Goal: Information Seeking & Learning: Learn about a topic

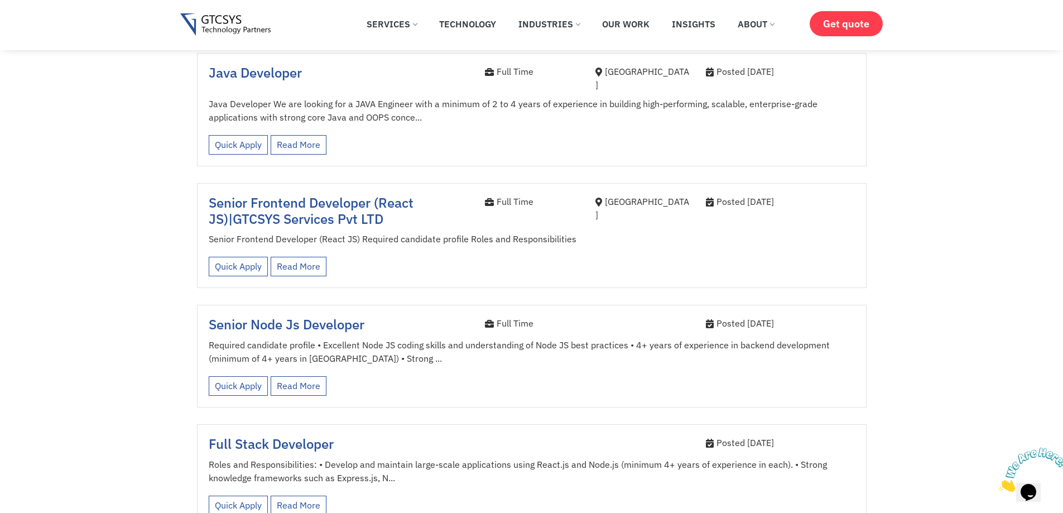
click at [231, 315] on span "Senior Node Js Developer" at bounding box center [287, 324] width 156 height 18
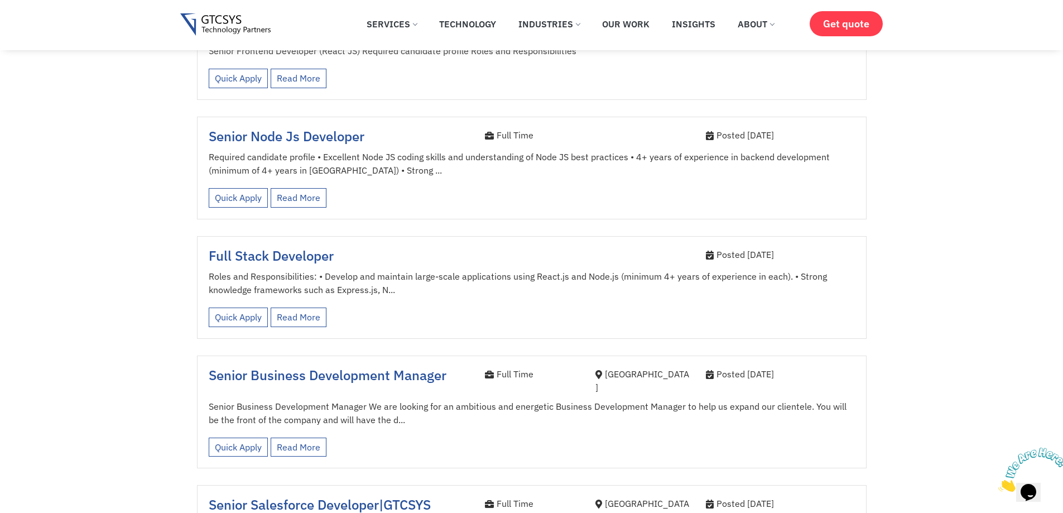
scroll to position [651, 0]
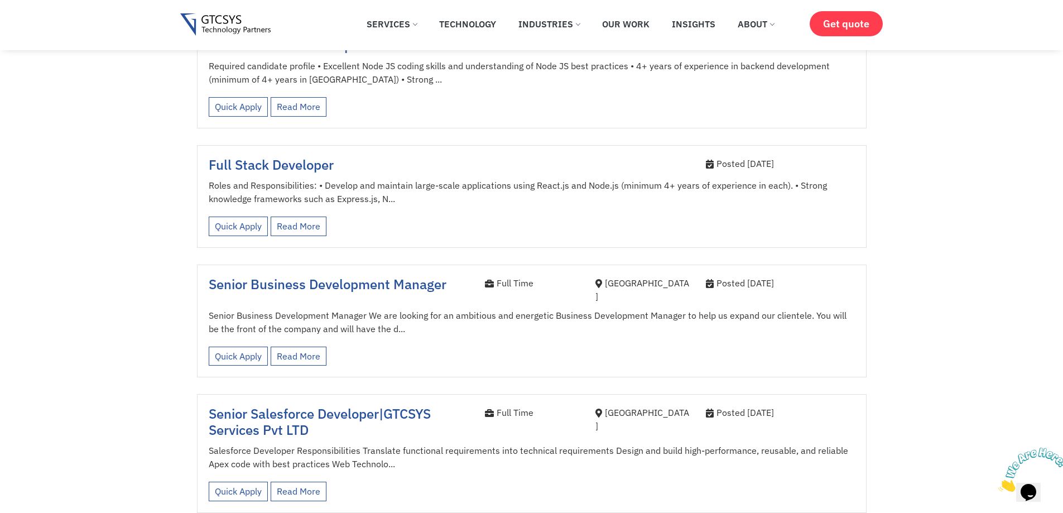
click at [264, 160] on span "Full Stack Developer" at bounding box center [271, 165] width 125 height 18
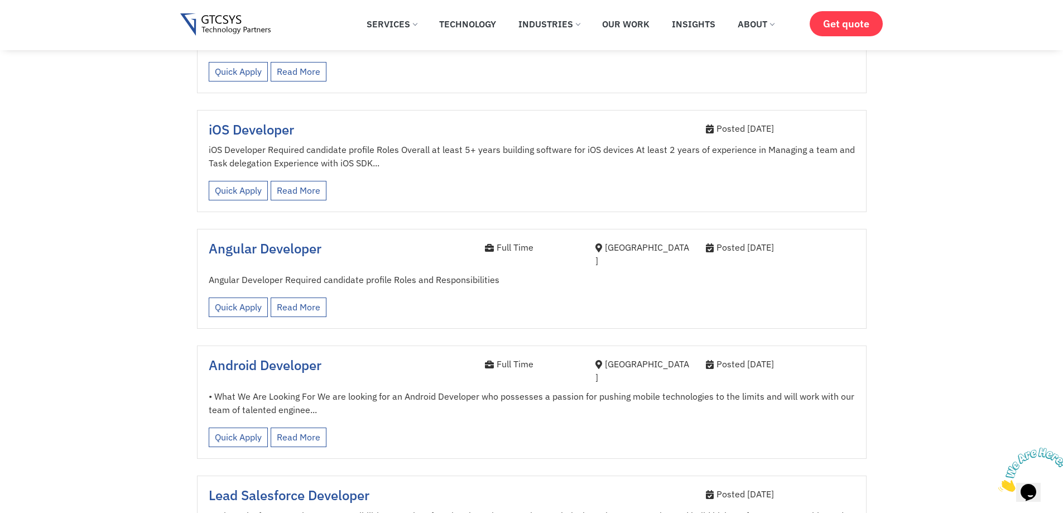
scroll to position [1210, 0]
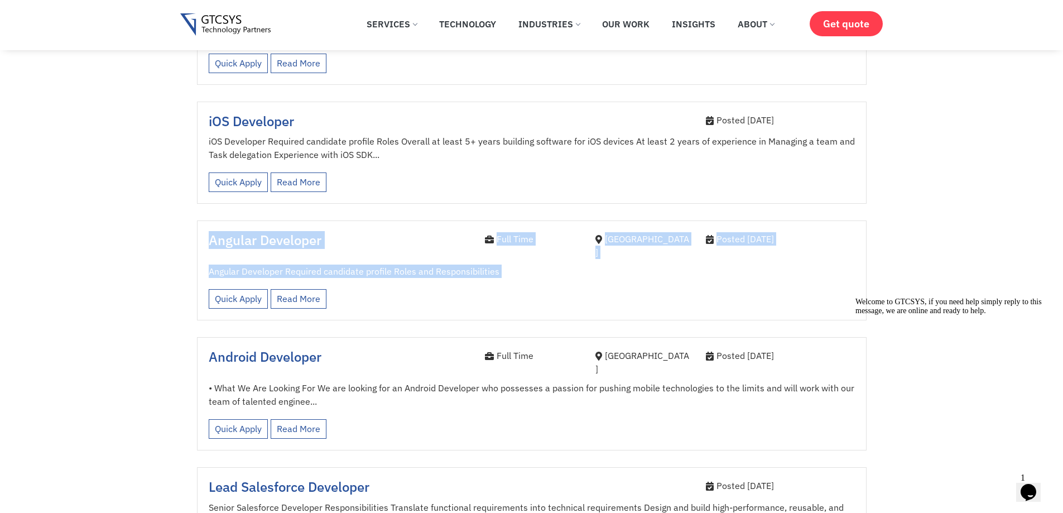
drag, startPoint x: 199, startPoint y: 209, endPoint x: 55, endPoint y: 220, distance: 143.9
click at [55, 220] on section "Keywords Category job Job Type Full Time Internee Location Ahmedabad  Java Dev…" at bounding box center [531, 20] width 1063 height 1882
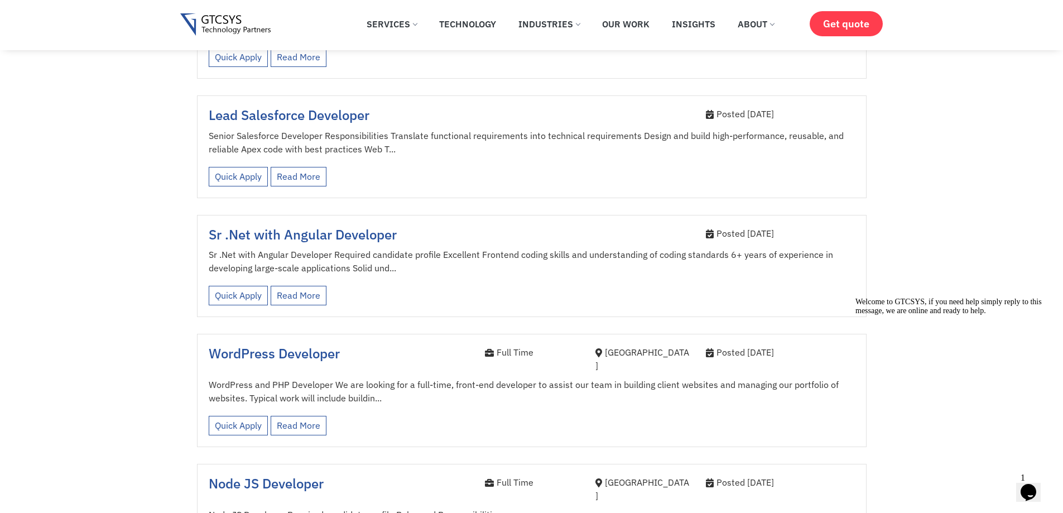
scroll to position [1768, 0]
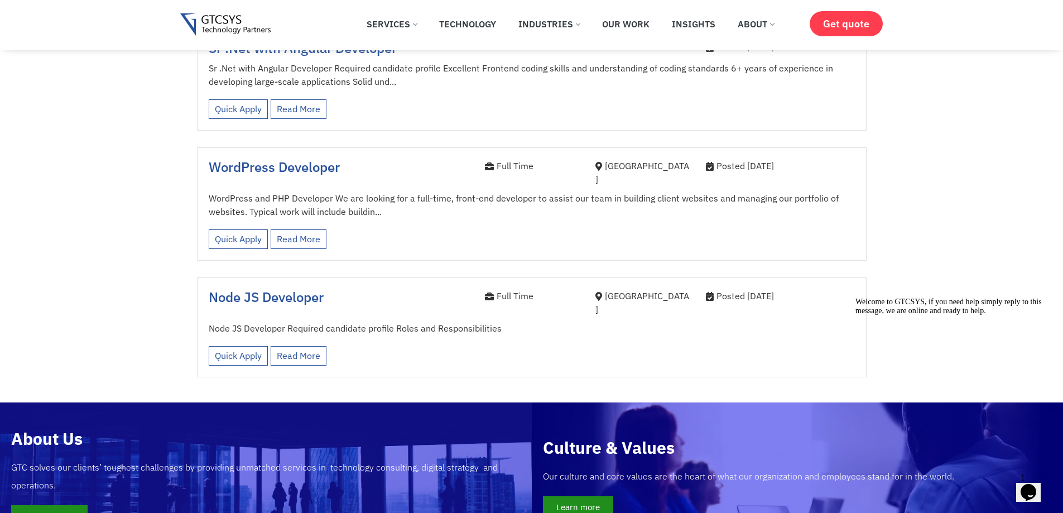
click at [260, 288] on span "Node JS Developer" at bounding box center [266, 297] width 115 height 18
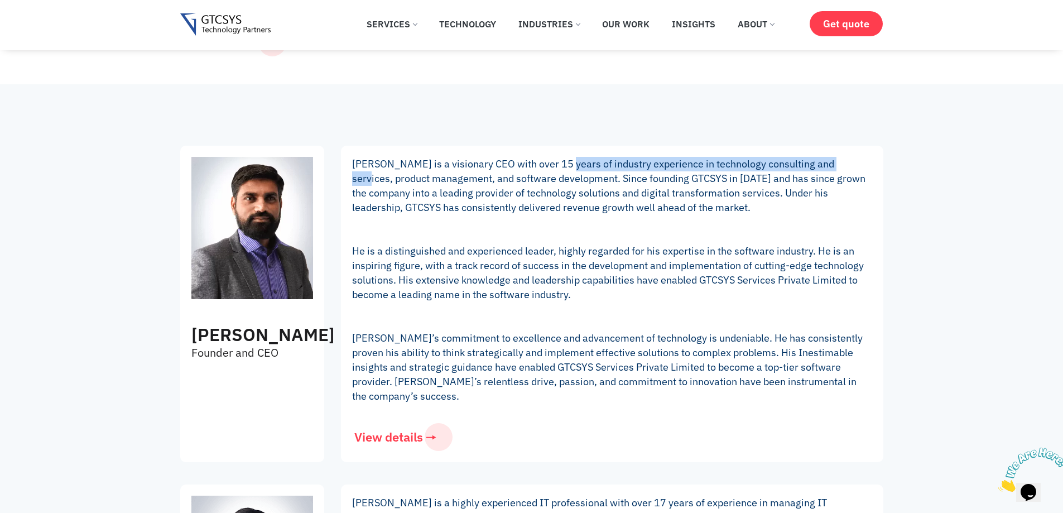
drag, startPoint x: 564, startPoint y: 165, endPoint x: 848, endPoint y: 165, distance: 283.6
click at [845, 164] on p "Mukesh Lagadhir is a visionary CEO with over 15 years of industry experience in…" at bounding box center [612, 280] width 520 height 247
click at [848, 165] on p "Mukesh Lagadhir is a visionary CEO with over 15 years of industry experience in…" at bounding box center [612, 280] width 520 height 247
drag, startPoint x: 728, startPoint y: 183, endPoint x: 788, endPoint y: 185, distance: 59.8
click at [736, 183] on p "Mukesh Lagadhir is a visionary CEO with over 15 years of industry experience in…" at bounding box center [612, 280] width 520 height 247
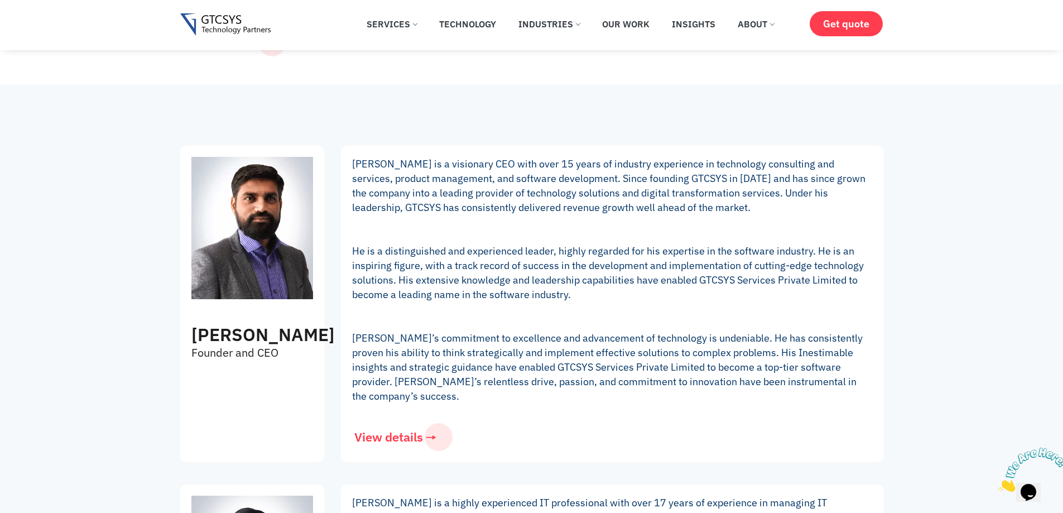
click at [822, 186] on p "Mukesh Lagadhir is a visionary CEO with over 15 years of industry experience in…" at bounding box center [612, 280] width 520 height 247
click at [671, 185] on p "Mukesh Lagadhir is a visionary CEO with over 15 years of industry experience in…" at bounding box center [612, 280] width 520 height 247
drag, startPoint x: 705, startPoint y: 178, endPoint x: 712, endPoint y: 178, distance: 7.3
click at [706, 178] on p "Mukesh Lagadhir is a visionary CEO with over 15 years of industry experience in…" at bounding box center [612, 280] width 520 height 247
click at [712, 178] on p "Mukesh Lagadhir is a visionary CEO with over 15 years of industry experience in…" at bounding box center [612, 280] width 520 height 247
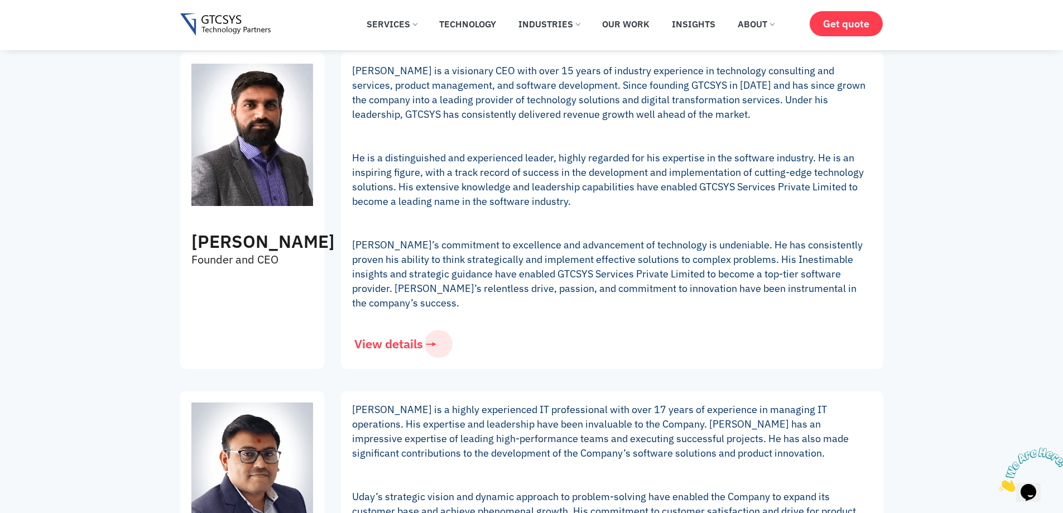
scroll to position [465, 0]
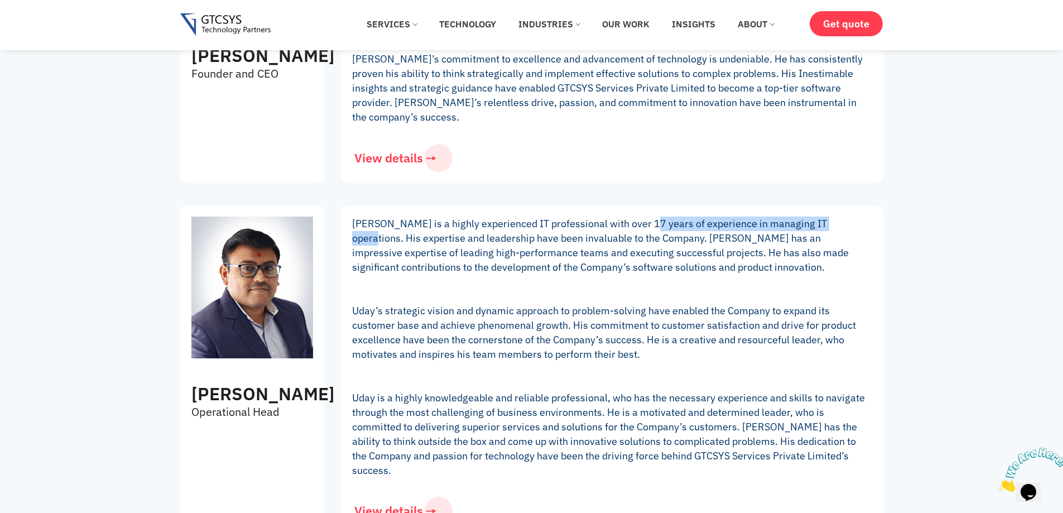
drag, startPoint x: 647, startPoint y: 222, endPoint x: 838, endPoint y: 227, distance: 191.5
click at [838, 227] on p "Uday Panchani is a highly experienced IT professional with over 17 years of exp…" at bounding box center [612, 347] width 520 height 261
drag, startPoint x: 735, startPoint y: 242, endPoint x: 718, endPoint y: 245, distance: 17.1
click at [722, 245] on p "Uday Panchani is a highly experienced IT professional with over 17 years of exp…" at bounding box center [612, 347] width 520 height 261
click at [668, 248] on p "Uday Panchani is a highly experienced IT professional with over 17 years of exp…" at bounding box center [612, 347] width 520 height 261
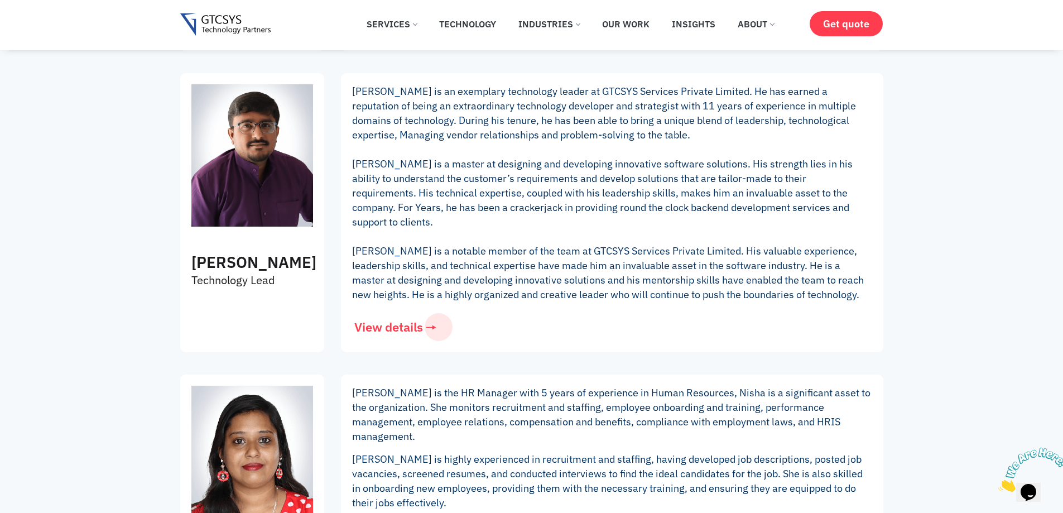
scroll to position [1860, 0]
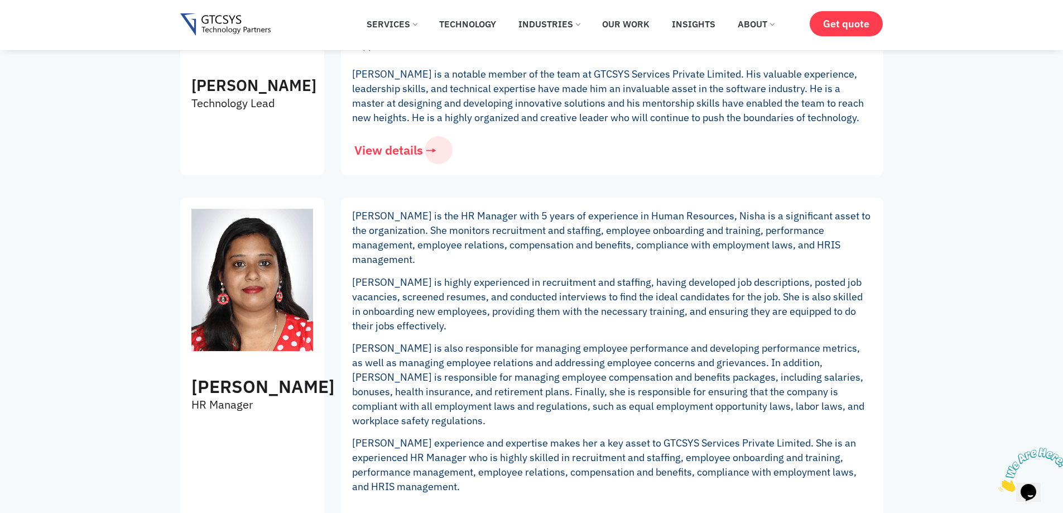
click at [608, 275] on p "Nisha is highly experienced in recruitment and staffing, having developed job d…" at bounding box center [612, 304] width 520 height 58
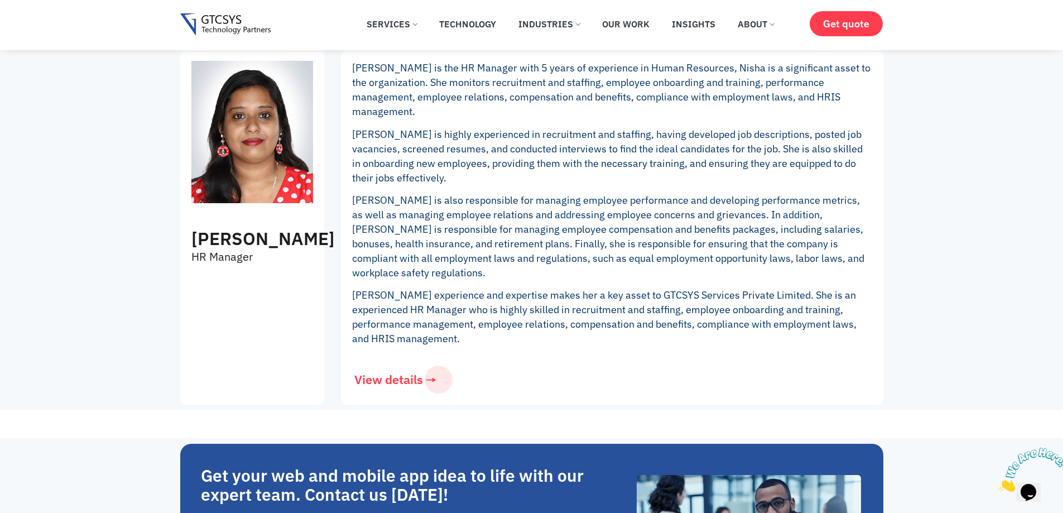
scroll to position [2140, 0]
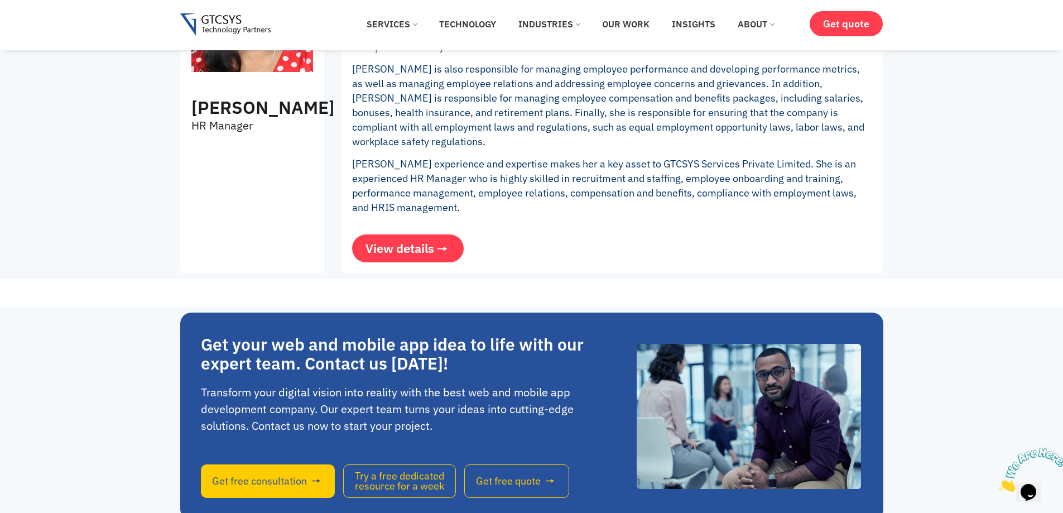
click at [392, 242] on span "View details" at bounding box center [400, 248] width 69 height 12
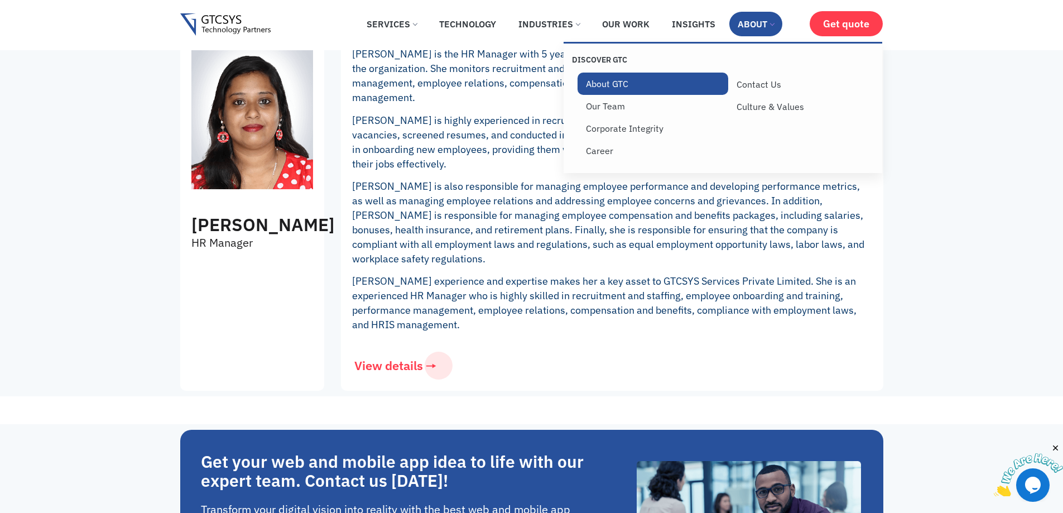
click at [608, 87] on link "About GTC" at bounding box center [653, 84] width 151 height 22
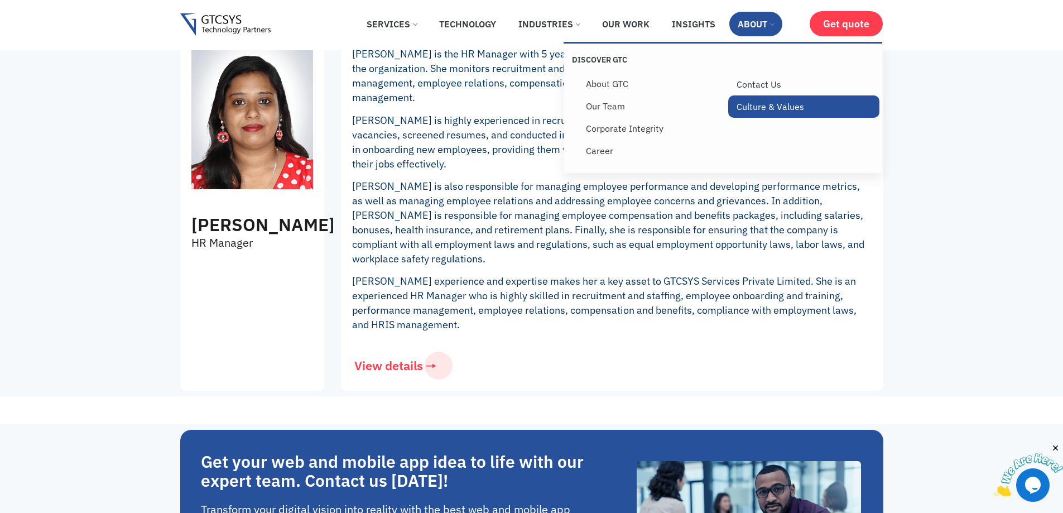
click at [774, 109] on link "Culture & Values" at bounding box center [803, 106] width 151 height 22
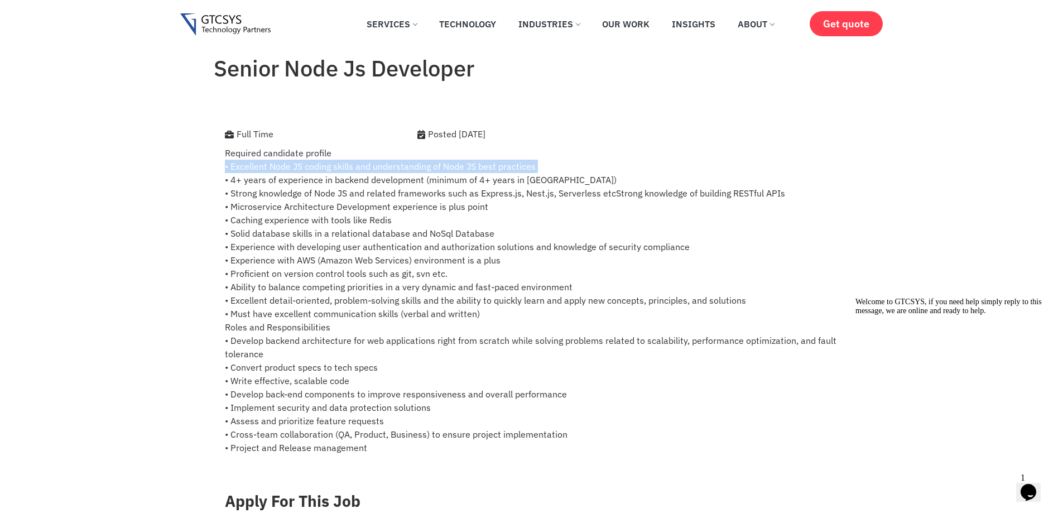
drag, startPoint x: 229, startPoint y: 183, endPoint x: 584, endPoint y: 172, distance: 355.7
click at [584, 172] on p "Required candidate profile • Excellent Node JS coding skills and understanding …" at bounding box center [532, 300] width 614 height 308
click at [584, 171] on p "Required candidate profile • Excellent Node JS coding skills and understanding …" at bounding box center [532, 300] width 614 height 308
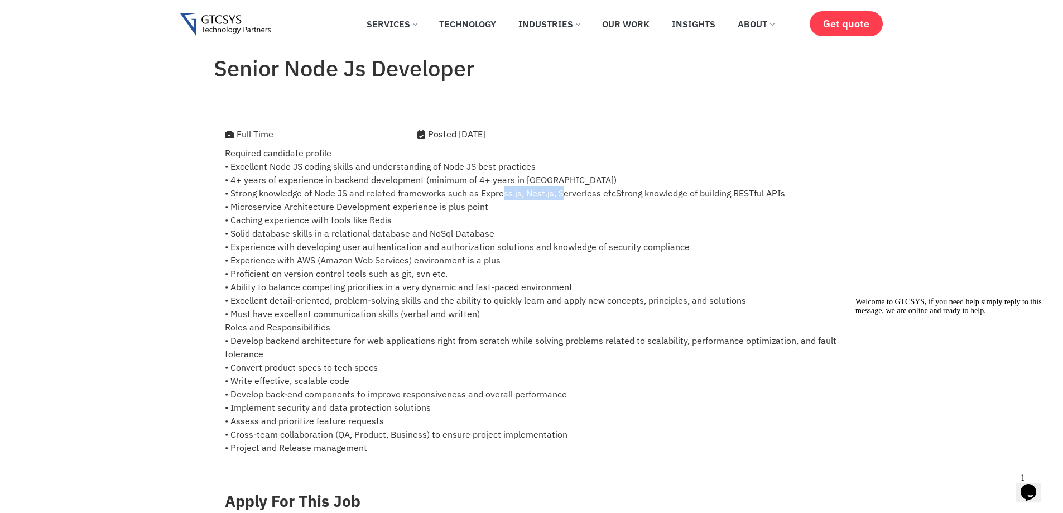
drag, startPoint x: 500, startPoint y: 196, endPoint x: 572, endPoint y: 196, distance: 72.0
click at [557, 198] on p "Required candidate profile • Excellent Node JS coding skills and understanding …" at bounding box center [532, 300] width 614 height 308
click at [574, 196] on p "Required candidate profile • Excellent Node JS coding skills and understanding …" at bounding box center [532, 300] width 614 height 308
click at [531, 195] on p "Required candidate profile • Excellent Node JS coding skills and understanding …" at bounding box center [532, 300] width 614 height 308
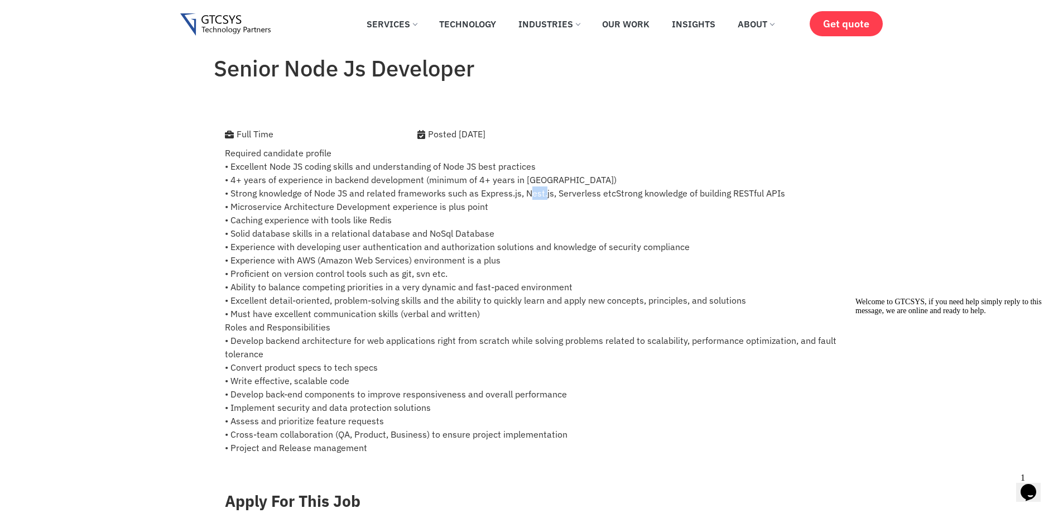
drag, startPoint x: 531, startPoint y: 195, endPoint x: 590, endPoint y: 199, distance: 58.8
click at [533, 198] on p "Required candidate profile • Excellent Node JS coding skills and understanding …" at bounding box center [532, 300] width 614 height 308
click at [591, 200] on p "Required candidate profile • Excellent Node JS coding skills and understanding …" at bounding box center [532, 300] width 614 height 308
drag, startPoint x: 569, startPoint y: 199, endPoint x: 591, endPoint y: 191, distance: 23.5
click at [573, 198] on p "Required candidate profile • Excellent Node JS coding skills and understanding …" at bounding box center [532, 300] width 614 height 308
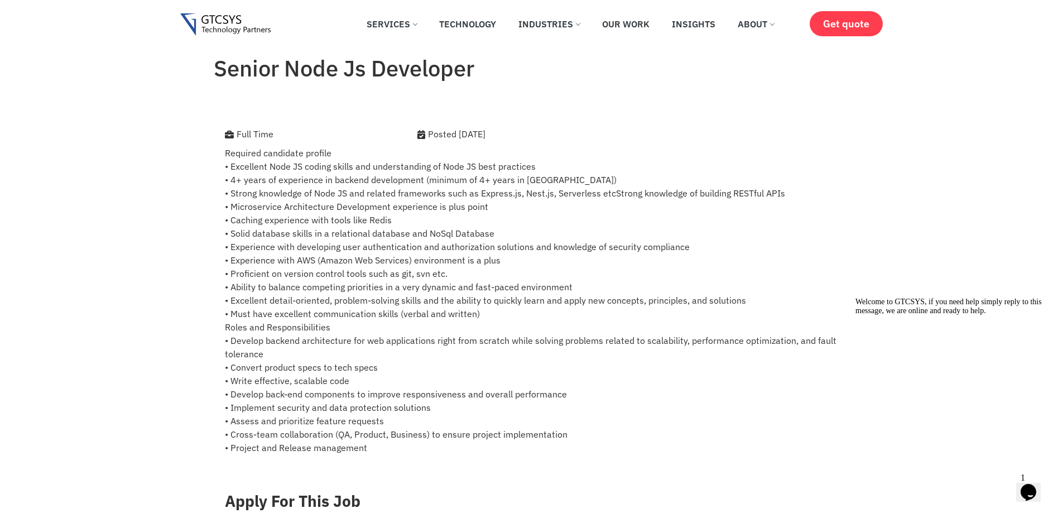
drag, startPoint x: 591, startPoint y: 191, endPoint x: 520, endPoint y: 191, distance: 70.9
click at [587, 194] on p "Required candidate profile • Excellent Node JS coding skills and understanding …" at bounding box center [532, 300] width 614 height 308
click at [522, 191] on p "Required candidate profile • Excellent Node JS coding skills and understanding …" at bounding box center [532, 300] width 614 height 308
click at [534, 190] on p "Required candidate profile • Excellent Node JS coding skills and understanding …" at bounding box center [532, 300] width 614 height 308
click at [534, 192] on p "Required candidate profile • Excellent Node JS coding skills and understanding …" at bounding box center [532, 300] width 614 height 308
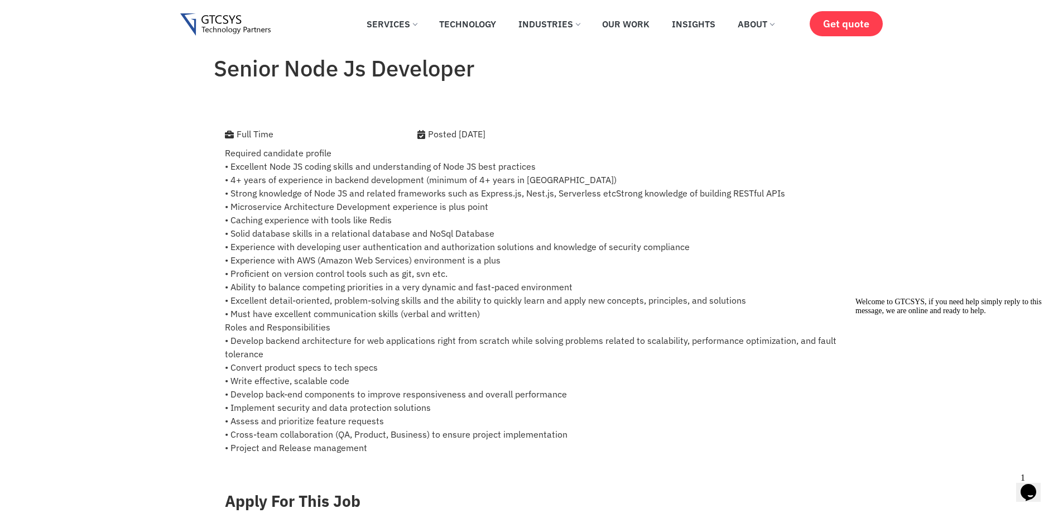
click at [484, 194] on p "Required candidate profile • Excellent Node JS coding skills and understanding …" at bounding box center [532, 300] width 614 height 308
click at [485, 194] on p "Required candidate profile • Excellent Node JS coding skills and understanding …" at bounding box center [532, 300] width 614 height 308
click at [574, 199] on p "Required candidate profile • Excellent Node JS coding skills and understanding …" at bounding box center [532, 300] width 614 height 308
drag, startPoint x: 556, startPoint y: 193, endPoint x: 827, endPoint y: 194, distance: 271.3
click at [828, 194] on p "Required candidate profile • Excellent Node JS coding skills and understanding …" at bounding box center [532, 300] width 614 height 308
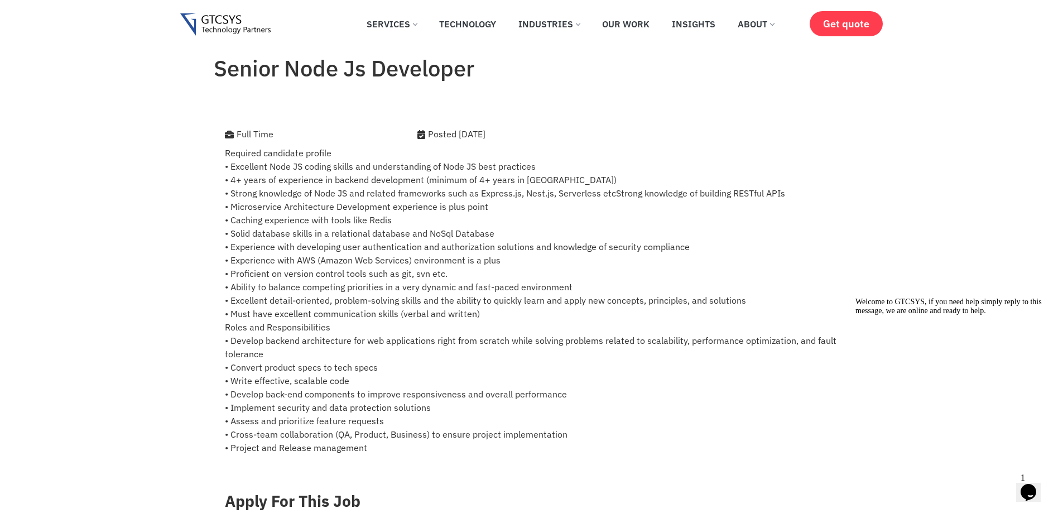
click at [827, 194] on p "Required candidate profile • Excellent Node JS coding skills and understanding …" at bounding box center [532, 300] width 614 height 308
drag, startPoint x: 231, startPoint y: 205, endPoint x: 584, endPoint y: 203, distance: 352.8
click at [584, 203] on p "Required candidate profile • Excellent Node JS coding skills and understanding …" at bounding box center [532, 300] width 614 height 308
drag, startPoint x: 228, startPoint y: 208, endPoint x: 522, endPoint y: 202, distance: 294.8
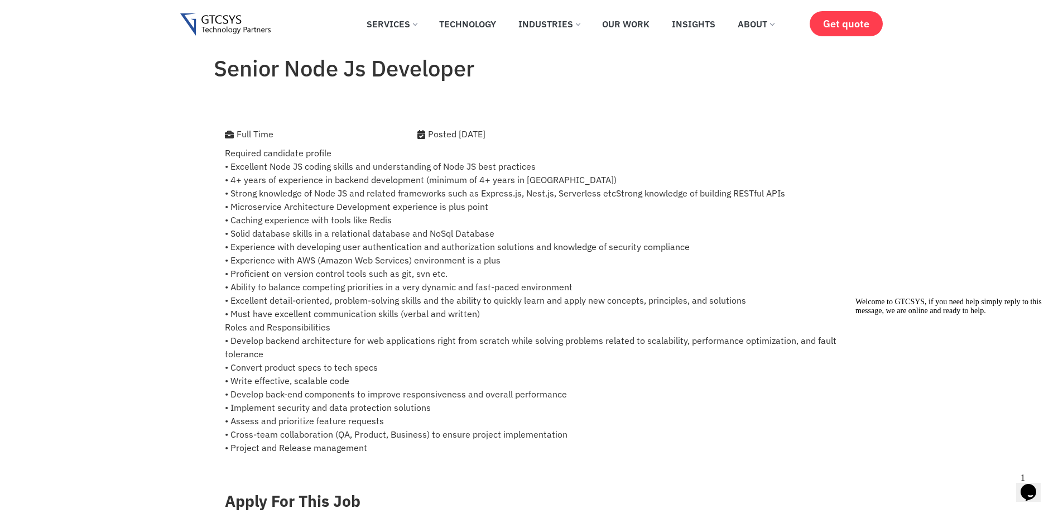
click at [524, 202] on p "Required candidate profile • Excellent Node JS coding skills and understanding …" at bounding box center [532, 300] width 614 height 308
click at [522, 202] on p "Required candidate profile • Excellent Node JS coding skills and understanding …" at bounding box center [532, 300] width 614 height 308
drag, startPoint x: 488, startPoint y: 202, endPoint x: 229, endPoint y: 208, distance: 259.6
click at [229, 208] on p "Required candidate profile • Excellent Node JS coding skills and understanding …" at bounding box center [532, 300] width 614 height 308
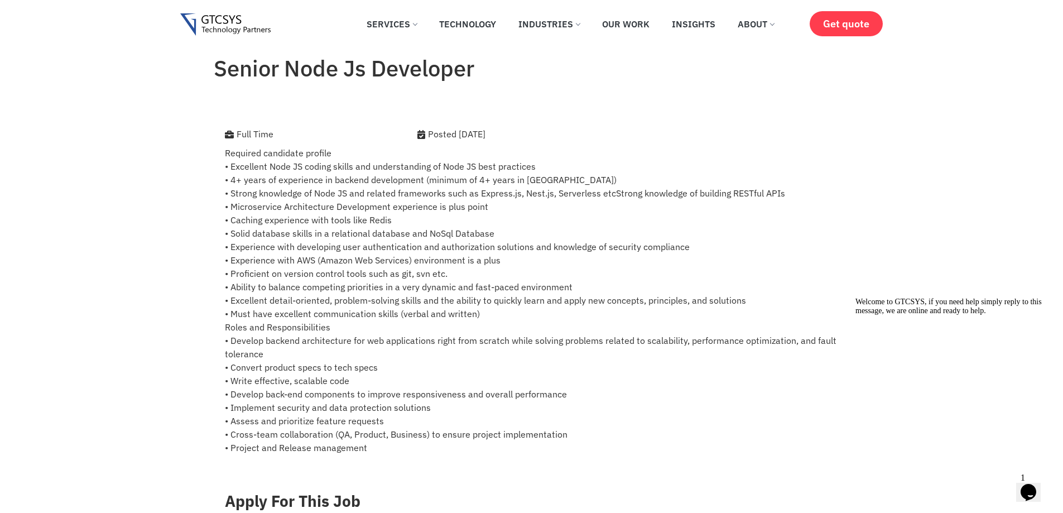
drag, startPoint x: 231, startPoint y: 208, endPoint x: 551, endPoint y: 212, distance: 320.4
click at [551, 212] on p "Required candidate profile • Excellent Node JS coding skills and understanding …" at bounding box center [532, 300] width 614 height 308
drag, startPoint x: 232, startPoint y: 220, endPoint x: 457, endPoint y: 219, distance: 225.5
click at [457, 219] on p "Required candidate profile • Excellent Node JS coding skills and understanding …" at bounding box center [532, 300] width 614 height 308
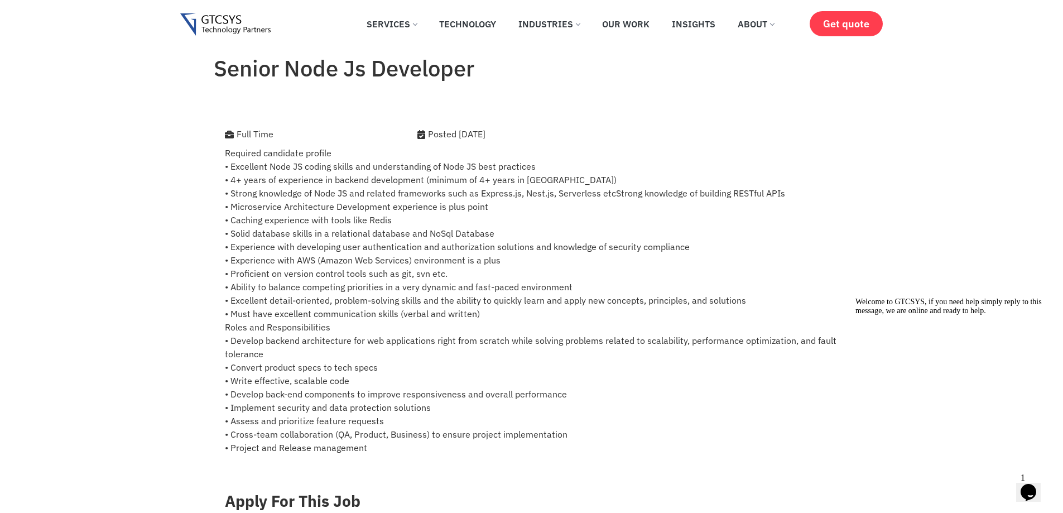
drag, startPoint x: 235, startPoint y: 224, endPoint x: 242, endPoint y: 224, distance: 7.3
click at [236, 224] on p "Required candidate profile • Excellent Node JS coding skills and understanding …" at bounding box center [532, 300] width 614 height 308
click at [376, 224] on p "Required candidate profile • Excellent Node JS coding skills and understanding …" at bounding box center [532, 300] width 614 height 308
drag, startPoint x: 233, startPoint y: 238, endPoint x: 533, endPoint y: 232, distance: 299.8
click at [533, 232] on p "Required candidate profile • Excellent Node JS coding skills and understanding …" at bounding box center [532, 300] width 614 height 308
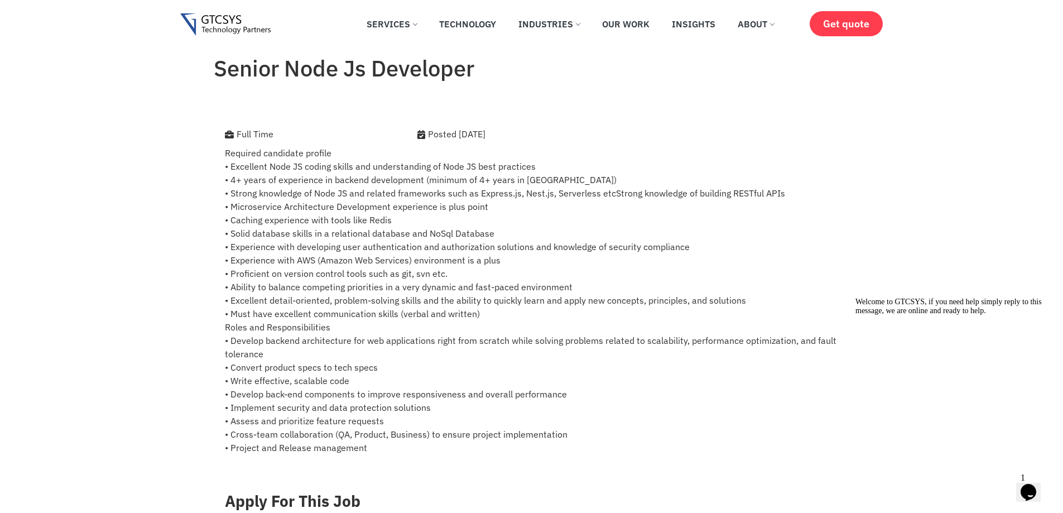
click at [533, 232] on p "Required candidate profile • Excellent Node JS coding skills and understanding …" at bounding box center [532, 300] width 614 height 308
drag, startPoint x: 229, startPoint y: 257, endPoint x: 588, endPoint y: 273, distance: 358.7
click at [588, 273] on p "Required candidate profile • Excellent Node JS coding skills and understanding …" at bounding box center [532, 300] width 614 height 308
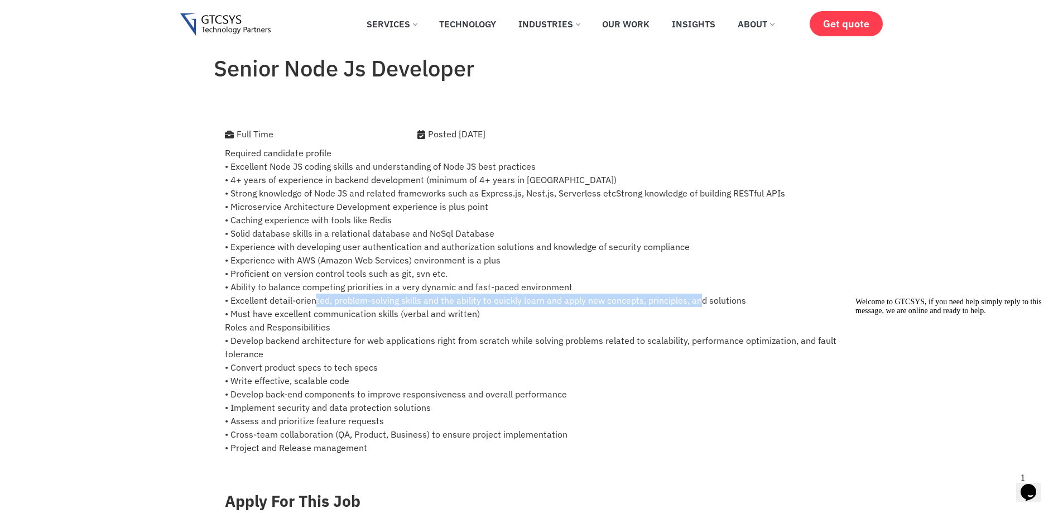
drag, startPoint x: 343, startPoint y: 305, endPoint x: 696, endPoint y: 305, distance: 352.2
click at [696, 305] on p "Required candidate profile • Excellent Node JS coding skills and understanding …" at bounding box center [532, 300] width 614 height 308
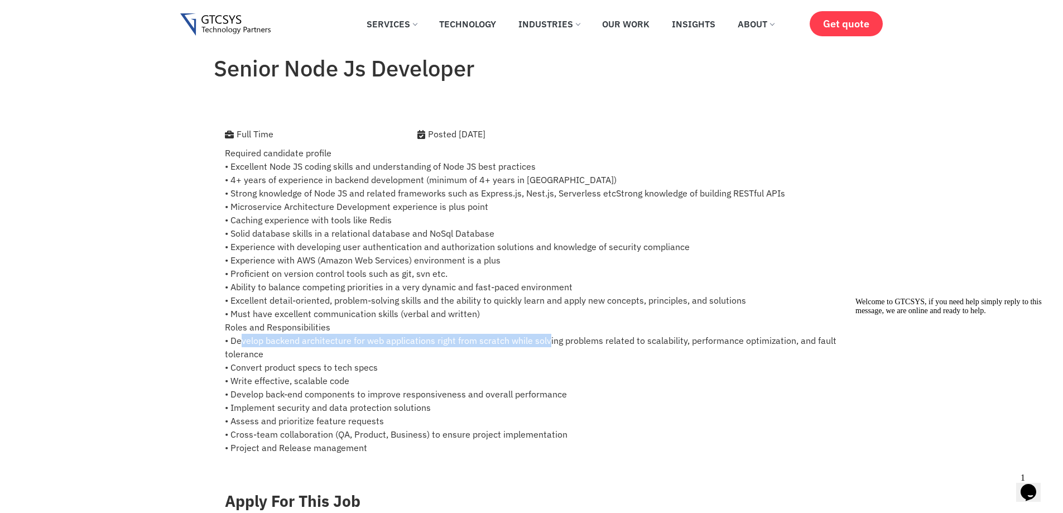
drag, startPoint x: 236, startPoint y: 340, endPoint x: 545, endPoint y: 340, distance: 309.2
click at [545, 340] on p "Required candidate profile • Excellent Node JS coding skills and understanding …" at bounding box center [532, 300] width 614 height 308
click at [664, 340] on p "Required candidate profile • Excellent Node JS coding skills and understanding …" at bounding box center [532, 300] width 614 height 308
click at [822, 345] on p "Required candidate profile • Excellent Node JS coding skills and understanding …" at bounding box center [532, 300] width 614 height 308
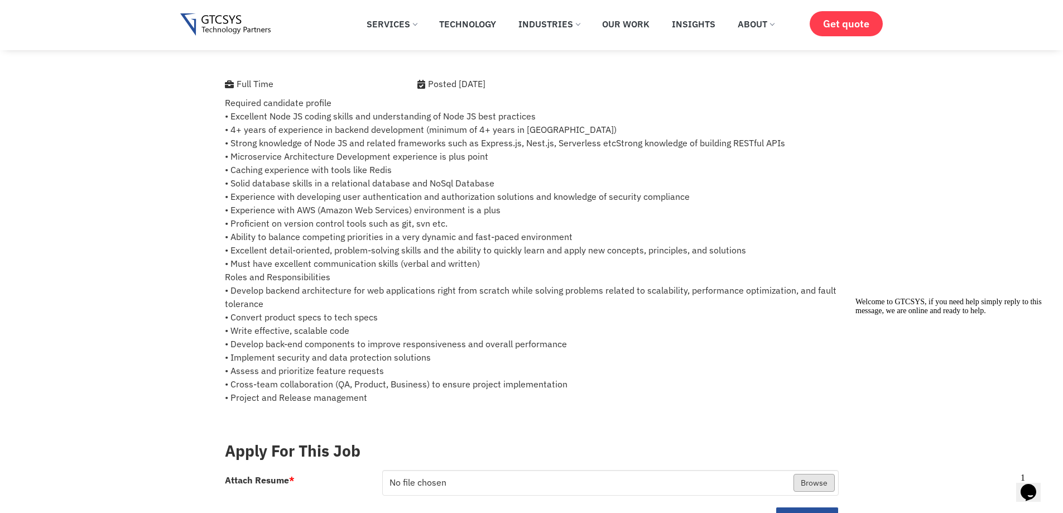
scroll to position [93, 0]
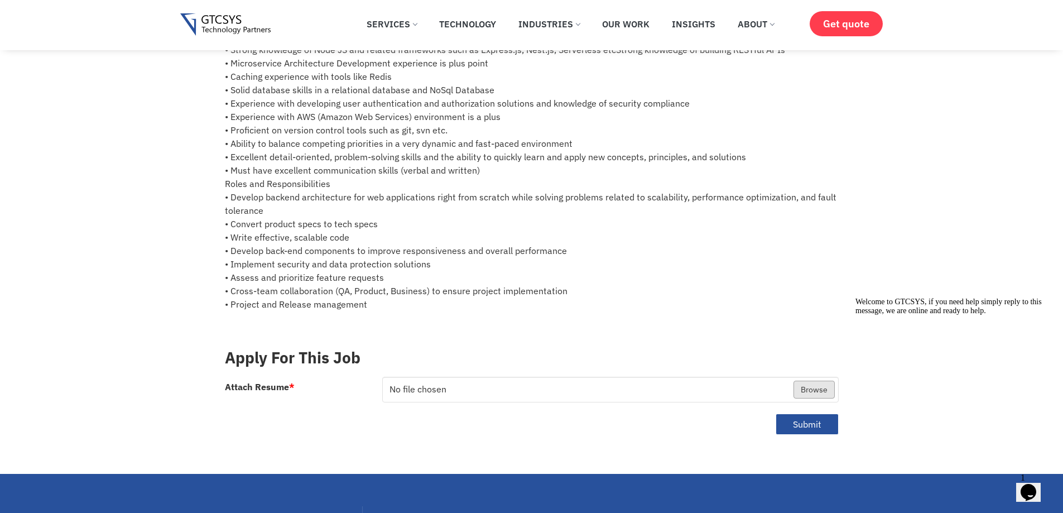
drag, startPoint x: 230, startPoint y: 226, endPoint x: 382, endPoint y: 223, distance: 152.4
click at [382, 223] on p "Required candidate profile • Excellent Node JS coding skills and understanding …" at bounding box center [532, 157] width 614 height 308
drag, startPoint x: 382, startPoint y: 223, endPoint x: 230, endPoint y: 229, distance: 152.5
click at [230, 229] on p "Required candidate profile • Excellent Node JS coding skills and understanding …" at bounding box center [532, 157] width 614 height 308
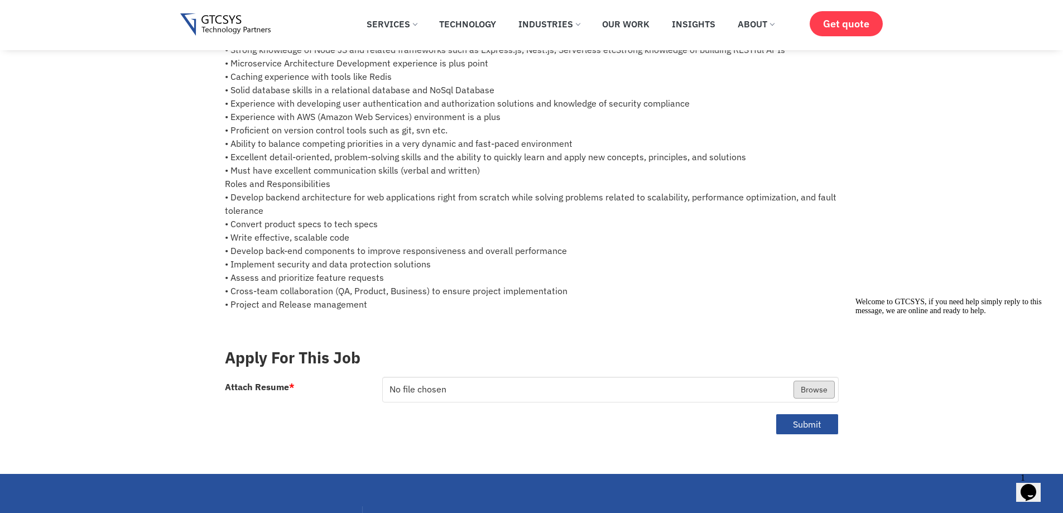
click at [230, 229] on p "Required candidate profile • Excellent Node JS coding skills and understanding …" at bounding box center [532, 157] width 614 height 308
drag, startPoint x: 226, startPoint y: 240, endPoint x: 330, endPoint y: 237, distance: 105.0
click at [330, 237] on p "Required candidate profile • Excellent Node JS coding skills and understanding …" at bounding box center [532, 157] width 614 height 308
click at [347, 250] on p "Required candidate profile • Excellent Node JS coding skills and understanding …" at bounding box center [532, 157] width 614 height 308
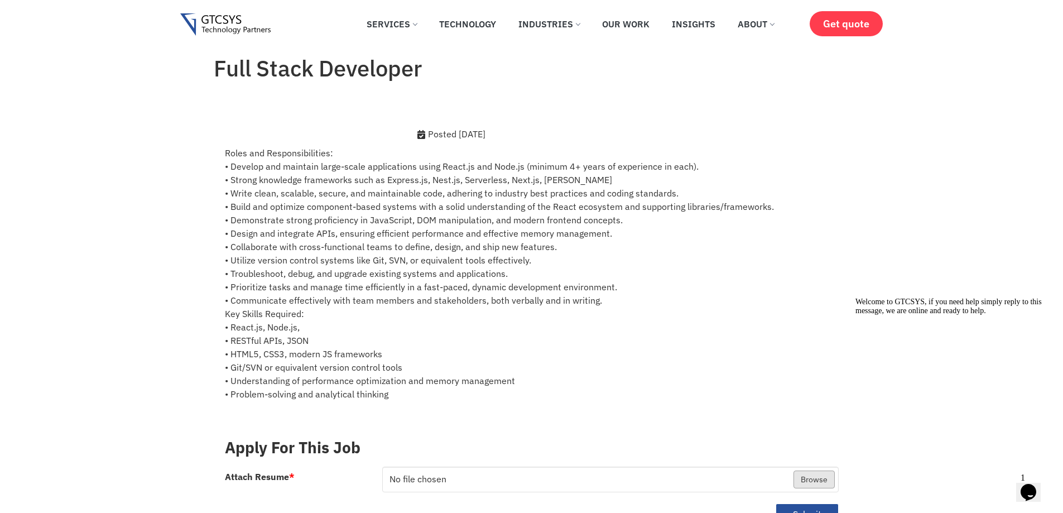
click at [248, 241] on p "Roles and Responsibilities: • Develop and maintain large-scale applications usi…" at bounding box center [532, 273] width 614 height 255
click at [645, 232] on p "Roles and Responsibilities: • Develop and maintain large-scale applications usi…" at bounding box center [532, 273] width 614 height 255
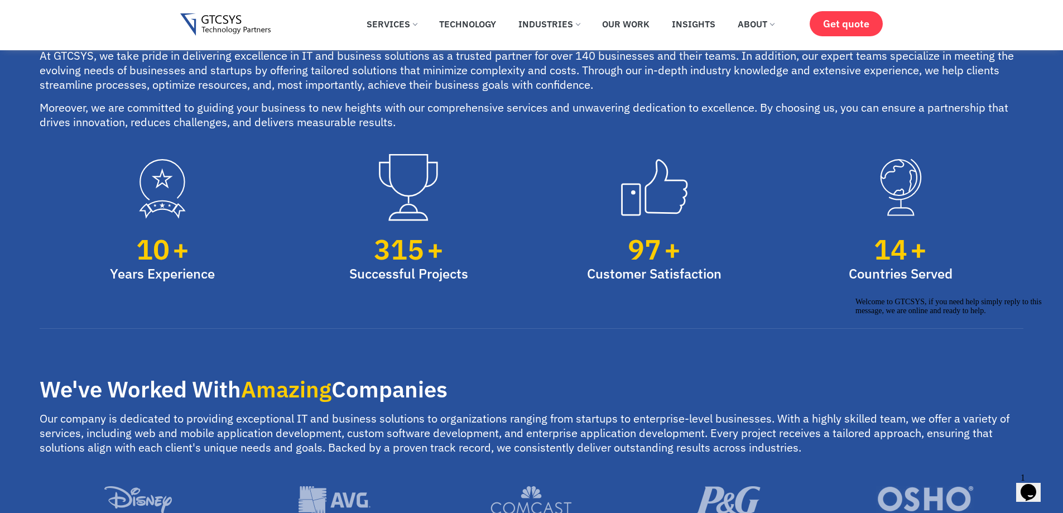
scroll to position [1023, 0]
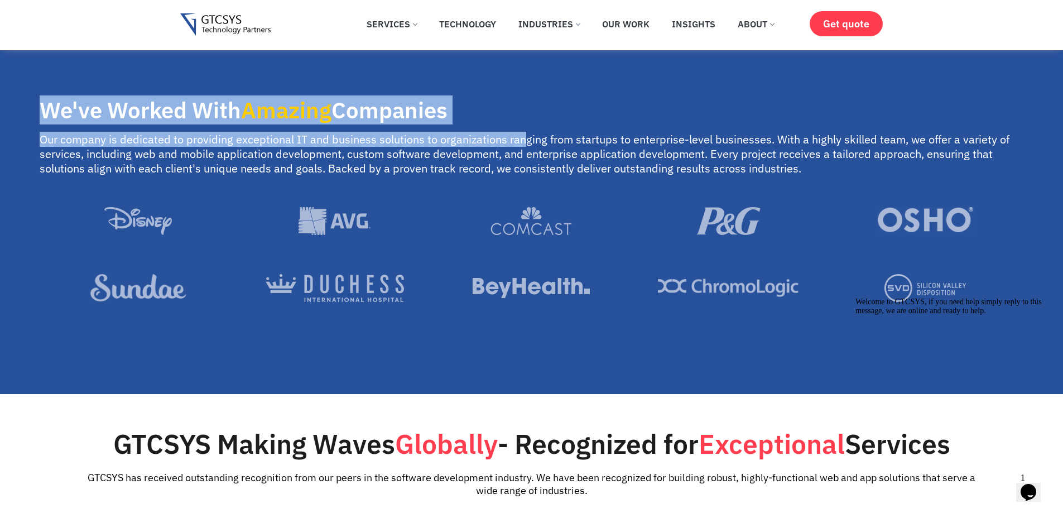
drag, startPoint x: 21, startPoint y: 112, endPoint x: 525, endPoint y: 131, distance: 503.9
click at [525, 131] on section "Trusted by more than 140 businesses and their teams . At GTCSYS, we take pride …" at bounding box center [531, 28] width 1063 height 730
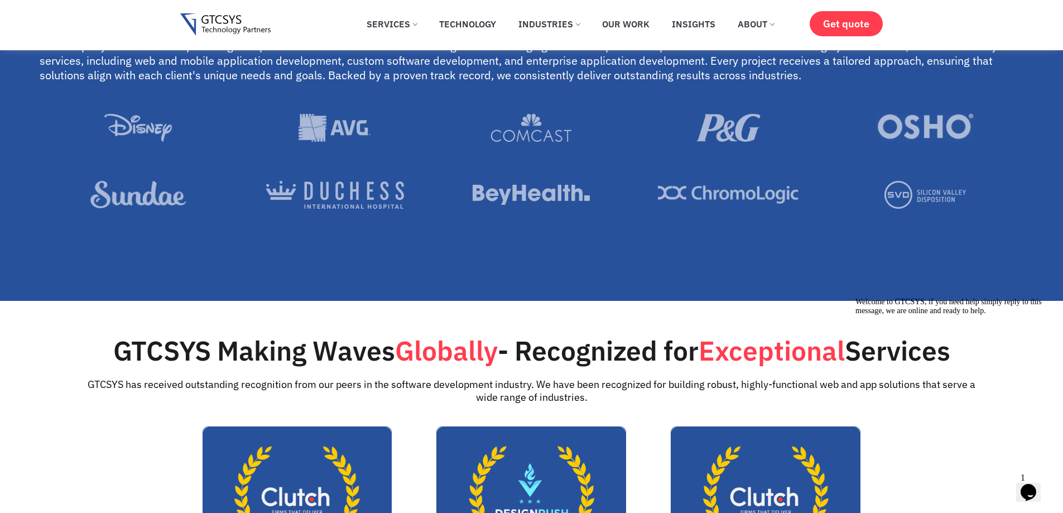
drag, startPoint x: 469, startPoint y: 197, endPoint x: 493, endPoint y: 195, distance: 24.1
click at [486, 195] on div at bounding box center [531, 195] width 175 height 28
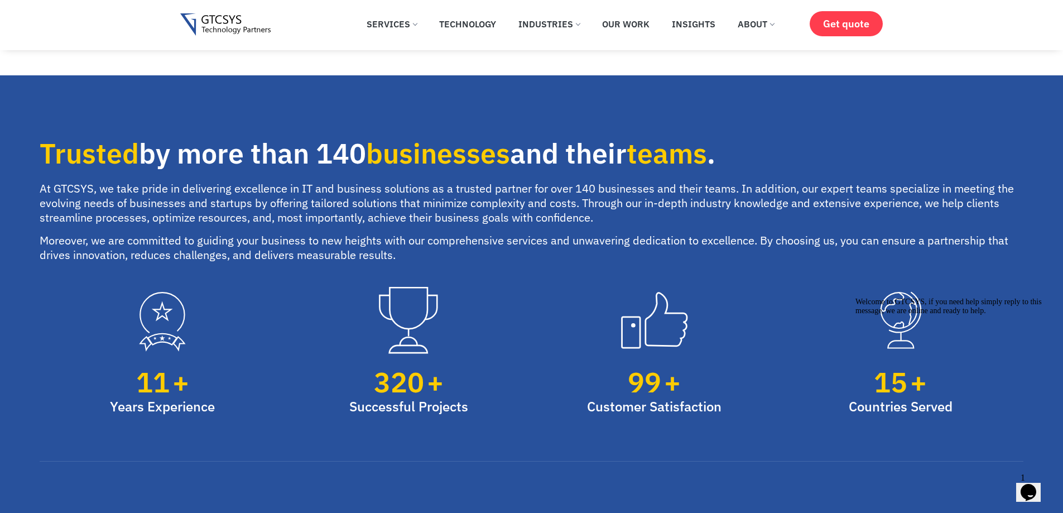
scroll to position [0, 0]
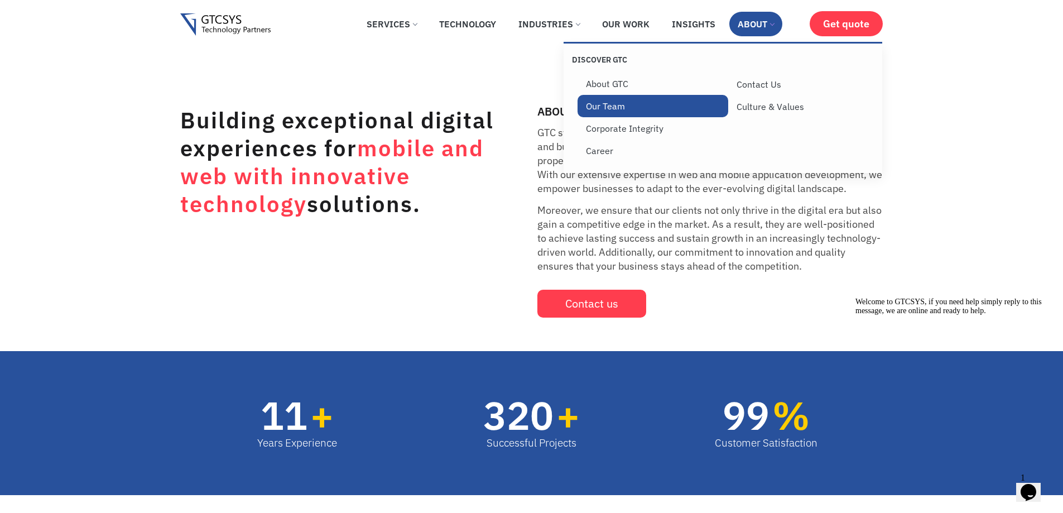
click at [588, 103] on link "Our Team" at bounding box center [653, 106] width 151 height 22
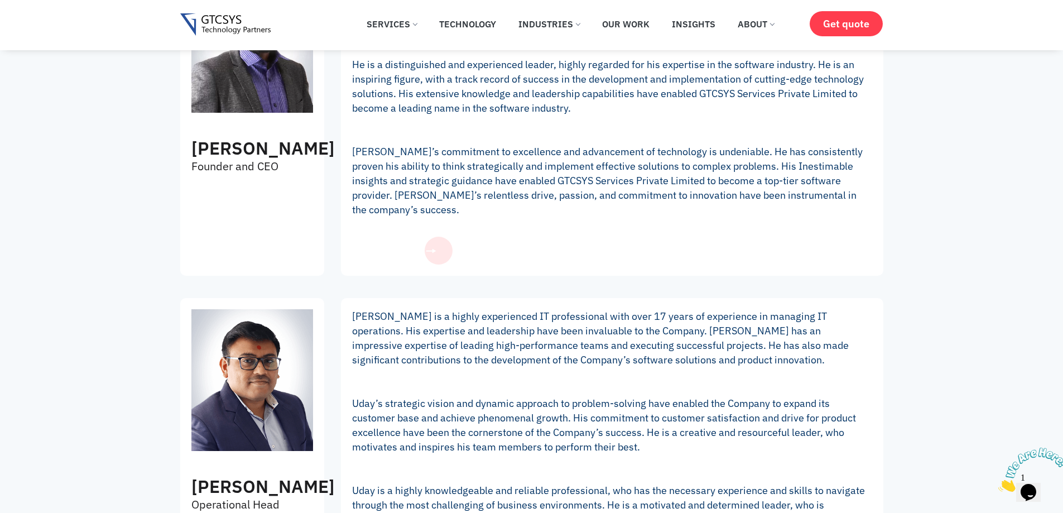
click at [423, 244] on span "View details" at bounding box center [388, 250] width 69 height 12
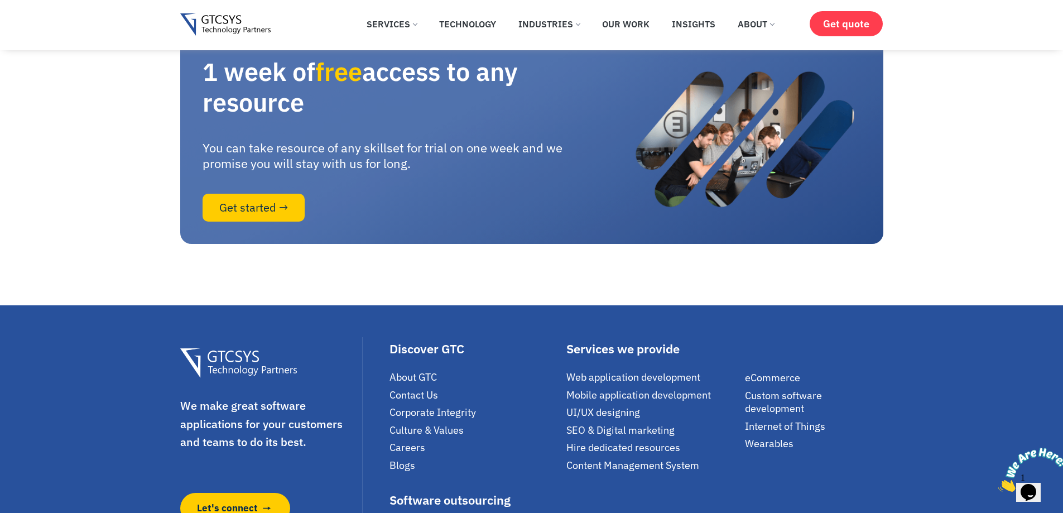
scroll to position [2605, 0]
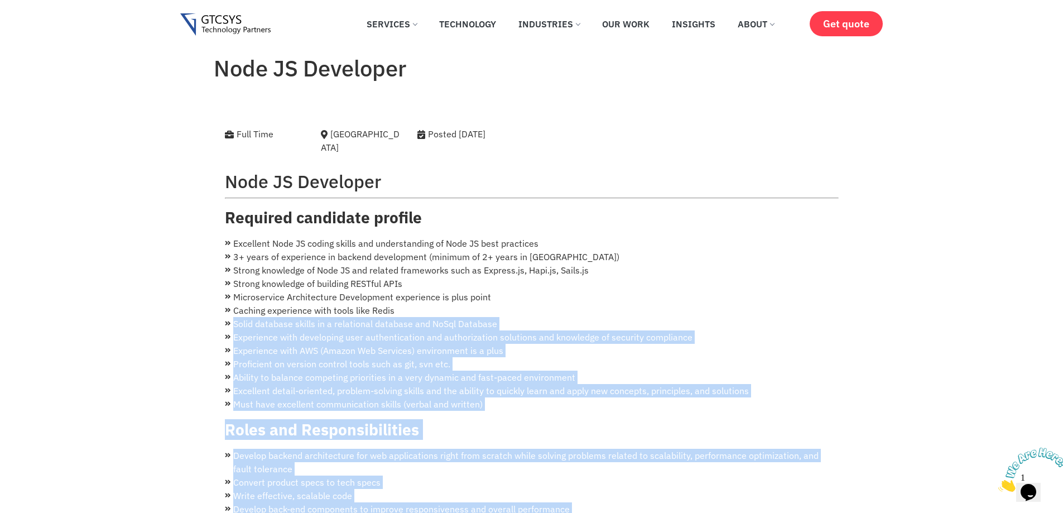
drag, startPoint x: 218, startPoint y: 206, endPoint x: 522, endPoint y: 294, distance: 316.1
click at [524, 294] on div "Full Time Ahmedabad Posted 3 years ago Node JS Developer Required candidate pro…" at bounding box center [532, 493] width 636 height 806
drag, startPoint x: 522, startPoint y: 294, endPoint x: 502, endPoint y: 288, distance: 20.3
click at [520, 304] on li "Caching experience with tools like Redis" at bounding box center [532, 310] width 614 height 13
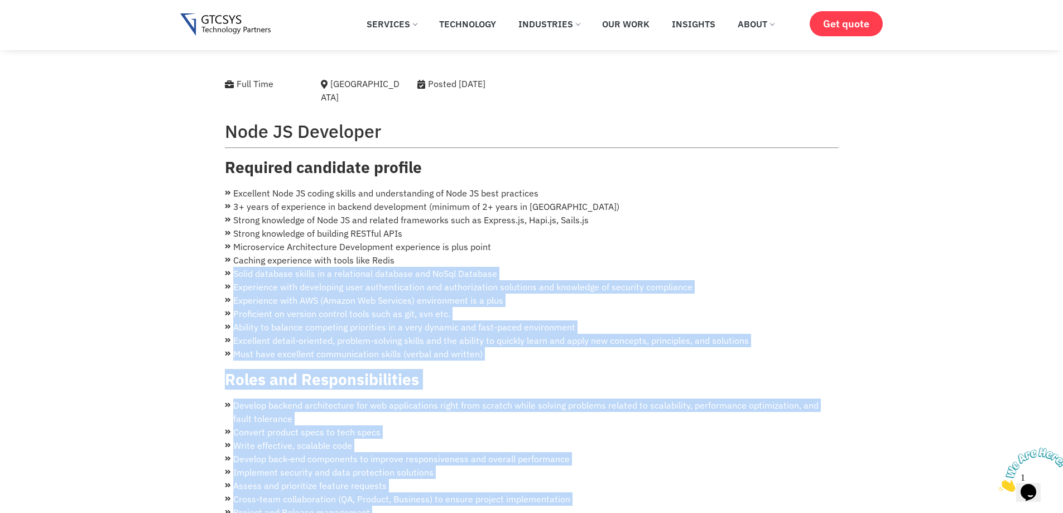
scroll to position [93, 0]
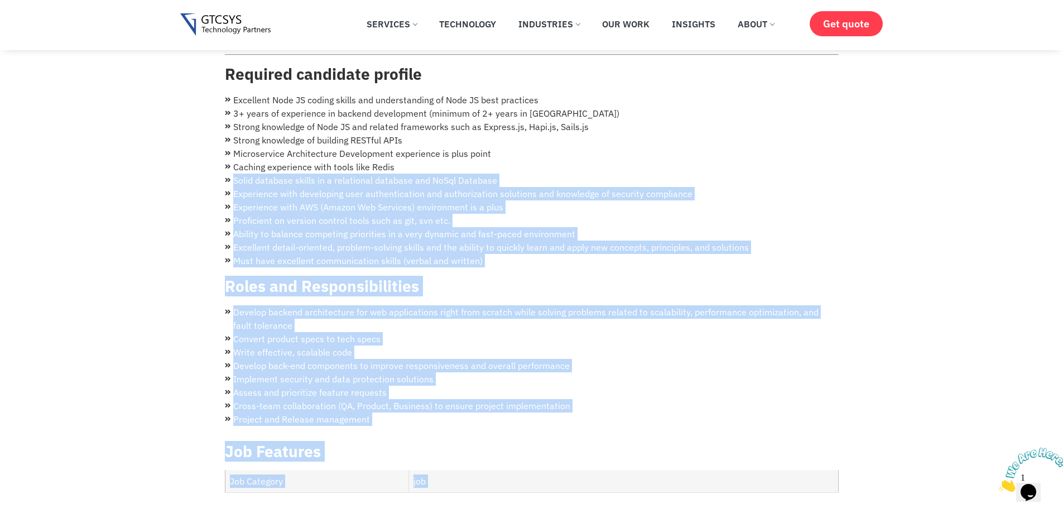
click at [323, 254] on li "Must have excellent communication skills (verbal and written)" at bounding box center [532, 260] width 614 height 13
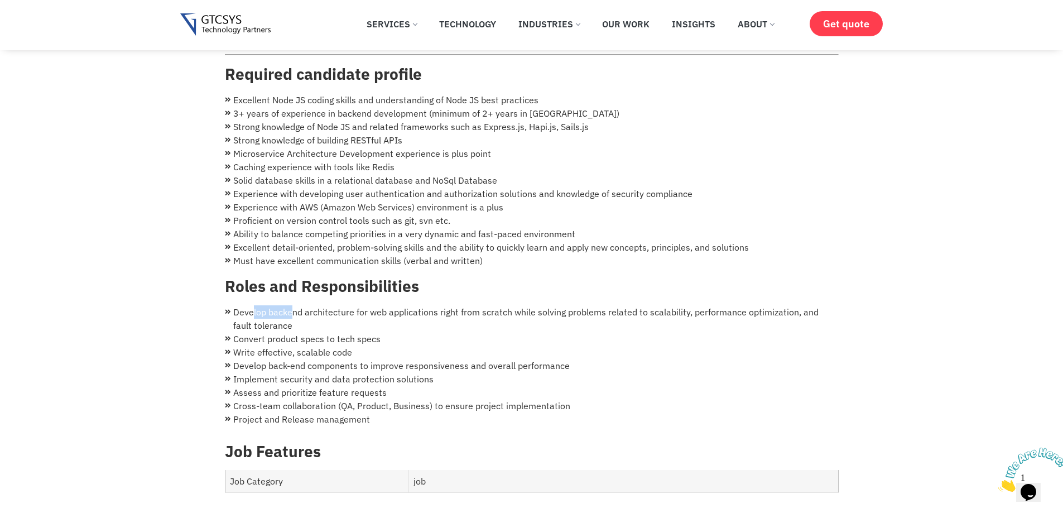
drag, startPoint x: 396, startPoint y: 286, endPoint x: 290, endPoint y: 296, distance: 106.6
click at [290, 305] on li "Develop backend architecture for web applications right from scratch while solv…" at bounding box center [532, 318] width 614 height 27
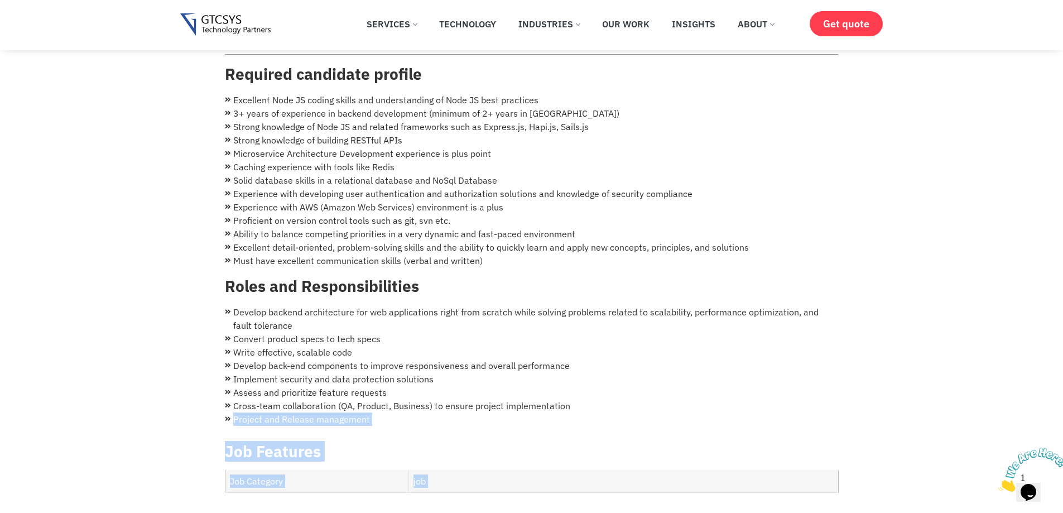
drag, startPoint x: 223, startPoint y: 352, endPoint x: 462, endPoint y: 396, distance: 242.3
click at [665, 396] on div "Full Time Ahmedabad Posted 3 years ago Node JS Developer Required candidate pro…" at bounding box center [532, 350] width 636 height 806
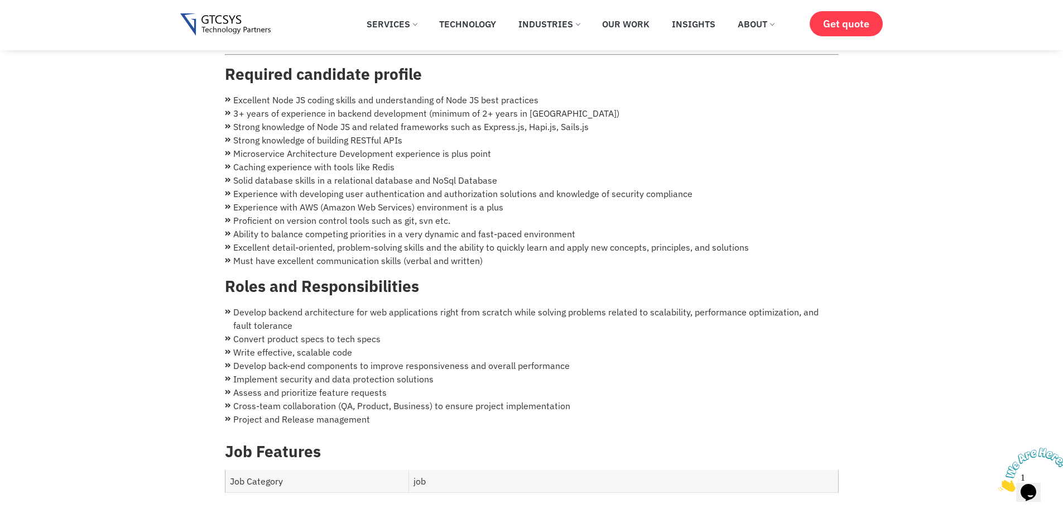
click at [392, 399] on li "Cross-team collaboration (QA, Product, Business) to ensure project implementati…" at bounding box center [532, 405] width 614 height 13
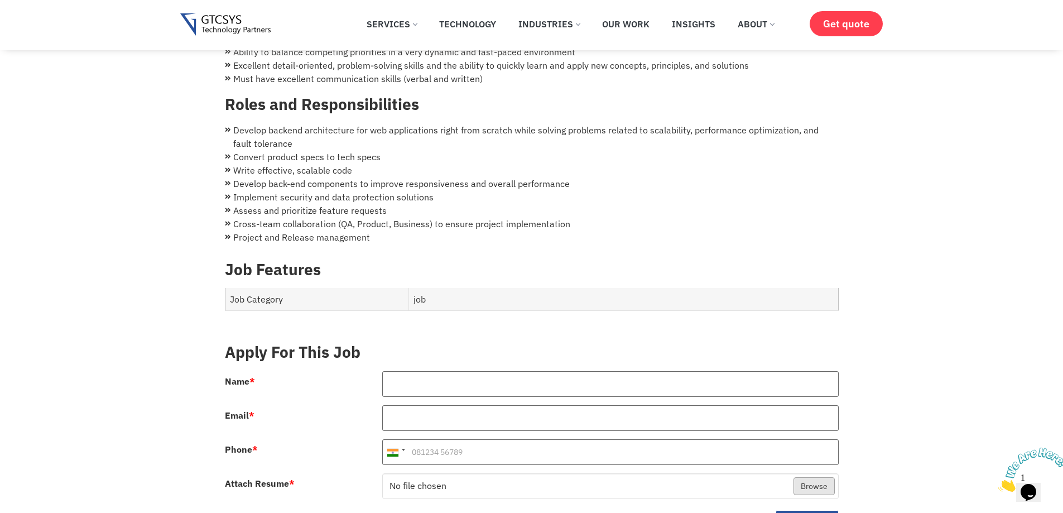
scroll to position [279, 0]
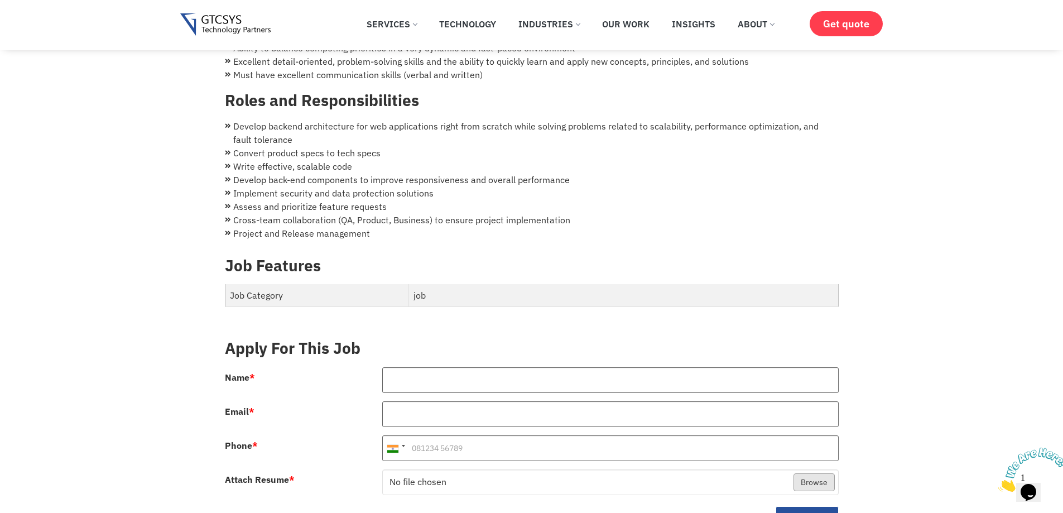
drag, startPoint x: 283, startPoint y: 290, endPoint x: 456, endPoint y: 271, distance: 174.0
click at [450, 284] on tr "Job Category job" at bounding box center [531, 295] width 613 height 23
click at [274, 267] on div "Job Features Job Category job" at bounding box center [532, 283] width 614 height 72
drag, startPoint x: 251, startPoint y: 276, endPoint x: 483, endPoint y: 291, distance: 233.2
click at [295, 290] on td "Job Category" at bounding box center [317, 295] width 184 height 23
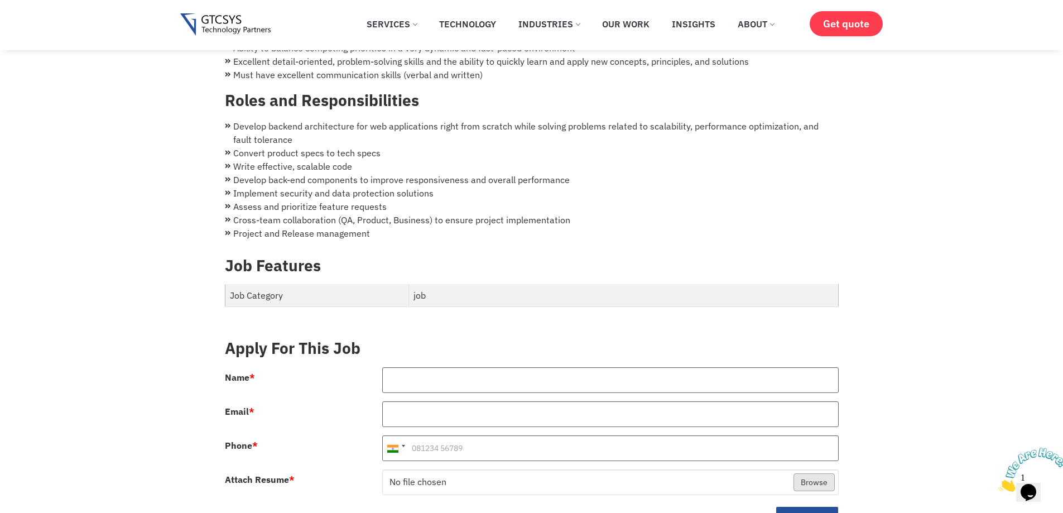
click at [520, 290] on td "job" at bounding box center [623, 295] width 429 height 23
click at [417, 300] on div "Job Features Job Category job" at bounding box center [532, 283] width 614 height 72
click at [233, 284] on td "Job Category" at bounding box center [317, 295] width 184 height 23
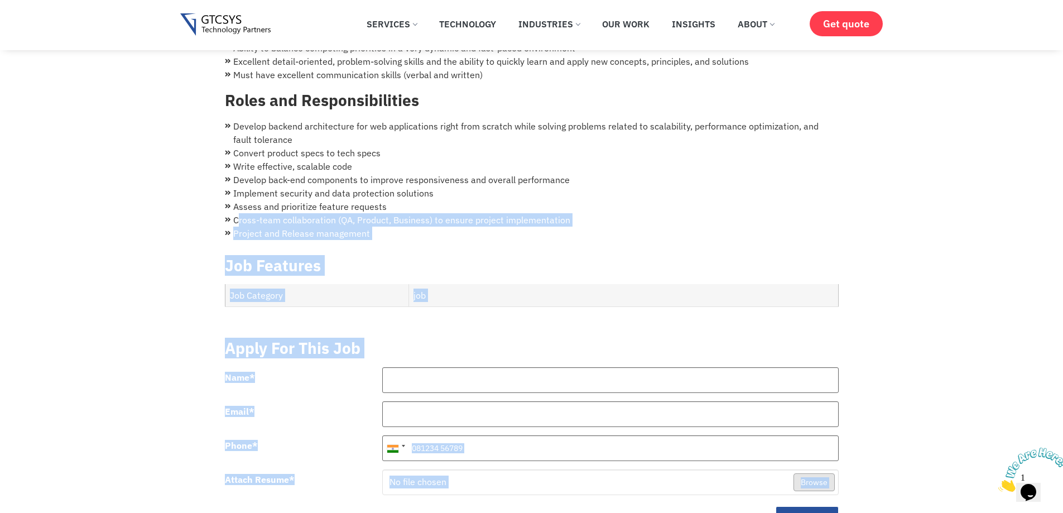
drag, startPoint x: 238, startPoint y: 207, endPoint x: 205, endPoint y: 207, distance: 33.5
click at [205, 207] on body "Skip to content ✕ Services Application Services Web Application Mobile Applicat…" at bounding box center [531, 440] width 1063 height 1438
click at [402, 213] on li "Cross-team collaboration (QA, Product, Business) to ensure project implementati…" at bounding box center [532, 219] width 614 height 13
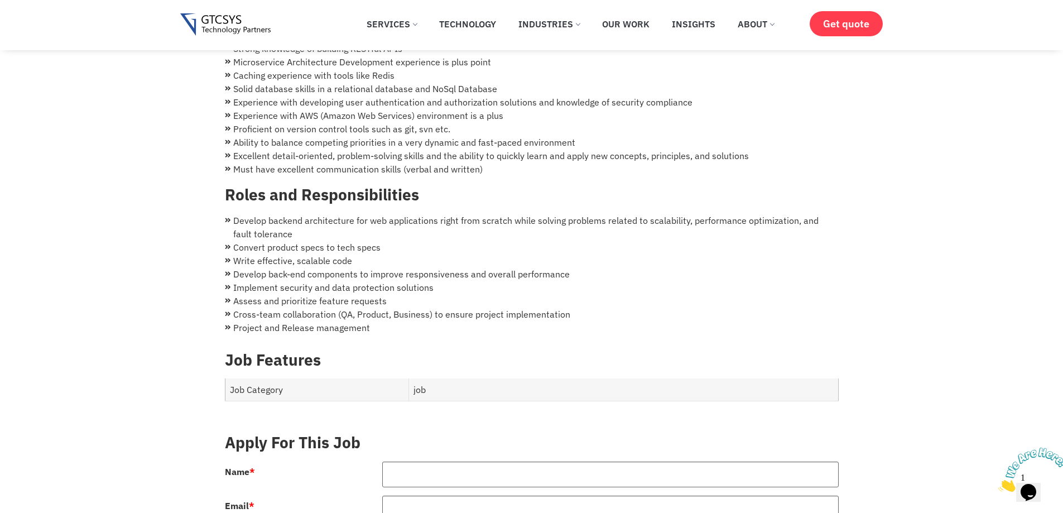
scroll to position [93, 0]
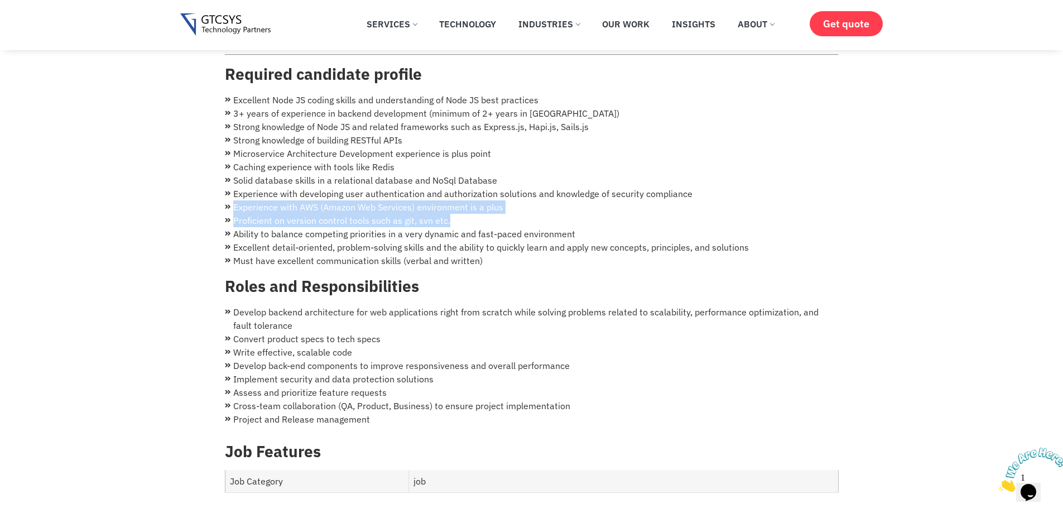
drag, startPoint x: 233, startPoint y: 194, endPoint x: 642, endPoint y: 205, distance: 409.3
click at [642, 205] on ul "Excellent Node JS coding skills and understanding of Node JS best practices 3+ …" at bounding box center [532, 180] width 614 height 174
click at [642, 214] on li "Proficient on version control tools such as git, svn etc." at bounding box center [532, 220] width 614 height 13
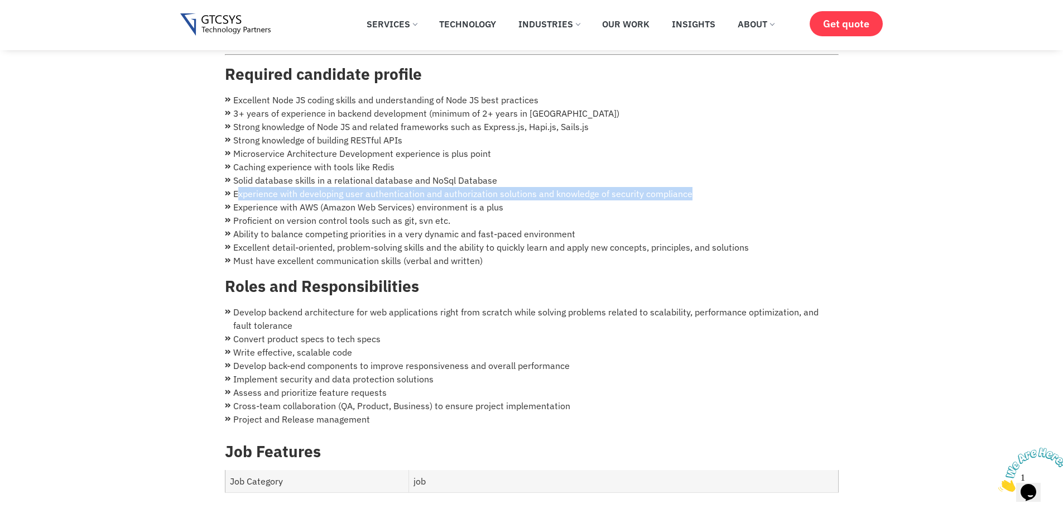
drag, startPoint x: 236, startPoint y: 179, endPoint x: 733, endPoint y: 181, distance: 497.4
click at [733, 187] on li "Experience with developing user authentication and authorization solutions and …" at bounding box center [532, 193] width 614 height 13
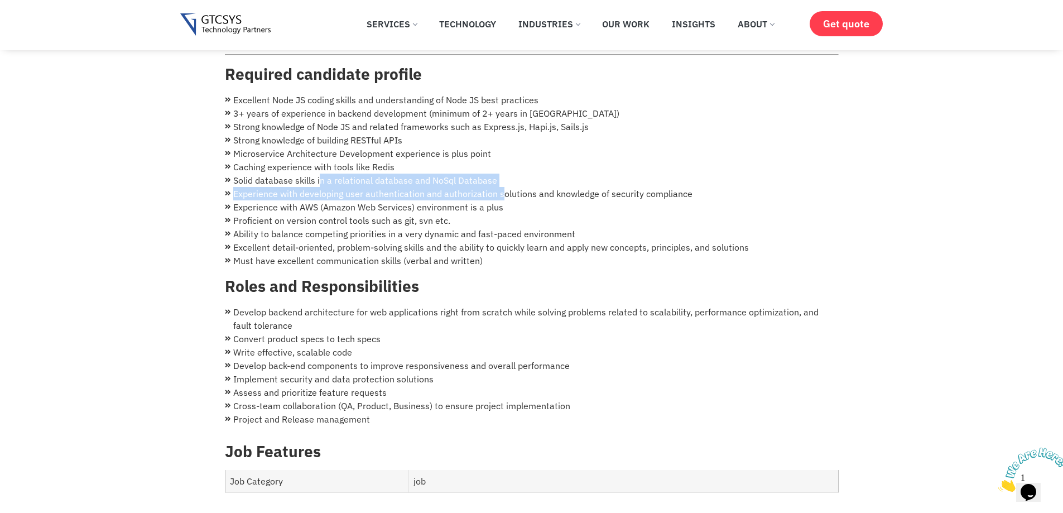
drag, startPoint x: 318, startPoint y: 172, endPoint x: 505, endPoint y: 172, distance: 187.0
click at [505, 174] on li "Solid database skills in a relational database and NoSql Database" at bounding box center [532, 180] width 614 height 13
click at [507, 174] on li "Solid database skills in a relational database and NoSql Database" at bounding box center [532, 180] width 614 height 13
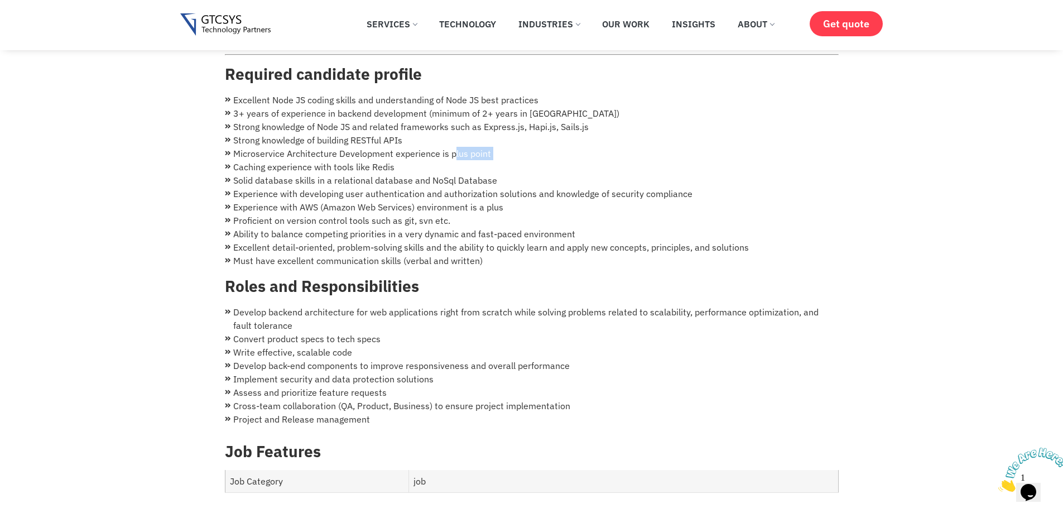
drag, startPoint x: 234, startPoint y: 154, endPoint x: 452, endPoint y: 145, distance: 217.3
click at [452, 145] on ul "Excellent Node JS coding skills and understanding of Node JS best practices 3+ …" at bounding box center [532, 180] width 614 height 174
drag, startPoint x: 226, startPoint y: 140, endPoint x: 284, endPoint y: 137, distance: 57.6
click at [284, 147] on li "Microservice Architecture Development experience is plus point" at bounding box center [532, 153] width 614 height 13
click at [411, 147] on li "Microservice Architecture Development experience is plus point" at bounding box center [532, 153] width 614 height 13
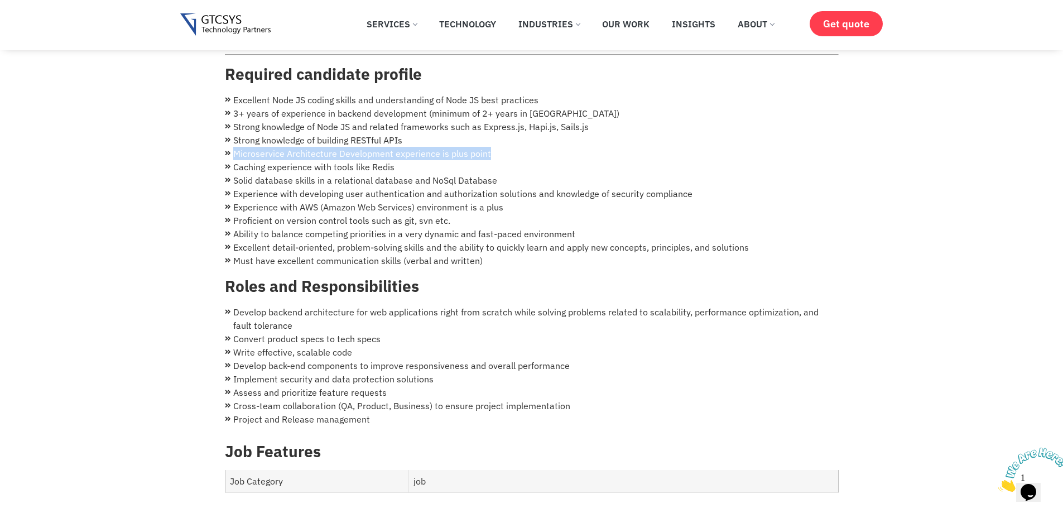
drag, startPoint x: 227, startPoint y: 140, endPoint x: 553, endPoint y: 146, distance: 326.0
click at [553, 147] on li "Microservice Architecture Development experience is plus point" at bounding box center [532, 153] width 614 height 13
drag, startPoint x: 238, startPoint y: 145, endPoint x: 551, endPoint y: 98, distance: 316.7
click at [441, 126] on ul "Excellent Node JS coding skills and understanding of Node JS best practices 3+ …" at bounding box center [532, 180] width 614 height 174
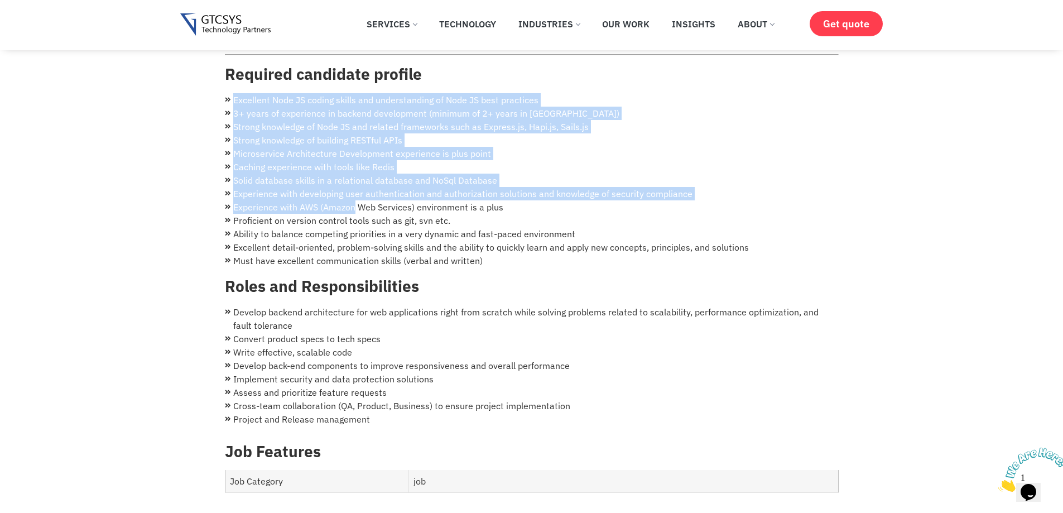
drag, startPoint x: 456, startPoint y: 126, endPoint x: 353, endPoint y: 189, distance: 120.5
click at [353, 189] on div "Node JS Developer Required candidate profile Excellent Node JS coding skills an…" at bounding box center [532, 224] width 614 height 416
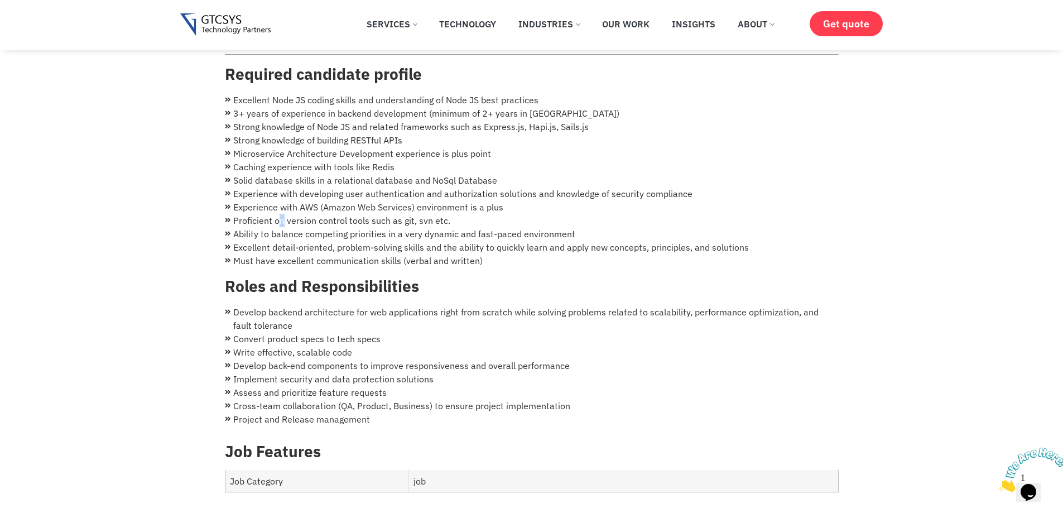
click at [285, 197] on ul "Excellent Node JS coding skills and understanding of Node JS best practices 3+ …" at bounding box center [532, 180] width 614 height 174
click at [293, 200] on li "Experience with AWS (Amazon Web Services) environment is a plus" at bounding box center [532, 206] width 614 height 13
click at [311, 187] on li "Experience with developing user authentication and authorization solutions and …" at bounding box center [532, 193] width 614 height 13
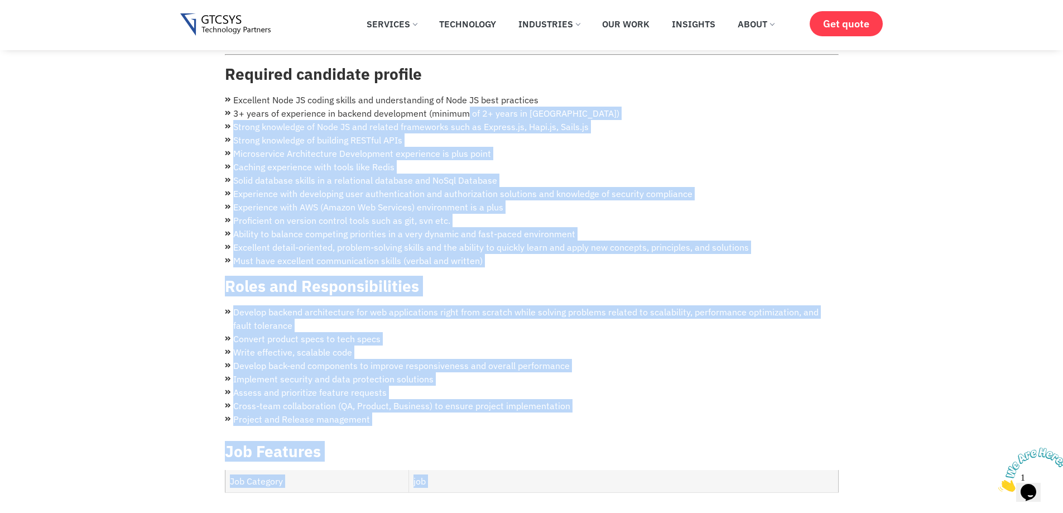
drag, startPoint x: 223, startPoint y: 128, endPoint x: 467, endPoint y: 102, distance: 245.9
click at [467, 102] on div "Full Time Ahmedabad Posted 3 years ago Node JS Developer Required candidate pro…" at bounding box center [532, 350] width 636 height 806
click at [371, 120] on li "Strong knowledge of Node JS and related frameworks such as Express.js, Hapi.js,…" at bounding box center [532, 126] width 614 height 13
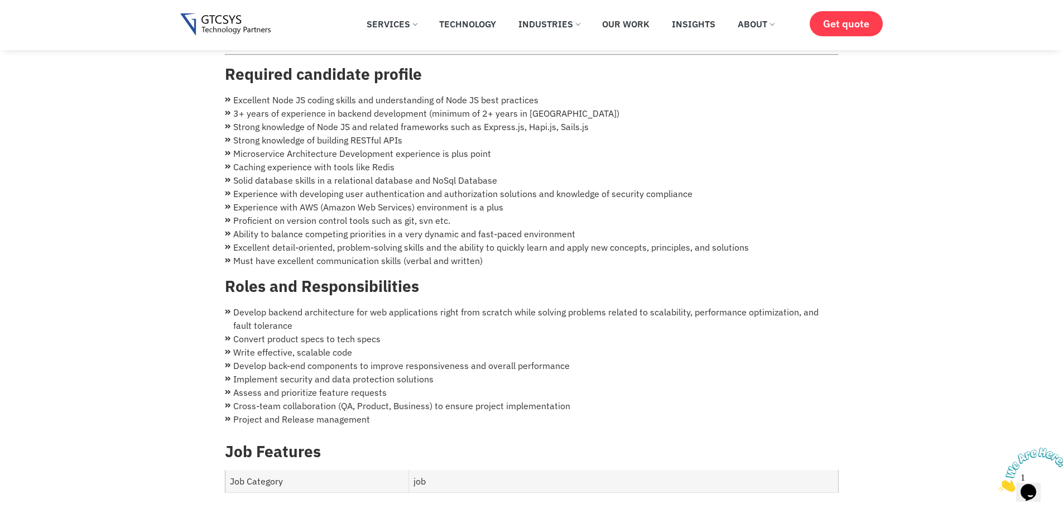
drag, startPoint x: 361, startPoint y: 128, endPoint x: 328, endPoint y: 127, distance: 32.4
click at [348, 133] on li "Strong knowledge of building RESTful APIs" at bounding box center [532, 139] width 614 height 13
drag, startPoint x: 307, startPoint y: 123, endPoint x: 236, endPoint y: 118, distance: 71.1
click at [239, 118] on ul "Excellent Node JS coding skills and understanding of Node JS best practices 3+ …" at bounding box center [532, 180] width 614 height 174
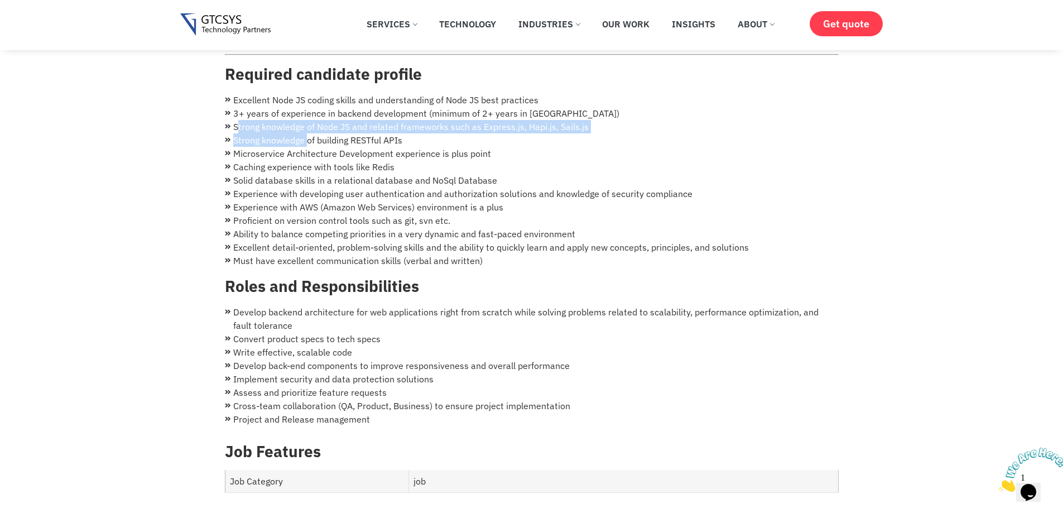
click at [236, 120] on li "Strong knowledge of Node JS and related frameworks such as Express.js, Hapi.js,…" at bounding box center [532, 126] width 614 height 13
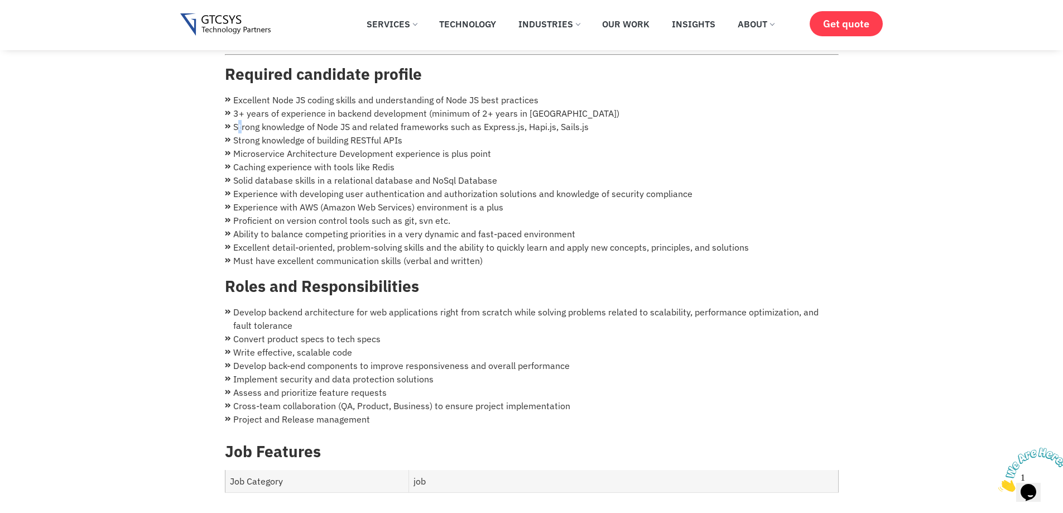
drag, startPoint x: 240, startPoint y: 113, endPoint x: 534, endPoint y: 113, distance: 293.6
click at [250, 120] on li "Strong knowledge of Node JS and related frameworks such as Express.js, Hapi.js,…" at bounding box center [532, 126] width 614 height 13
drag, startPoint x: 534, startPoint y: 113, endPoint x: 172, endPoint y: 138, distance: 362.0
click at [442, 137] on ul "Excellent Node JS coding skills and understanding of Node JS best practices 3+ …" at bounding box center [532, 180] width 614 height 174
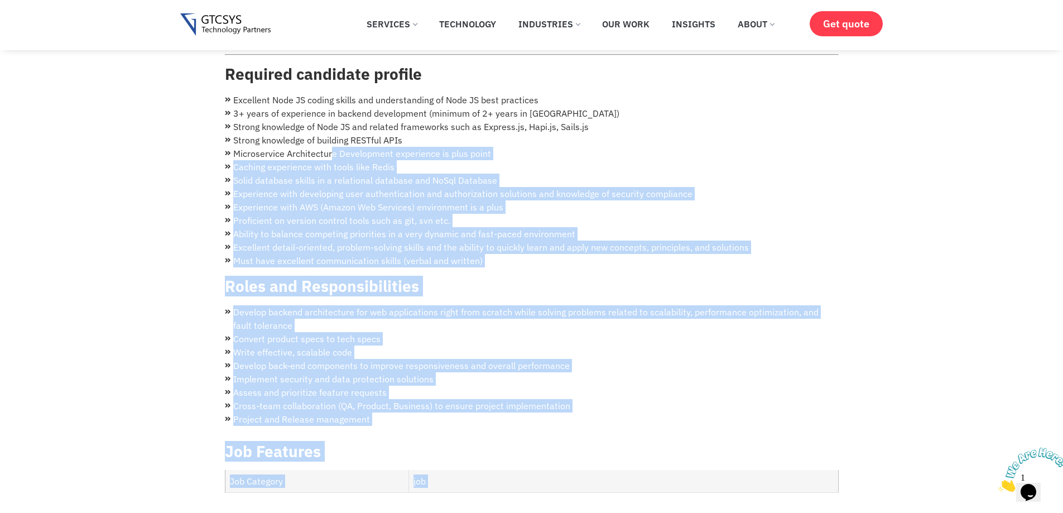
drag, startPoint x: 369, startPoint y: 138, endPoint x: 414, endPoint y: 150, distance: 46.7
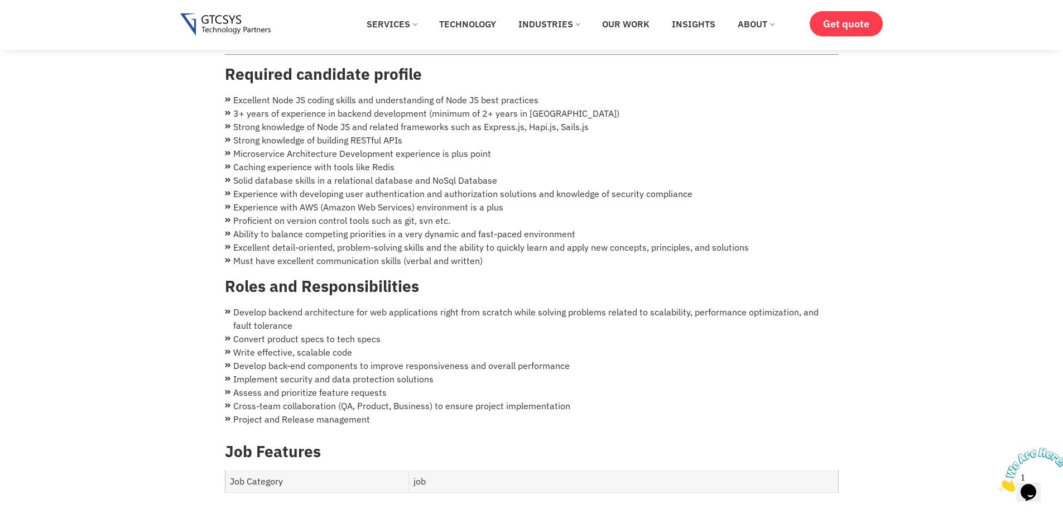
drag, startPoint x: 596, startPoint y: 119, endPoint x: 678, endPoint y: 122, distance: 82.1
click at [537, 120] on li "Strong knowledge of Node JS and related frameworks such as Express.js, Hapi.js,…" at bounding box center [532, 126] width 614 height 13
click at [428, 143] on ul "Excellent Node JS coding skills and understanding of Node JS best practices 3+ …" at bounding box center [532, 180] width 614 height 174
drag, startPoint x: 435, startPoint y: 147, endPoint x: 630, endPoint y: 133, distance: 194.8
click at [497, 147] on ul "Excellent Node JS coding skills and understanding of Node JS best practices 3+ …" at bounding box center [532, 180] width 614 height 174
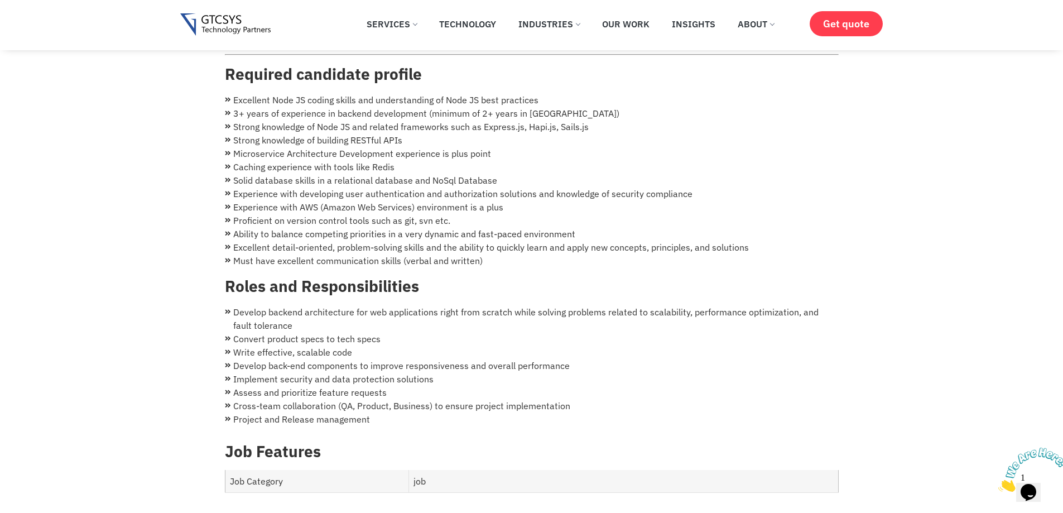
click at [503, 133] on ul "Excellent Node JS coding skills and understanding of Node JS best practices 3+ …" at bounding box center [532, 180] width 614 height 174
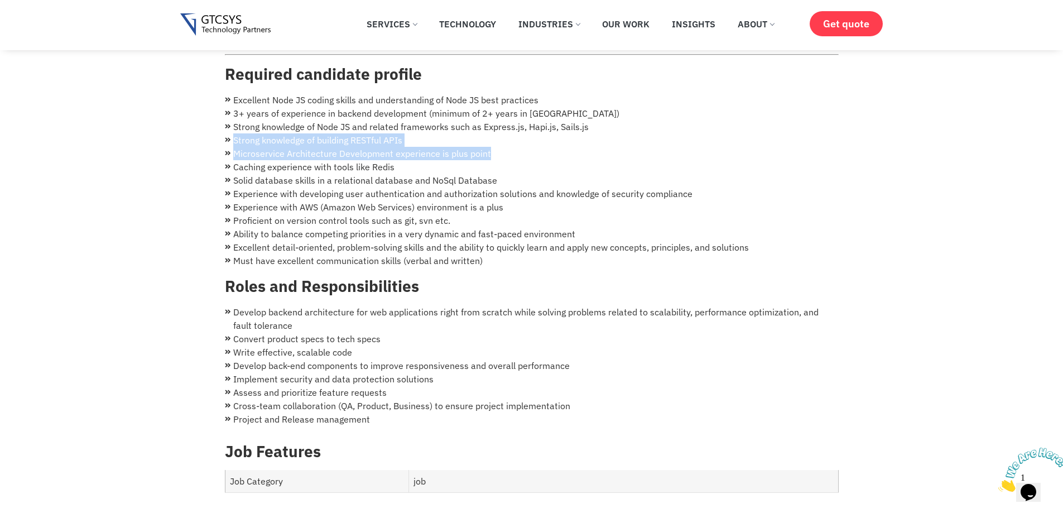
drag, startPoint x: 684, startPoint y: 110, endPoint x: 563, endPoint y: 124, distance: 122.5
click at [588, 126] on ul "Excellent Node JS coding skills and understanding of Node JS best practices 3+ …" at bounding box center [532, 180] width 614 height 174
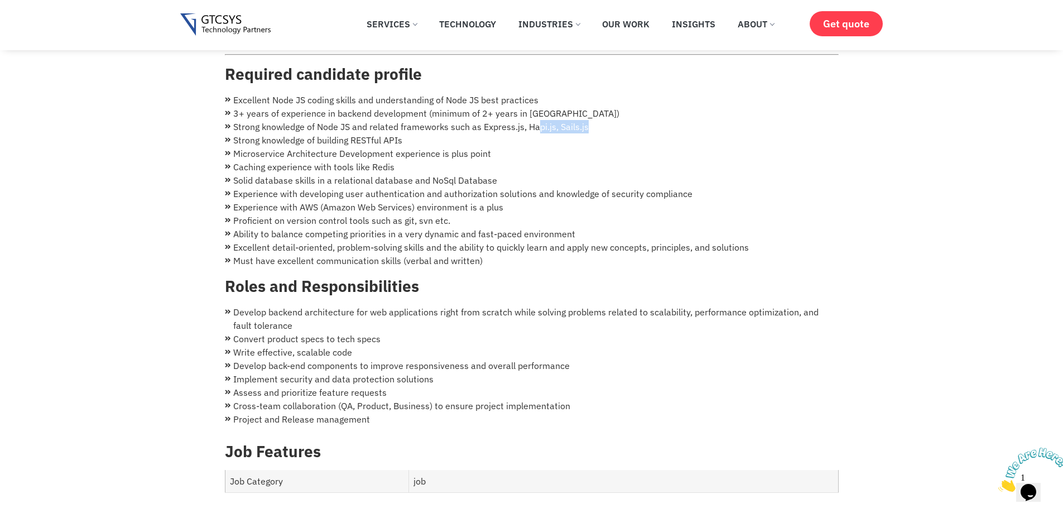
drag, startPoint x: 536, startPoint y: 118, endPoint x: 601, endPoint y: 113, distance: 65.5
click at [601, 120] on li "Strong knowledge of Node JS and related frameworks such as Express.js, Hapi.js,…" at bounding box center [532, 126] width 614 height 13
click at [600, 120] on li "Strong knowledge of Node JS and related frameworks such as Express.js, Hapi.js,…" at bounding box center [532, 126] width 614 height 13
drag, startPoint x: 597, startPoint y: 116, endPoint x: 560, endPoint y: 116, distance: 36.8
click at [560, 120] on li "Strong knowledge of Node JS and related frameworks such as Express.js, Hapi.js,…" at bounding box center [532, 126] width 614 height 13
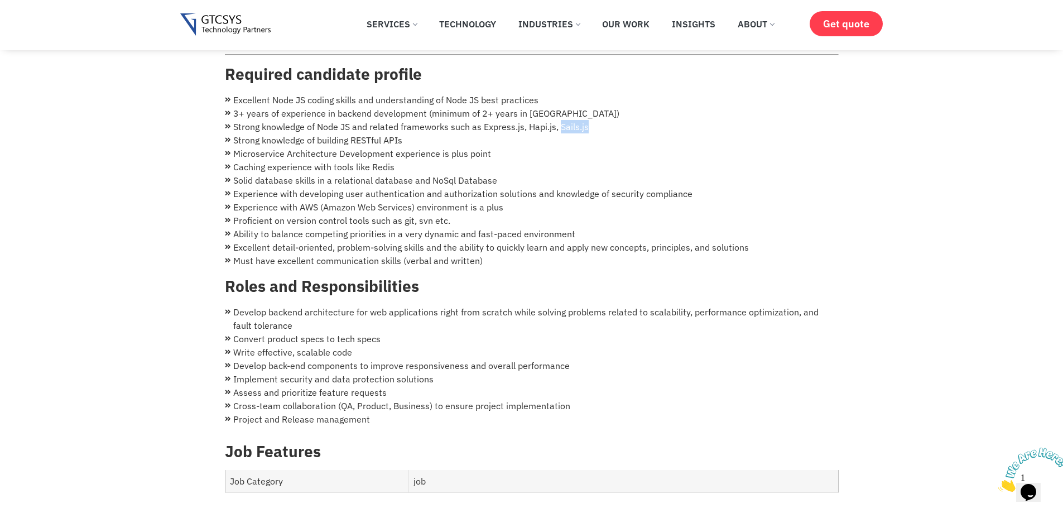
copy li "Sails.js"
drag, startPoint x: 529, startPoint y: 116, endPoint x: 556, endPoint y: 112, distance: 27.6
click at [556, 120] on li "Strong knowledge of Node JS and related frameworks such as Express.js, Hapi.js,…" at bounding box center [532, 126] width 614 height 13
copy li "Hapi.js"
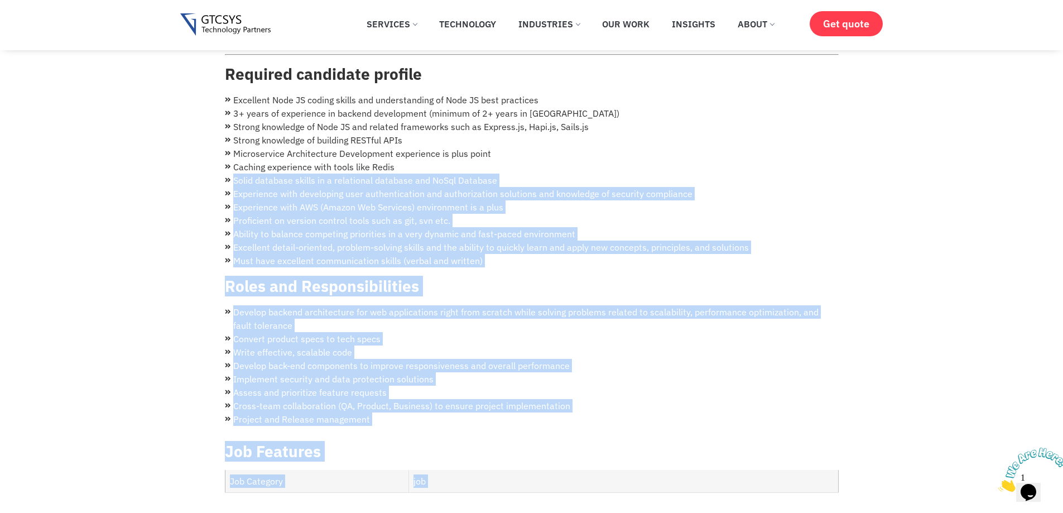
drag, startPoint x: 232, startPoint y: 84, endPoint x: 544, endPoint y: 154, distance: 319.7
click at [544, 154] on div "Full Time Ahmedabad Posted 3 years ago Node JS Developer Required candidate pro…" at bounding box center [532, 350] width 636 height 806
drag, startPoint x: 541, startPoint y: 156, endPoint x: 515, endPoint y: 146, distance: 27.9
click at [540, 160] on li "Caching experience with tools like Redis" at bounding box center [532, 166] width 614 height 13
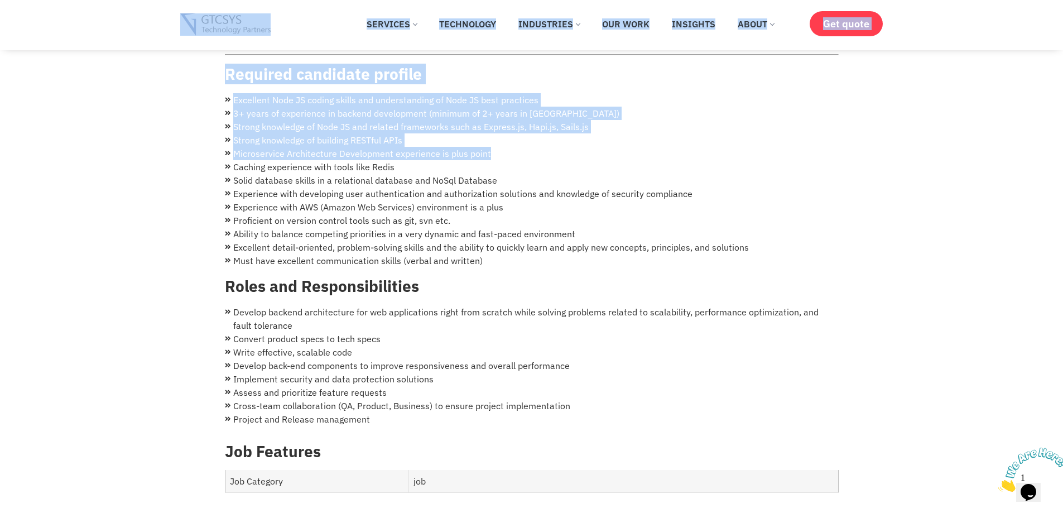
drag, startPoint x: 486, startPoint y: 133, endPoint x: 195, endPoint y: 64, distance: 299.1
click at [239, 71] on div "Node JS Developer Required candidate profile Excellent Node JS coding skills an…" at bounding box center [532, 224] width 614 height 416
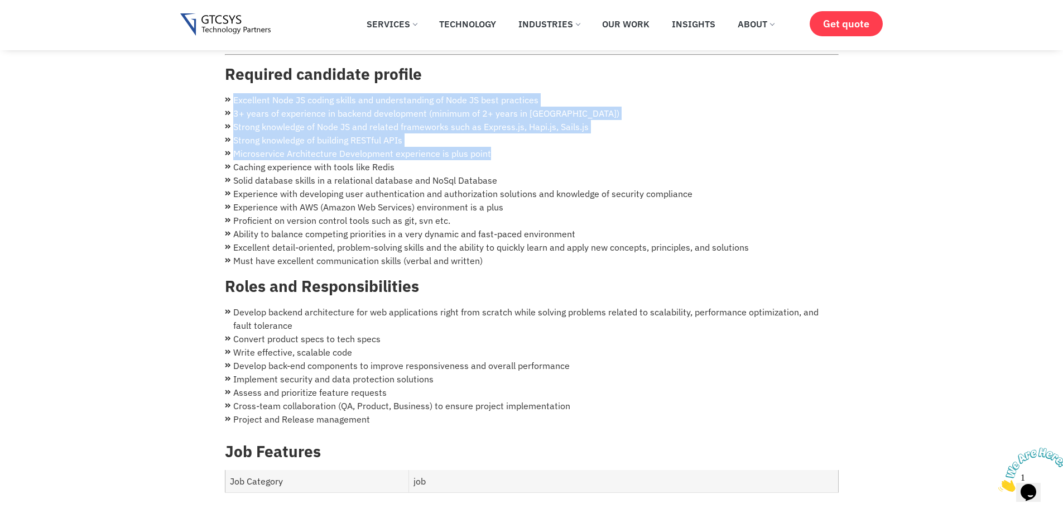
drag, startPoint x: 234, startPoint y: 81, endPoint x: 590, endPoint y: 142, distance: 361.3
click at [590, 142] on ul "Excellent Node JS coding skills and understanding of Node JS best practices 3+ …" at bounding box center [532, 180] width 614 height 174
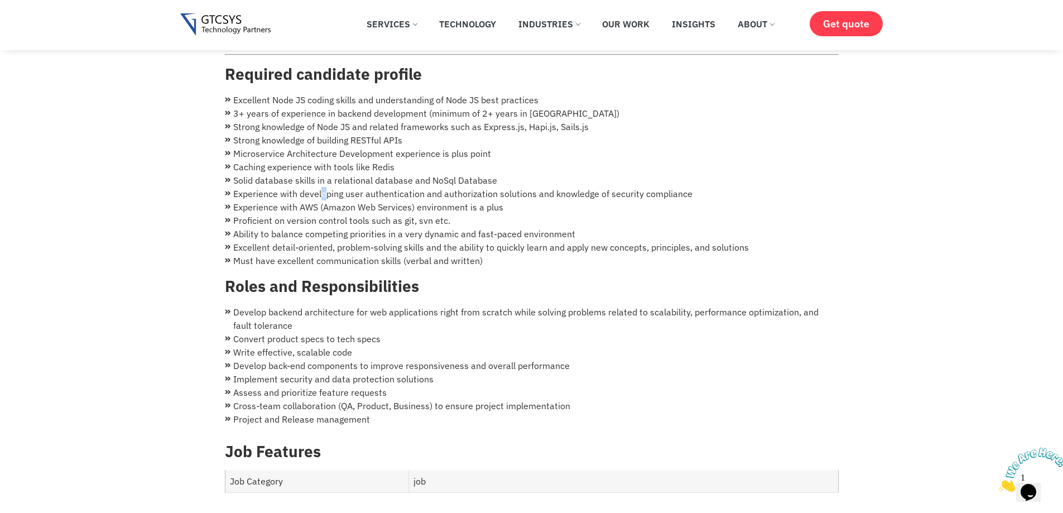
drag, startPoint x: 324, startPoint y: 175, endPoint x: 313, endPoint y: 175, distance: 11.2
click at [323, 187] on li "Experience with developing user authentication and authorization solutions and …" at bounding box center [532, 193] width 614 height 13
drag, startPoint x: 481, startPoint y: 146, endPoint x: 608, endPoint y: 158, distance: 128.4
click at [608, 160] on li "Caching experience with tools like Redis" at bounding box center [532, 166] width 614 height 13
drag, startPoint x: 413, startPoint y: 171, endPoint x: 543, endPoint y: 159, distance: 131.2
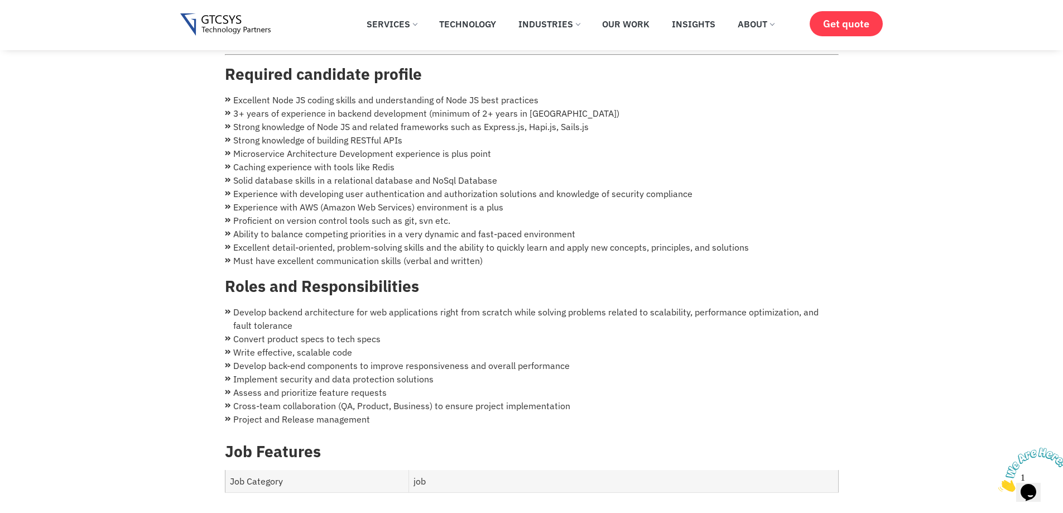
click at [416, 174] on li "Solid database skills in a relational database and NoSql Database" at bounding box center [532, 180] width 614 height 13
drag, startPoint x: 544, startPoint y: 159, endPoint x: 507, endPoint y: 161, distance: 37.5
click at [541, 160] on li "Caching experience with tools like Redis" at bounding box center [532, 166] width 614 height 13
click at [500, 174] on li "Solid database skills in a relational database and NoSql Database" at bounding box center [532, 180] width 614 height 13
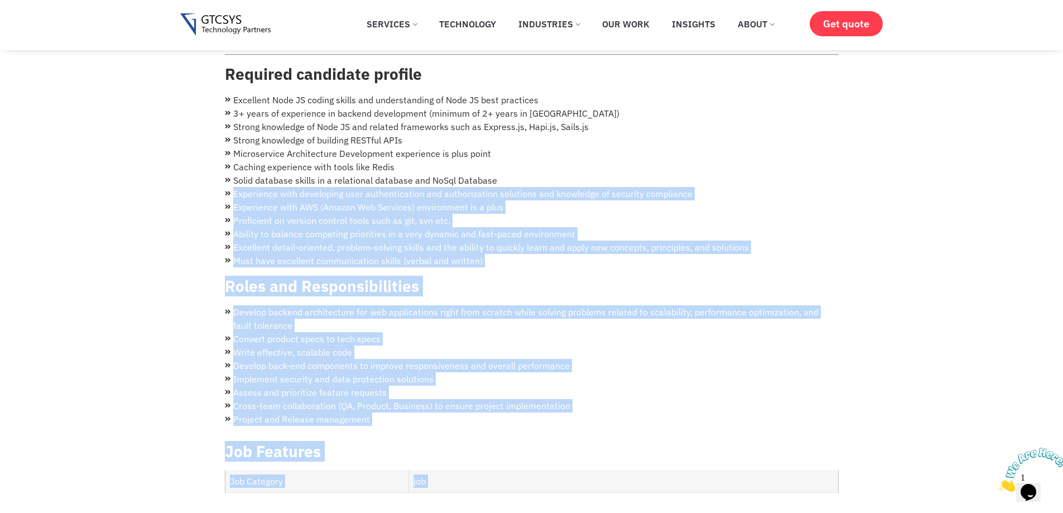
drag, startPoint x: 184, startPoint y: 121, endPoint x: 506, endPoint y: 175, distance: 326.7
click at [456, 187] on li "Experience with developing user authentication and authorization solutions and …" at bounding box center [532, 193] width 614 height 13
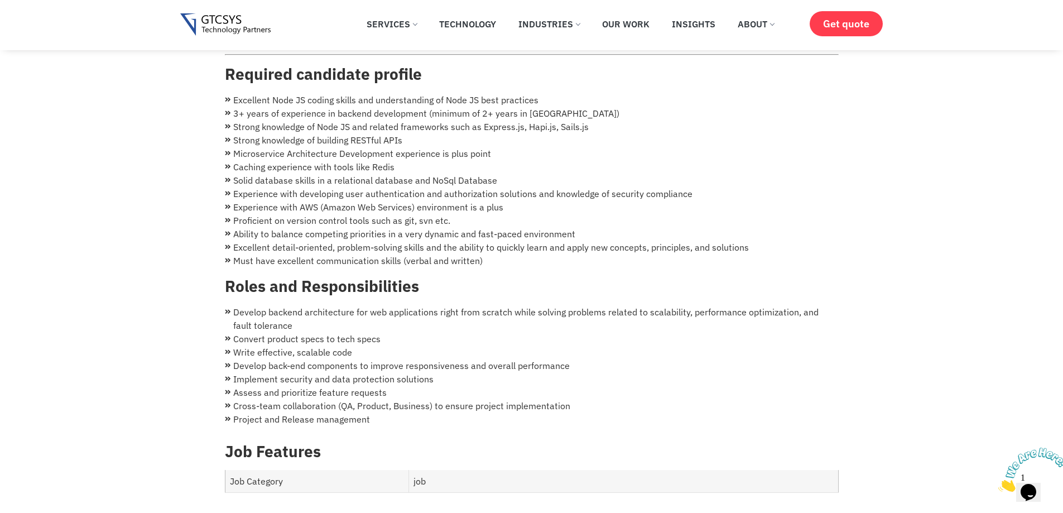
drag, startPoint x: 353, startPoint y: 154, endPoint x: 560, endPoint y: 150, distance: 206.6
click at [372, 160] on li "Caching experience with tools like Redis" at bounding box center [532, 166] width 614 height 13
drag, startPoint x: 560, startPoint y: 150, endPoint x: 434, endPoint y: 135, distance: 127.0
click at [526, 142] on ul "Excellent Node JS coding skills and understanding of Node JS best practices 3+ …" at bounding box center [532, 180] width 614 height 174
drag, startPoint x: 584, startPoint y: 204, endPoint x: 692, endPoint y: 206, distance: 107.7
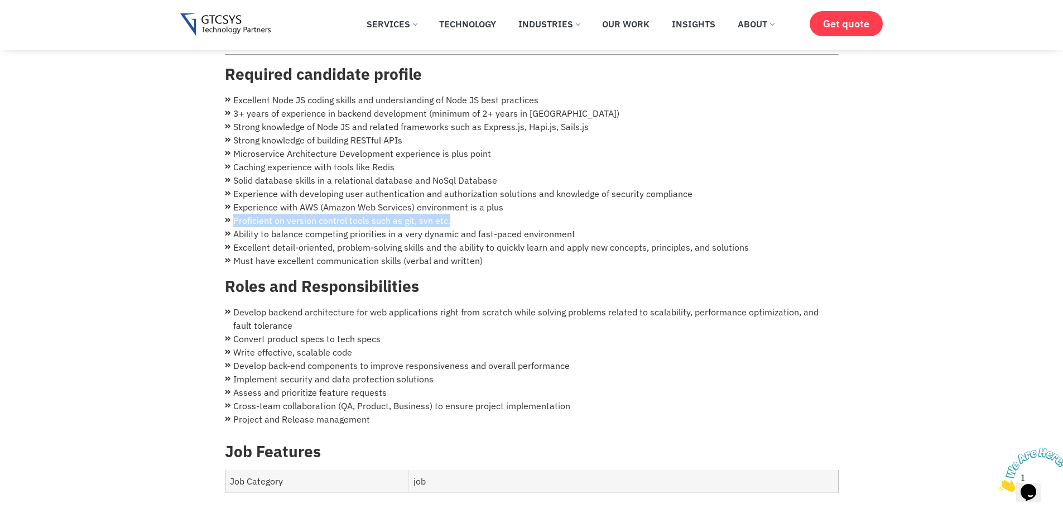
click at [329, 229] on ul "Excellent Node JS coding skills and understanding of Node JS best practices 3+ …" at bounding box center [532, 180] width 614 height 174
drag, startPoint x: 318, startPoint y: 243, endPoint x: 310, endPoint y: 250, distance: 10.7
click at [310, 254] on li "Must have excellent communication skills (verbal and written)" at bounding box center [532, 260] width 614 height 13
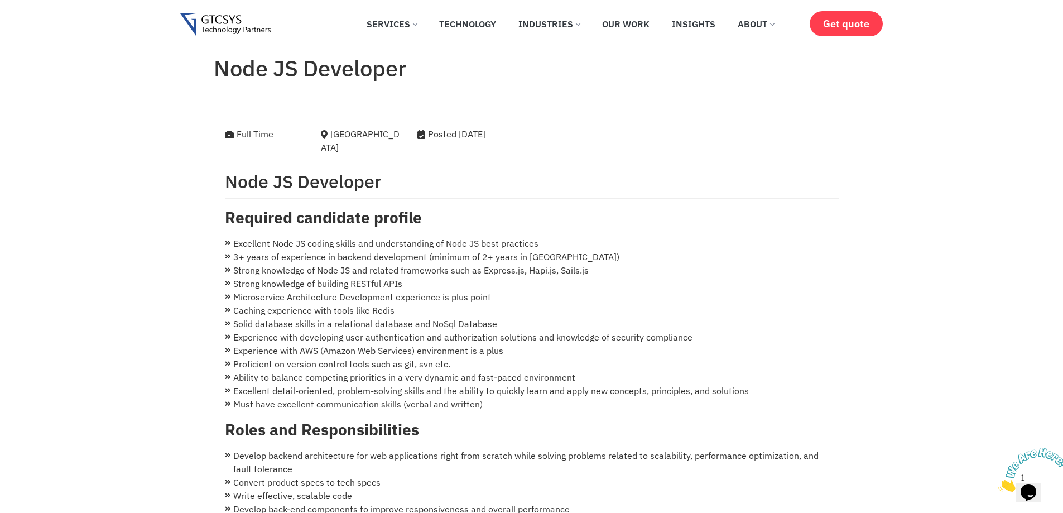
drag, startPoint x: 401, startPoint y: 131, endPoint x: 579, endPoint y: 124, distance: 178.2
click at [472, 128] on div "Full Time Ahmedabad Posted 3 years ago" at bounding box center [506, 143] width 578 height 32
drag, startPoint x: 581, startPoint y: 124, endPoint x: 454, endPoint y: 119, distance: 126.8
click at [576, 124] on div "Full Time Ahmedabad Posted 3 years ago" at bounding box center [532, 138] width 631 height 41
drag, startPoint x: 454, startPoint y: 119, endPoint x: 322, endPoint y: 112, distance: 131.9
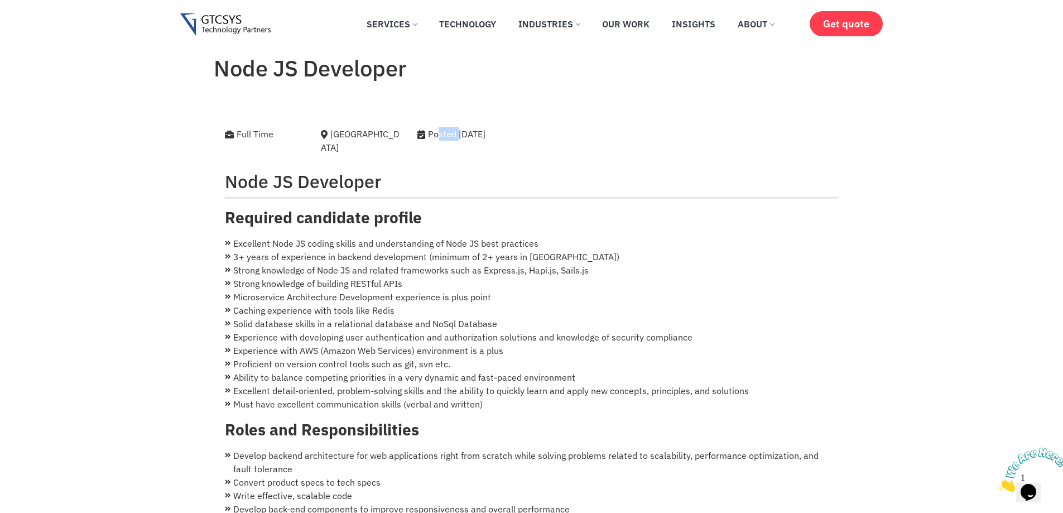
click at [374, 118] on div "Full Time Ahmedabad Posted 3 years ago" at bounding box center [532, 138] width 631 height 41
drag, startPoint x: 322, startPoint y: 112, endPoint x: 257, endPoint y: 122, distance: 65.4
click at [296, 116] on div "Full Time Ahmedabad Posted 3 years ago Node JS Developer Required candidate pro…" at bounding box center [532, 493] width 636 height 806
click at [243, 128] on div "Full Time Ahmedabad Posted 3 years ago" at bounding box center [532, 138] width 631 height 41
click at [394, 114] on div "Full Time Ahmedabad Posted 3 years ago Node JS Developer Required candidate pro…" at bounding box center [532, 493] width 636 height 806
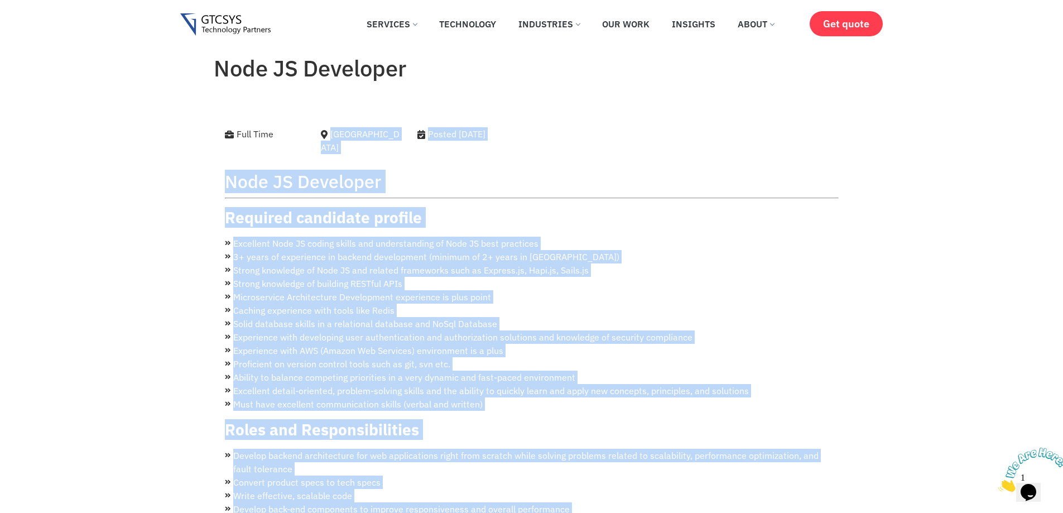
click at [347, 133] on div "Ahmedabad" at bounding box center [361, 140] width 80 height 27
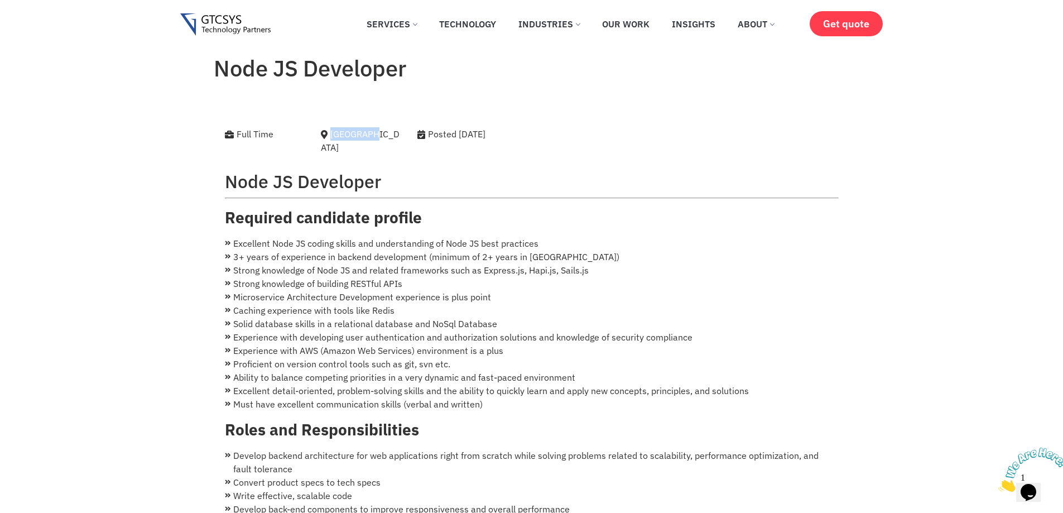
drag, startPoint x: 347, startPoint y: 133, endPoint x: 429, endPoint y: 135, distance: 82.1
click at [365, 133] on div "Ahmedabad" at bounding box center [361, 140] width 80 height 27
click at [582, 140] on div "Full Time Ahmedabad Posted 3 years ago" at bounding box center [506, 143] width 578 height 32
drag, startPoint x: 457, startPoint y: 133, endPoint x: 445, endPoint y: 137, distance: 11.8
click at [445, 137] on div "Posted 3 years ago" at bounding box center [482, 133] width 128 height 13
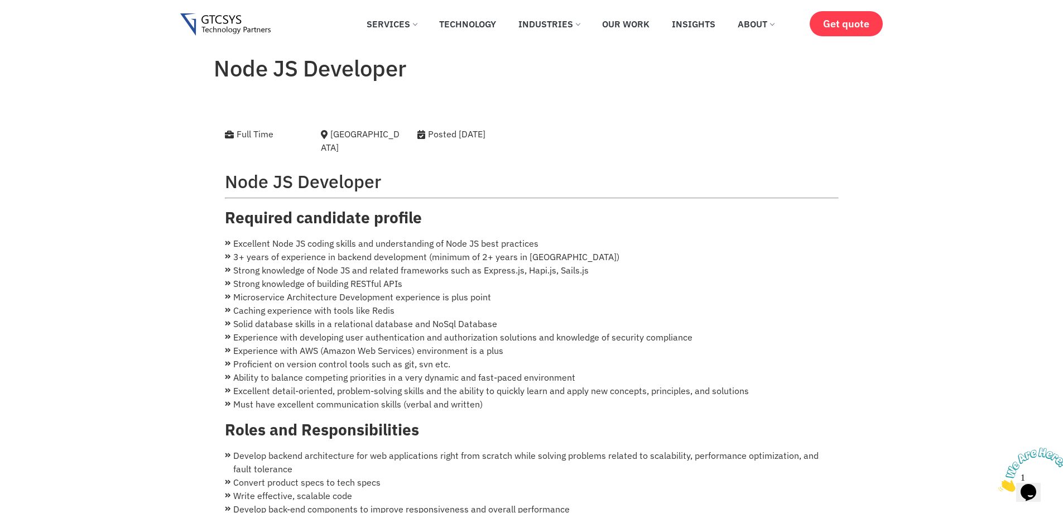
drag, startPoint x: 425, startPoint y: 138, endPoint x: 457, endPoint y: 140, distance: 31.9
click at [428, 138] on div "Posted 3 years ago" at bounding box center [482, 133] width 128 height 13
drag, startPoint x: 503, startPoint y: 134, endPoint x: 431, endPoint y: 136, distance: 72.6
click at [431, 136] on div "Posted 3 years ago" at bounding box center [482, 133] width 128 height 13
click at [488, 136] on div "Posted 3 years ago" at bounding box center [482, 133] width 128 height 13
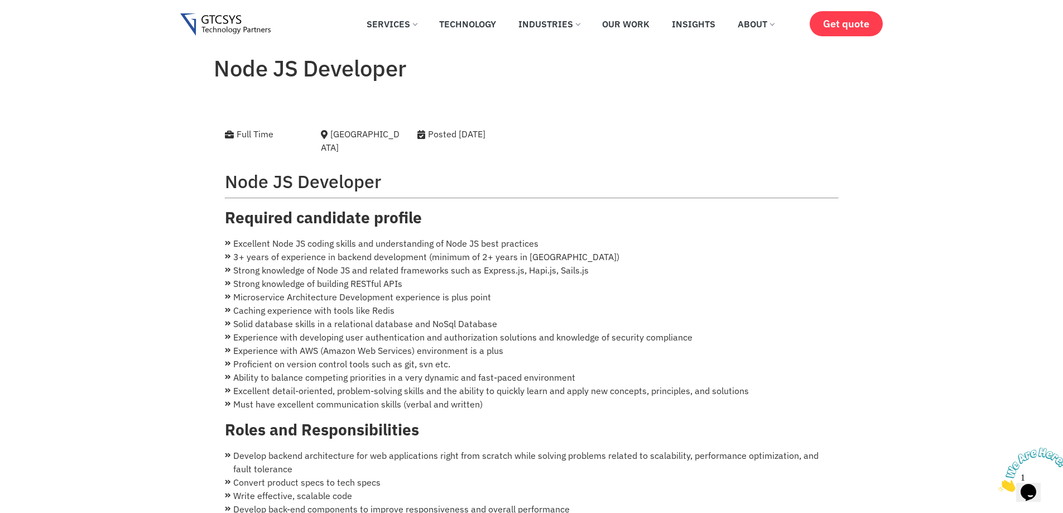
click at [473, 139] on div "Posted 3 years ago" at bounding box center [482, 133] width 128 height 13
click at [469, 160] on div "Node JS Developer Required candidate profile Excellent Node JS coding skills an…" at bounding box center [532, 368] width 614 height 416
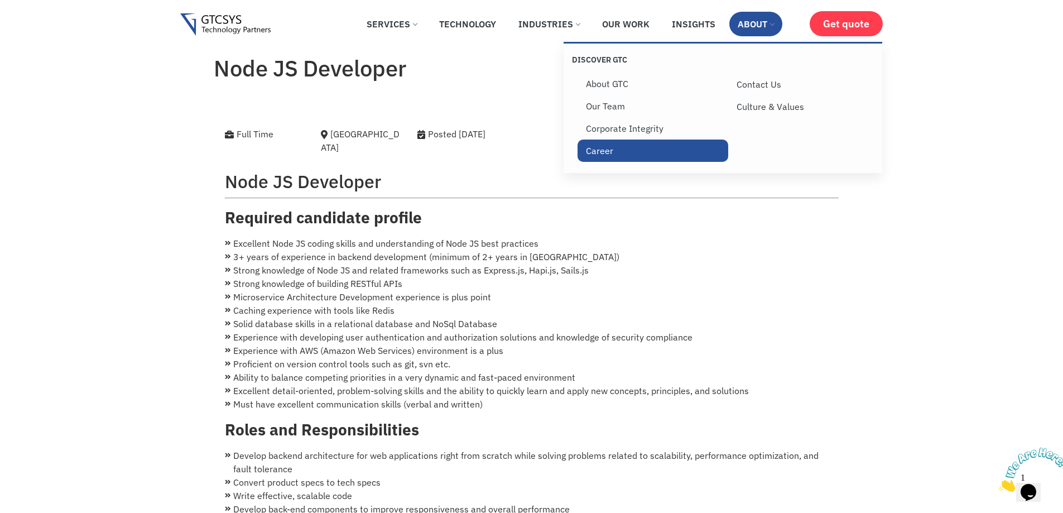
click at [607, 152] on link "Career" at bounding box center [653, 151] width 151 height 22
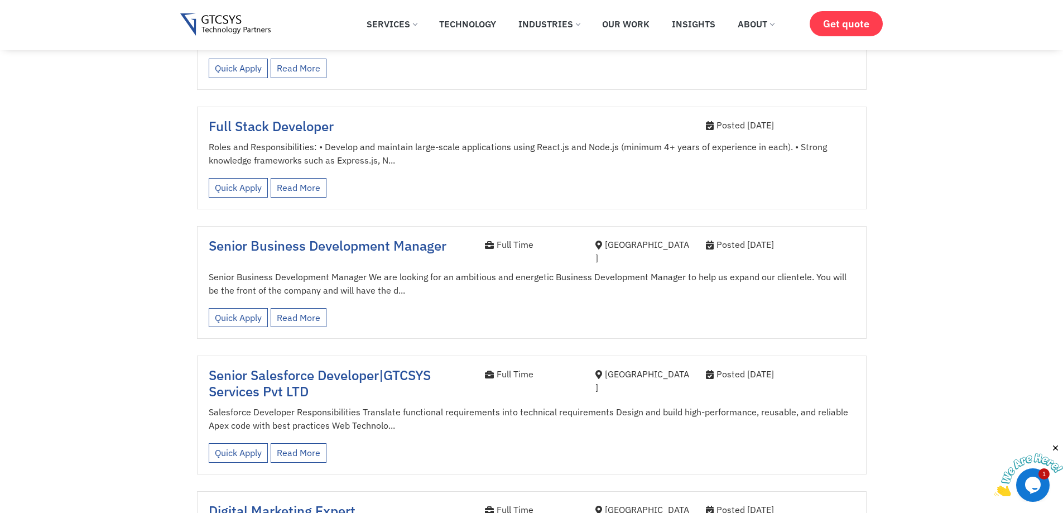
scroll to position [465, 0]
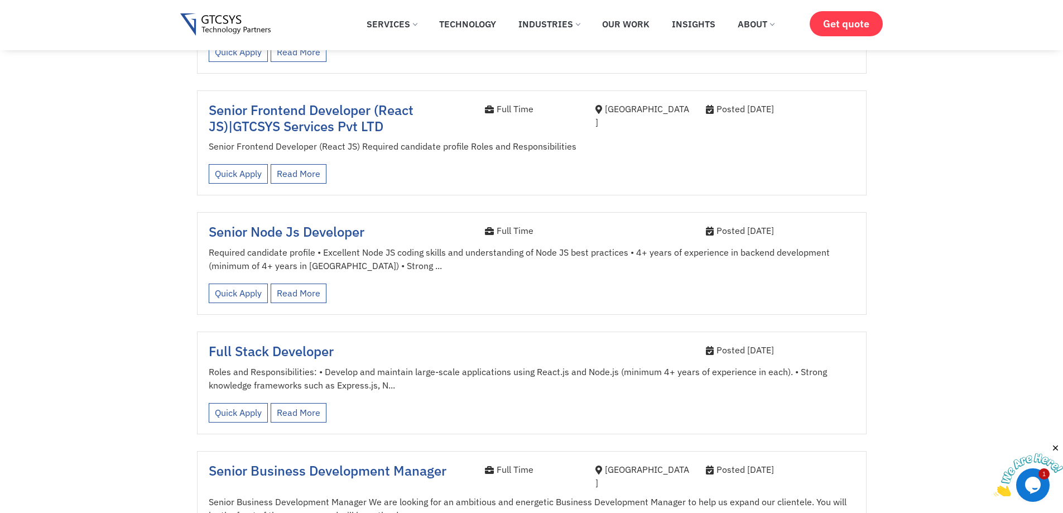
click at [235, 228] on span "Senior Node Js Developer" at bounding box center [287, 232] width 156 height 18
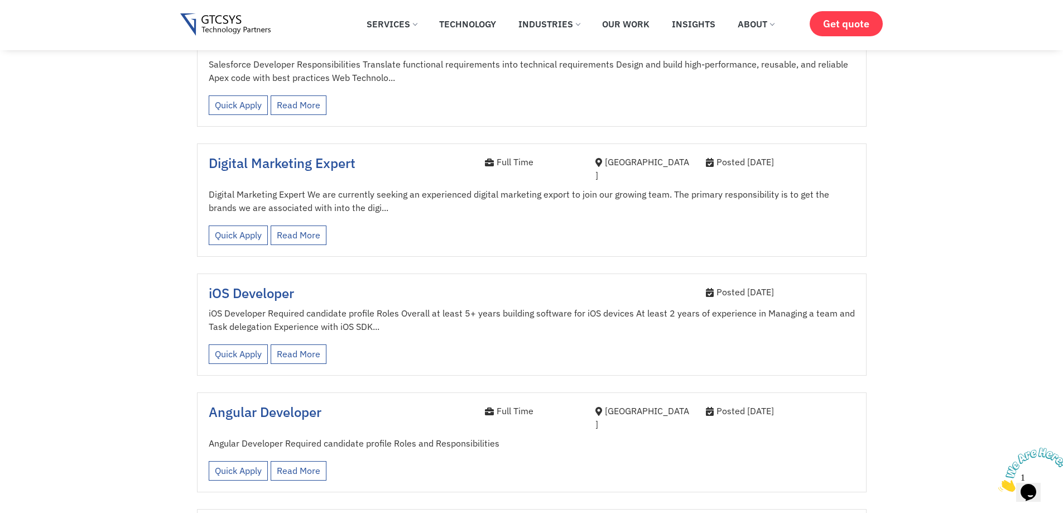
scroll to position [1077, 0]
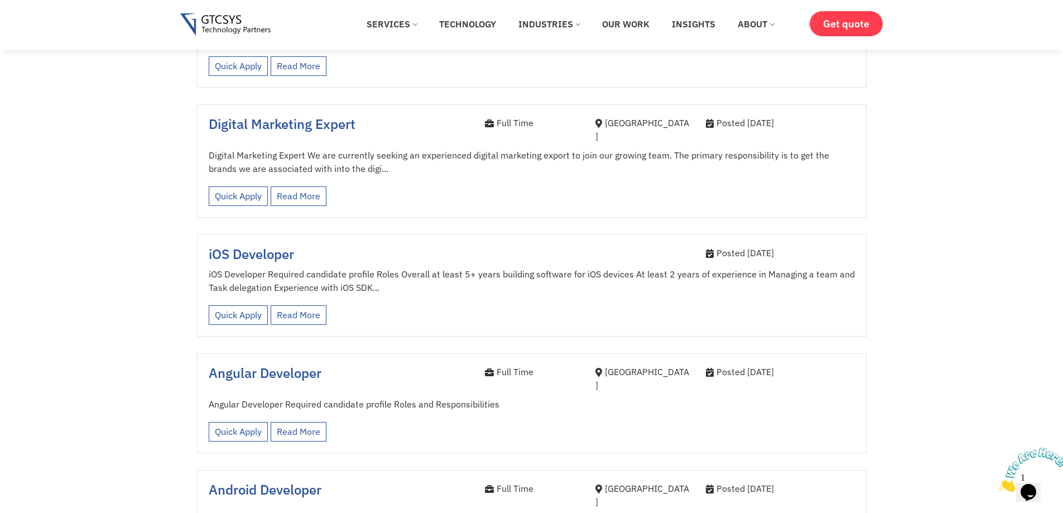
click at [254, 365] on div "Angular Developer" at bounding box center [338, 381] width 276 height 32
click at [254, 364] on span "Angular Developer" at bounding box center [265, 373] width 113 height 18
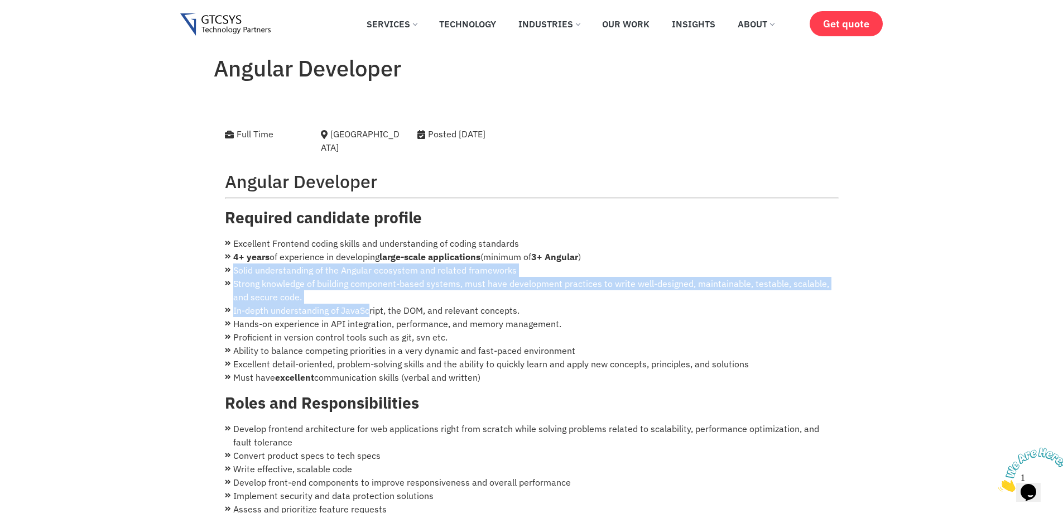
drag, startPoint x: 233, startPoint y: 262, endPoint x: 349, endPoint y: 289, distance: 119.0
click at [359, 298] on ul "Excellent Frontend coding skills and understanding of coding standards 4+ years…" at bounding box center [532, 310] width 614 height 147
click at [349, 287] on li "Strong knowledge of building component-based systems, must have development pra…" at bounding box center [532, 290] width 614 height 27
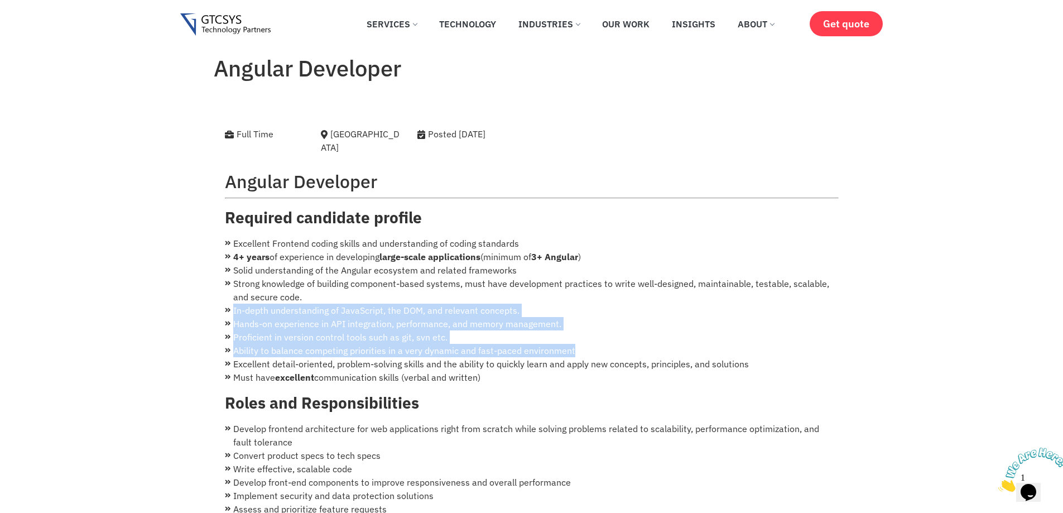
drag, startPoint x: 347, startPoint y: 287, endPoint x: 417, endPoint y: 295, distance: 70.8
click at [774, 335] on ul "Excellent Frontend coding skills and understanding of coding standards 4+ years…" at bounding box center [532, 310] width 614 height 147
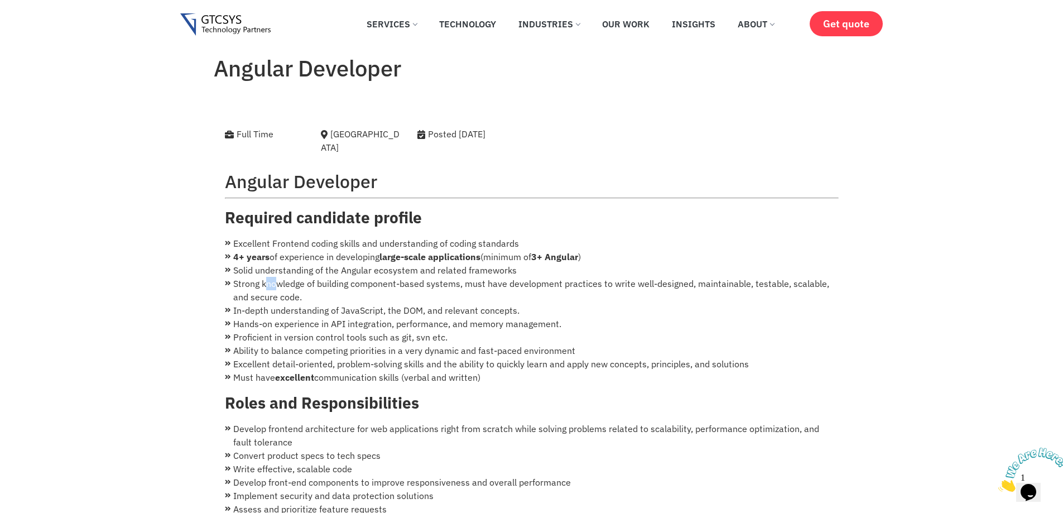
drag, startPoint x: 265, startPoint y: 270, endPoint x: 356, endPoint y: 267, distance: 91.6
click at [283, 277] on li "Strong knowledge of building component-based systems, must have development pra…" at bounding box center [532, 290] width 614 height 27
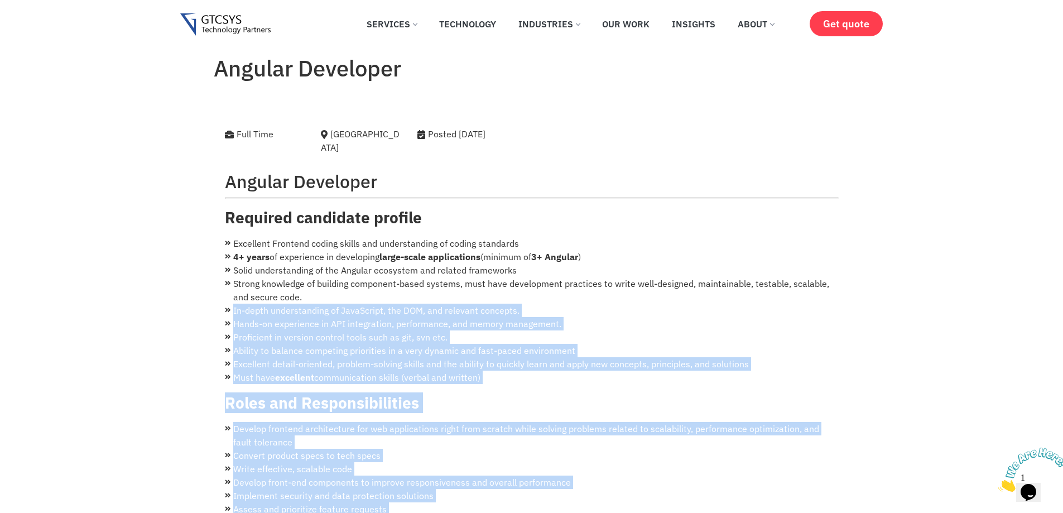
drag, startPoint x: 262, startPoint y: 305, endPoint x: 240, endPoint y: 324, distance: 29.3
click at [280, 344] on li "Ability to balance competing priorities in a very dynamic and fast-paced enviro…" at bounding box center [532, 350] width 614 height 13
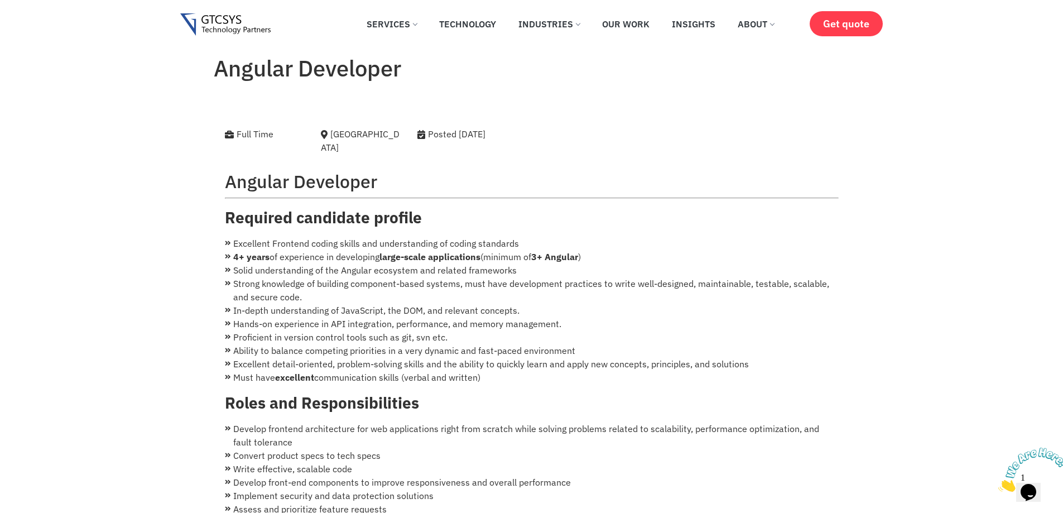
drag, startPoint x: 567, startPoint y: 319, endPoint x: 815, endPoint y: 328, distance: 248.6
click at [810, 330] on li "Proficient in version control tools such as git, svn etc." at bounding box center [532, 336] width 614 height 13
click at [414, 304] on li "In-depth understanding of JavaScript, the DOM, and relevant concepts." at bounding box center [532, 310] width 614 height 13
drag, startPoint x: 587, startPoint y: 300, endPoint x: 425, endPoint y: 284, distance: 162.7
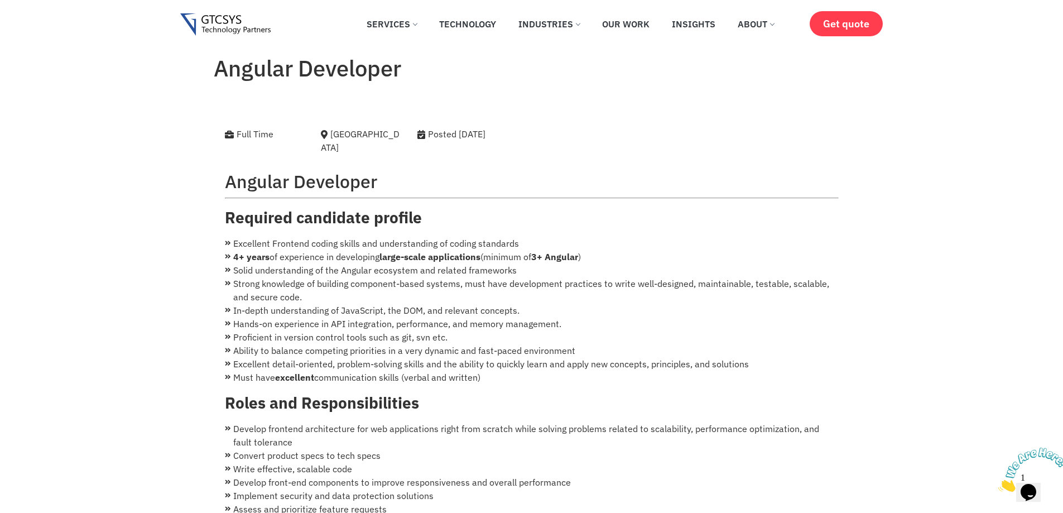
click at [572, 304] on li "In-depth understanding of JavaScript, the DOM, and relevant concepts." at bounding box center [532, 310] width 614 height 13
click at [350, 277] on li "Strong knowledge of building component-based systems, must have development pra…" at bounding box center [532, 290] width 614 height 27
drag, startPoint x: 396, startPoint y: 283, endPoint x: 720, endPoint y: 277, distance: 324.4
click at [720, 277] on li "Strong knowledge of building component-based systems, must have development pra…" at bounding box center [532, 290] width 614 height 27
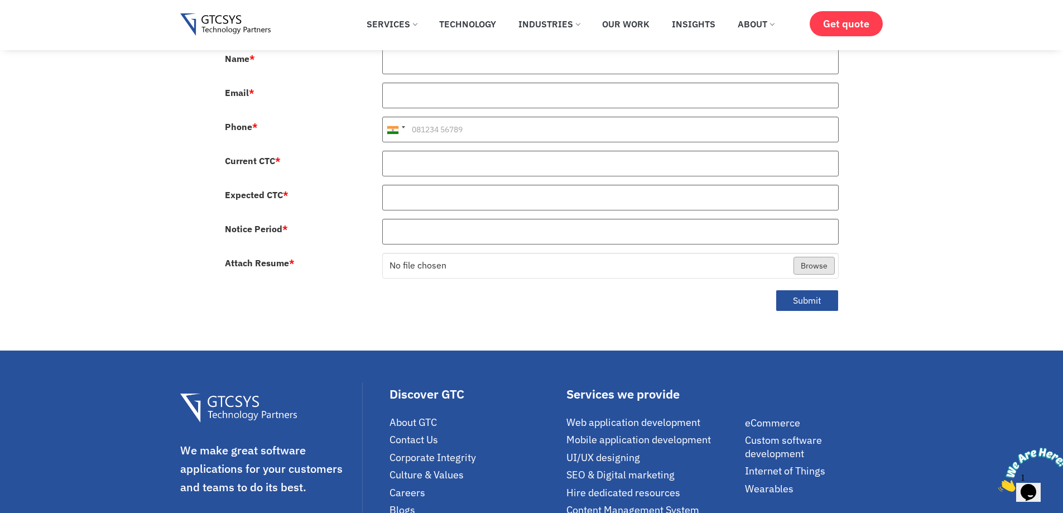
scroll to position [558, 0]
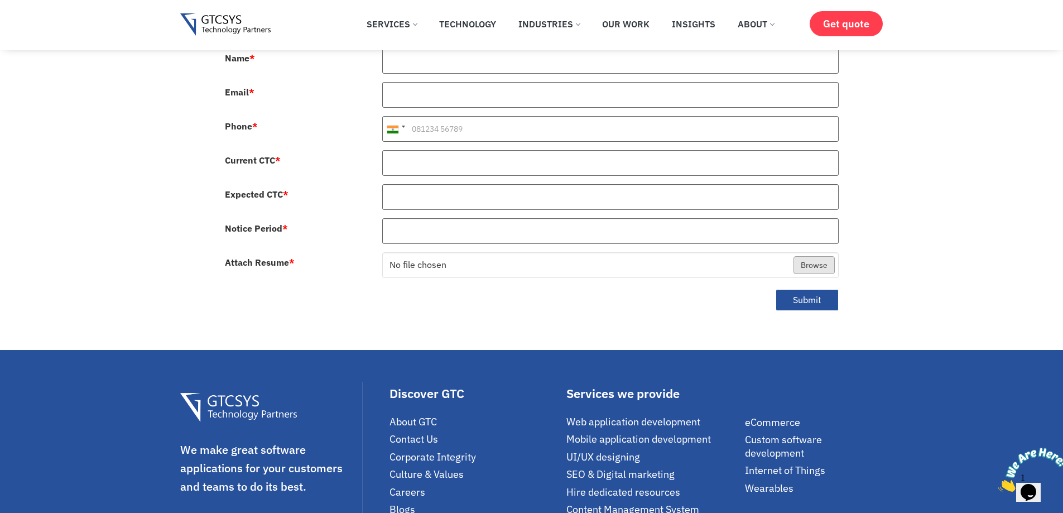
click at [999, 484] on icon "Close" at bounding box center [999, 488] width 0 height 9
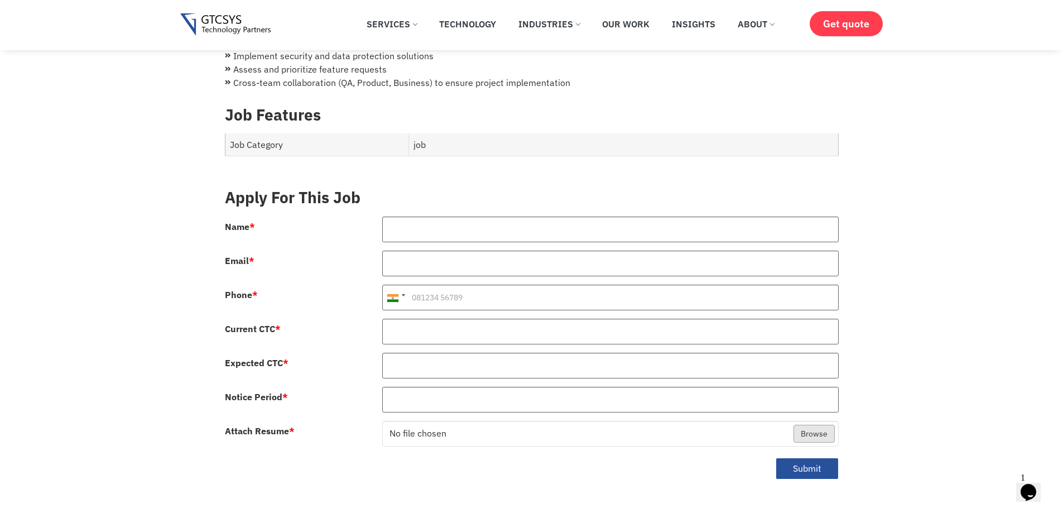
scroll to position [0, 0]
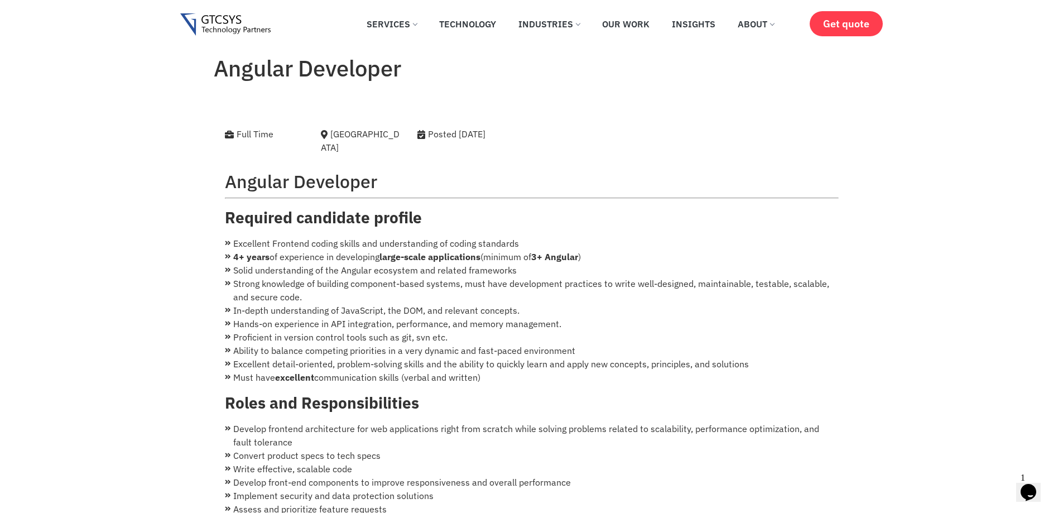
drag, startPoint x: 274, startPoint y: 69, endPoint x: 340, endPoint y: 51, distance: 68.8
click at [279, 69] on h1 "Angular Developer" at bounding box center [532, 68] width 636 height 27
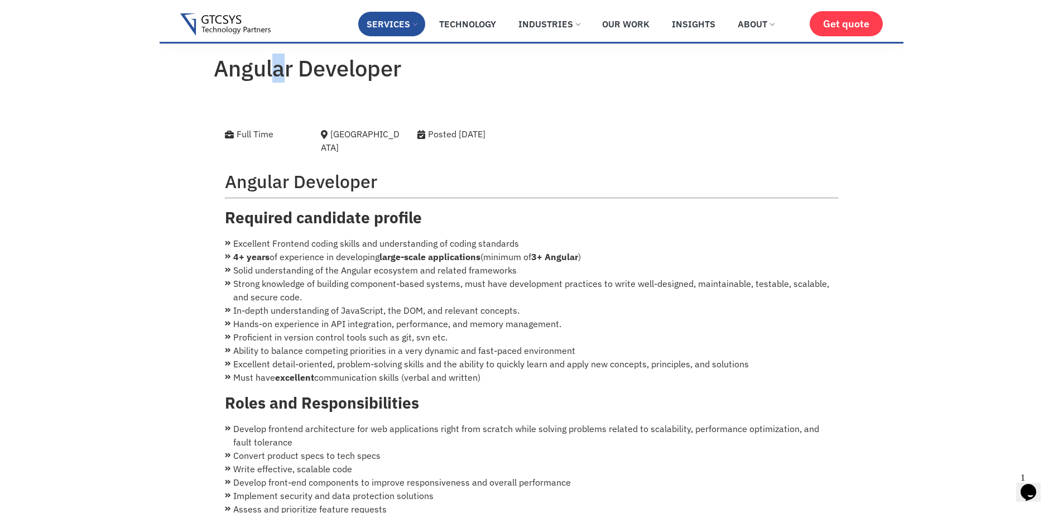
click at [383, 28] on link "Services" at bounding box center [391, 24] width 67 height 25
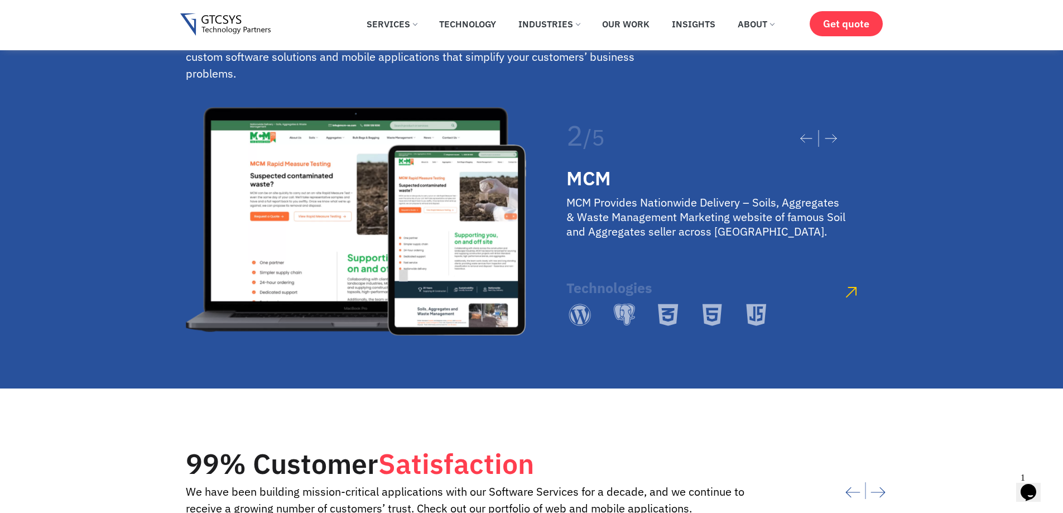
scroll to position [1768, 0]
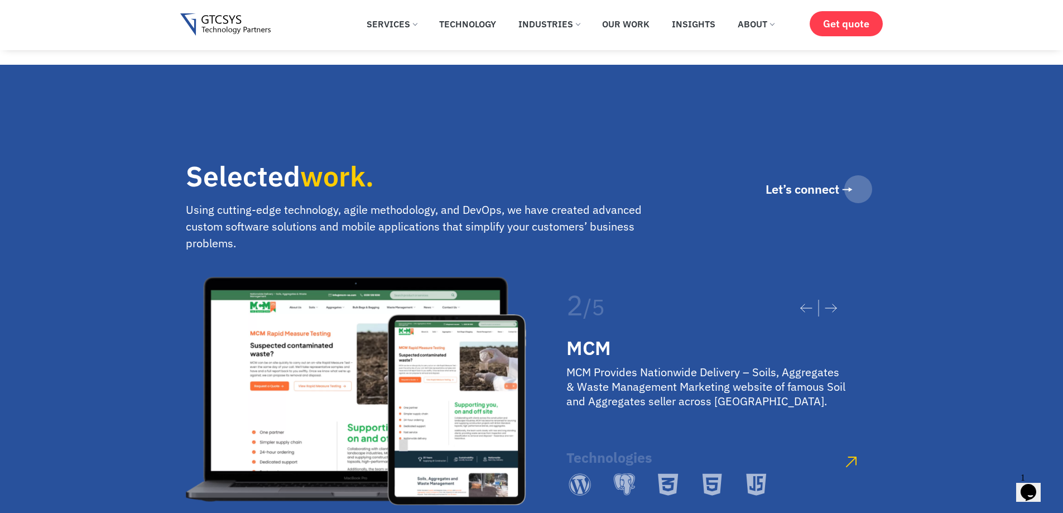
click at [835, 304] on icon at bounding box center [831, 308] width 12 height 9
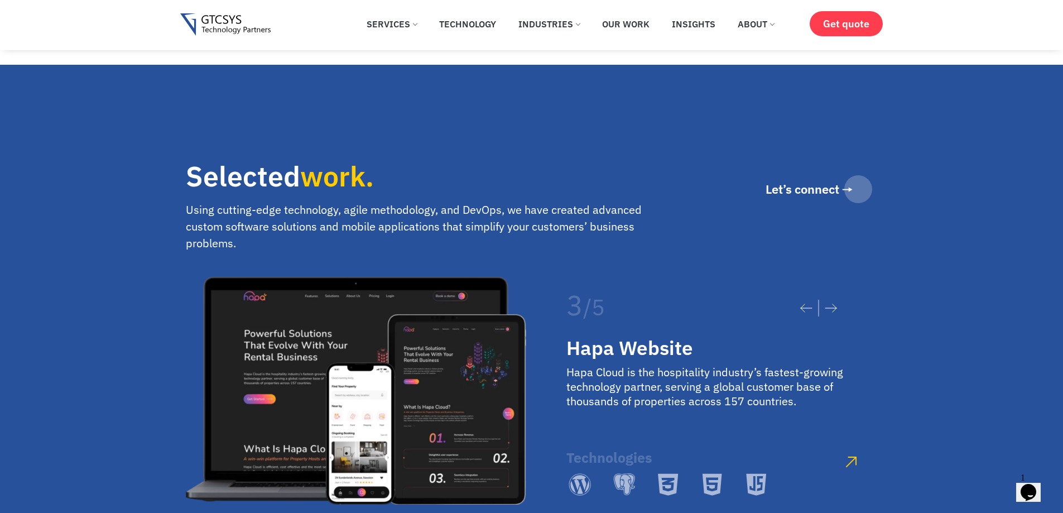
click at [835, 304] on icon at bounding box center [831, 308] width 12 height 9
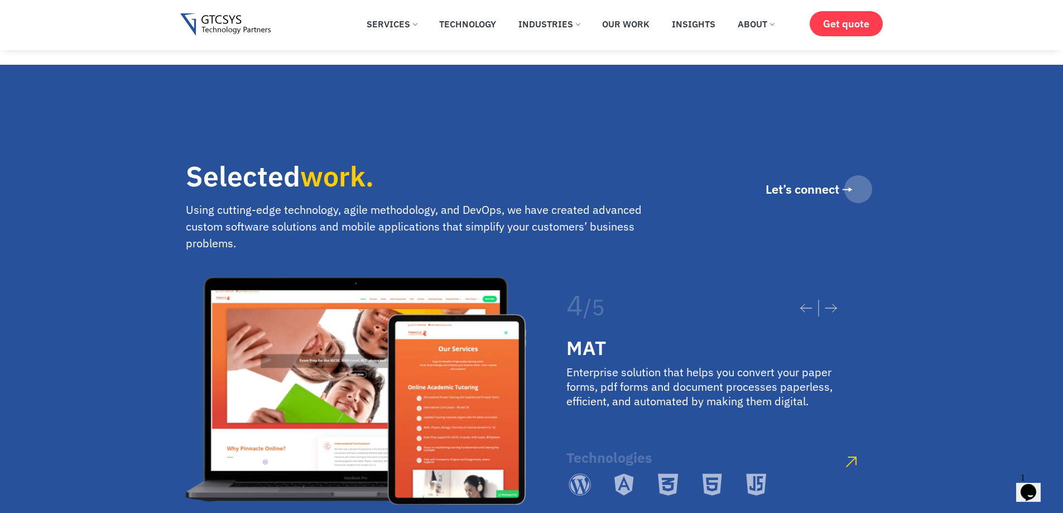
click at [835, 304] on icon at bounding box center [831, 308] width 12 height 9
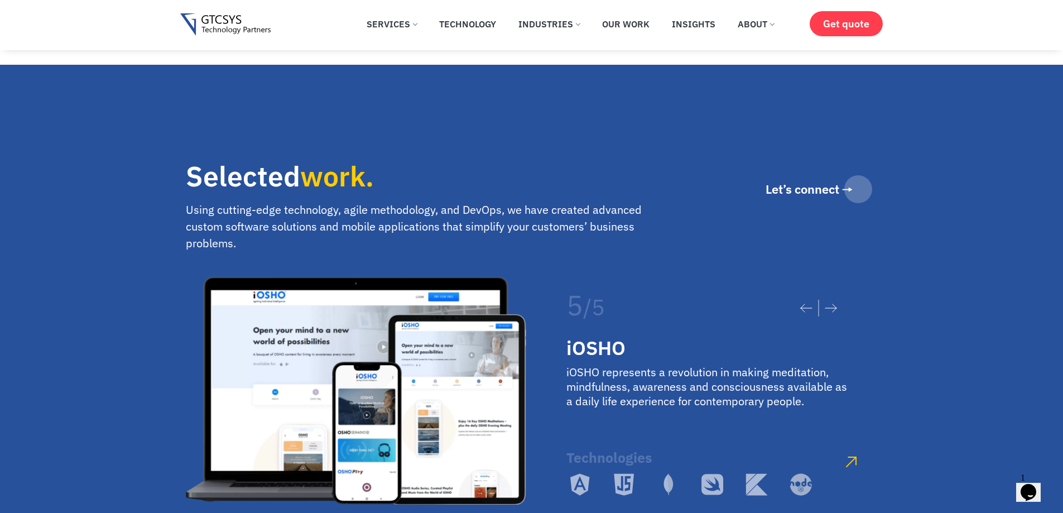
click at [831, 304] on icon at bounding box center [831, 308] width 12 height 9
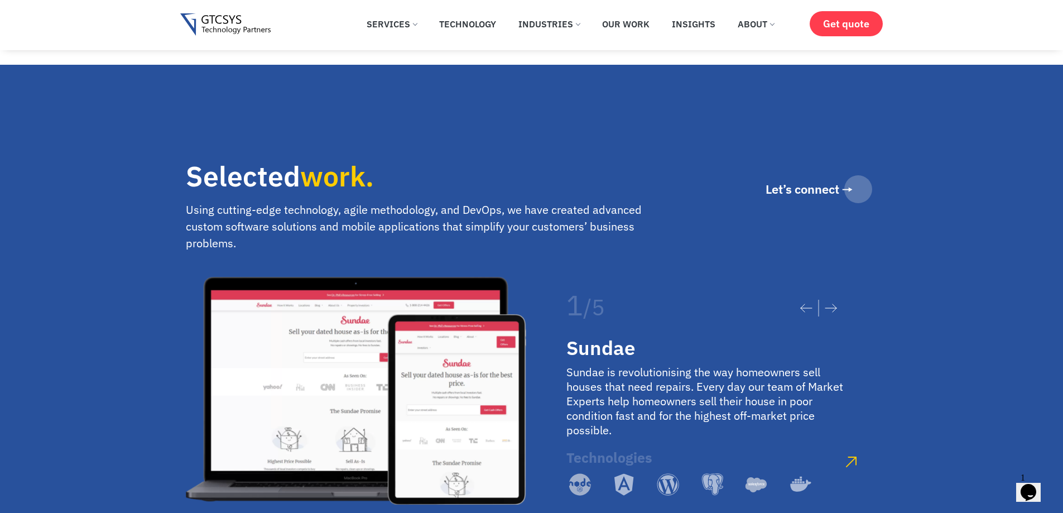
click at [809, 304] on icon at bounding box center [806, 308] width 12 height 9
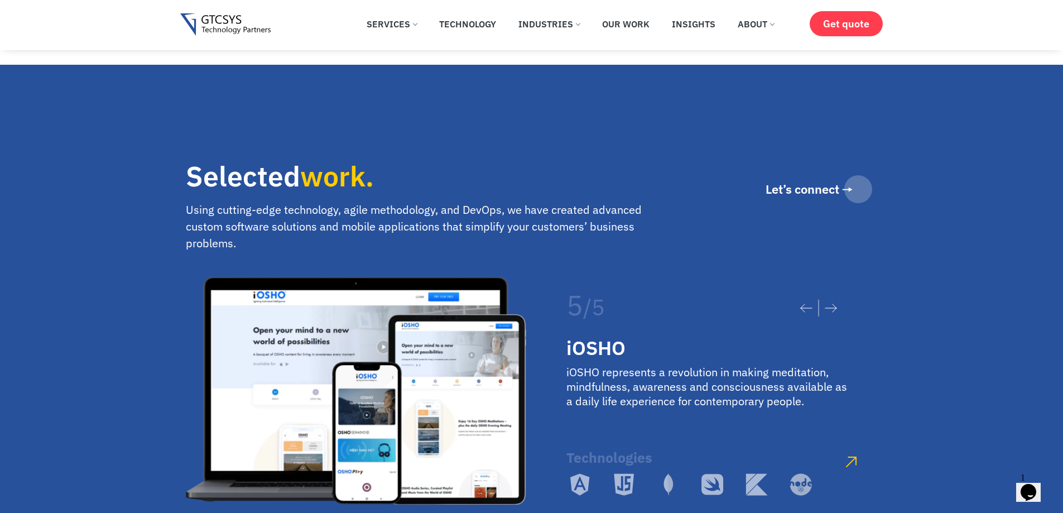
click at [806, 304] on icon at bounding box center [806, 308] width 12 height 9
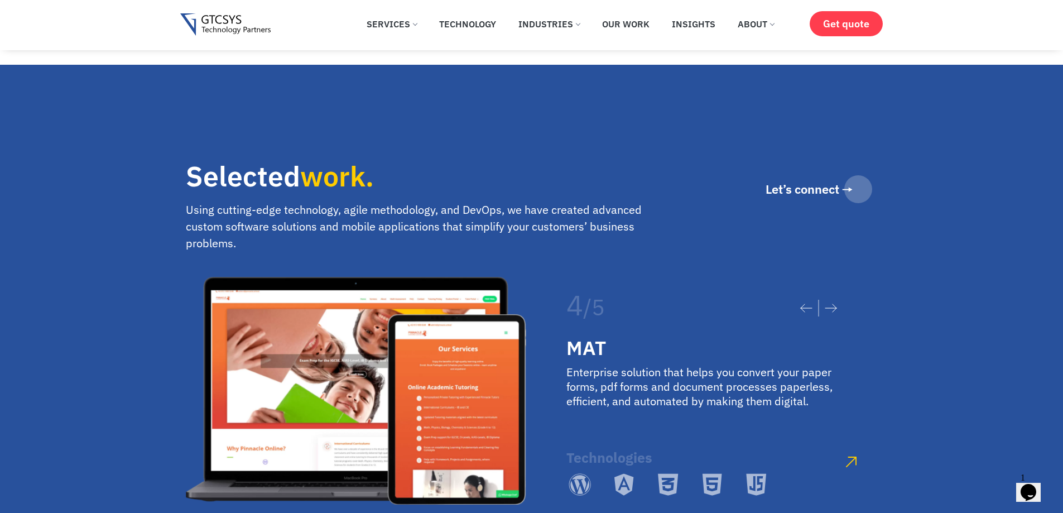
click at [803, 304] on icon at bounding box center [806, 308] width 12 height 9
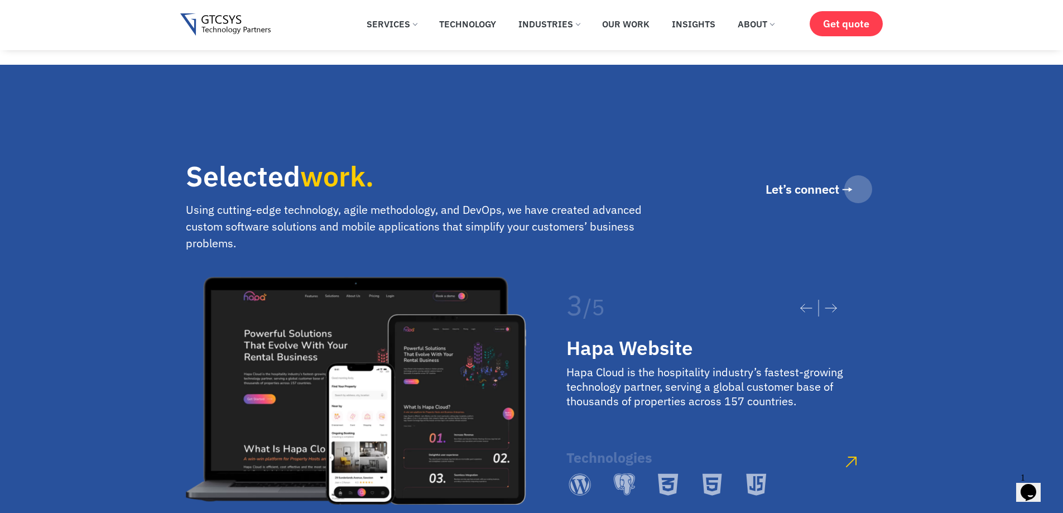
click at [803, 304] on icon at bounding box center [806, 308] width 12 height 9
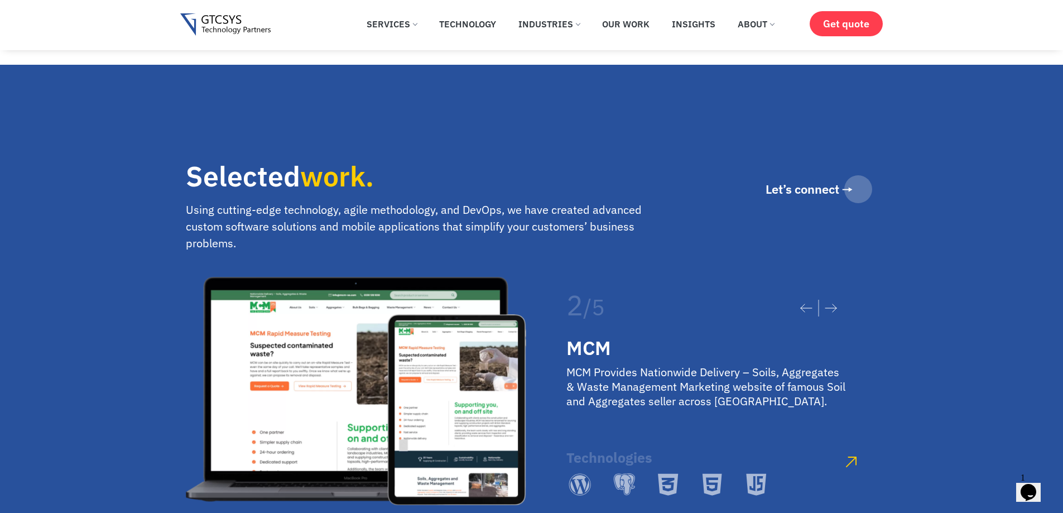
click at [807, 304] on icon at bounding box center [806, 308] width 12 height 9
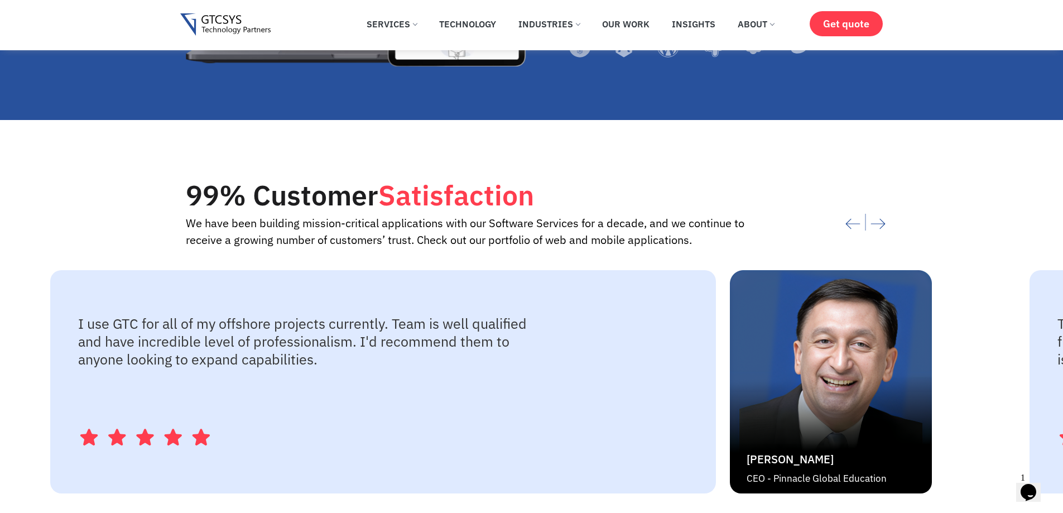
scroll to position [2233, 0]
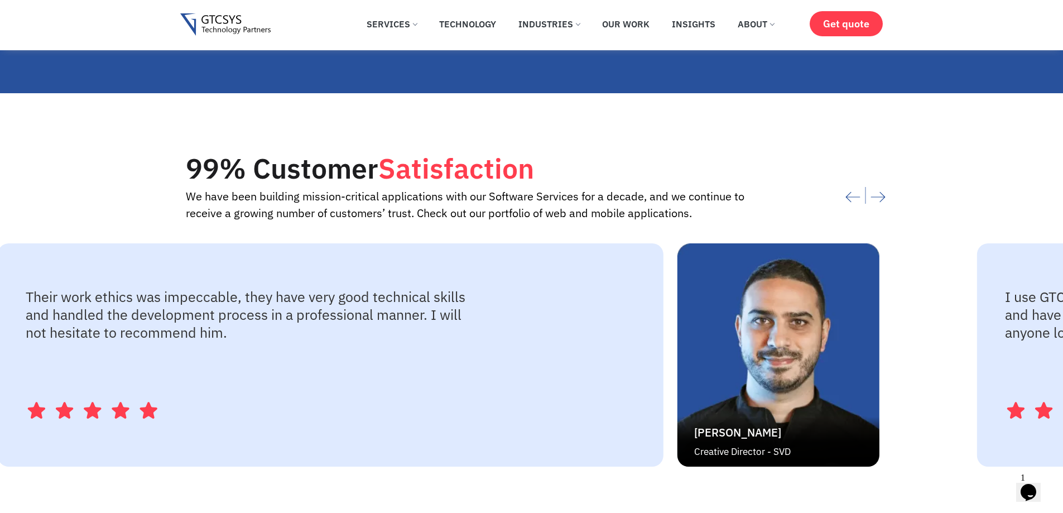
click at [678, 383] on img "1 / 4" at bounding box center [779, 354] width 202 height 223
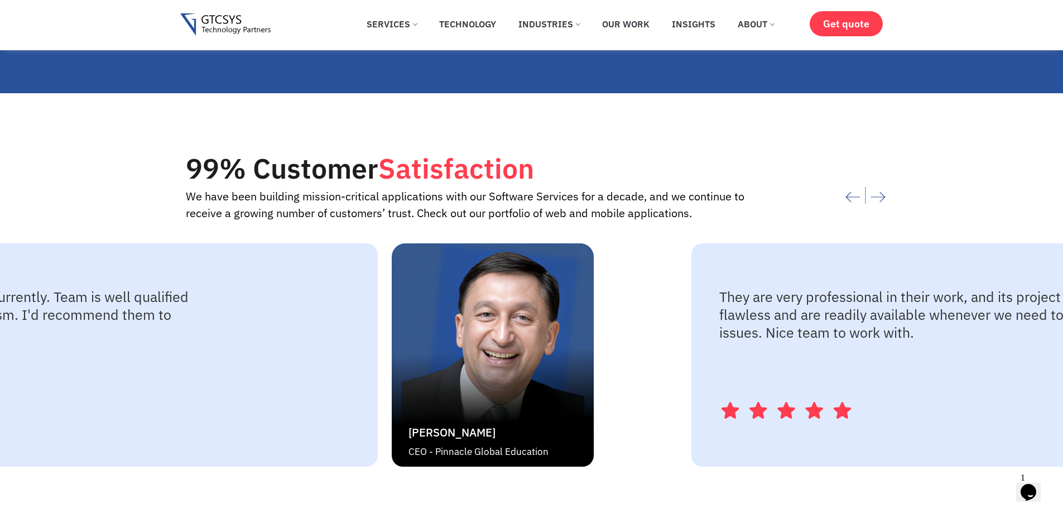
click at [392, 397] on img "2 / 4" at bounding box center [493, 354] width 202 height 223
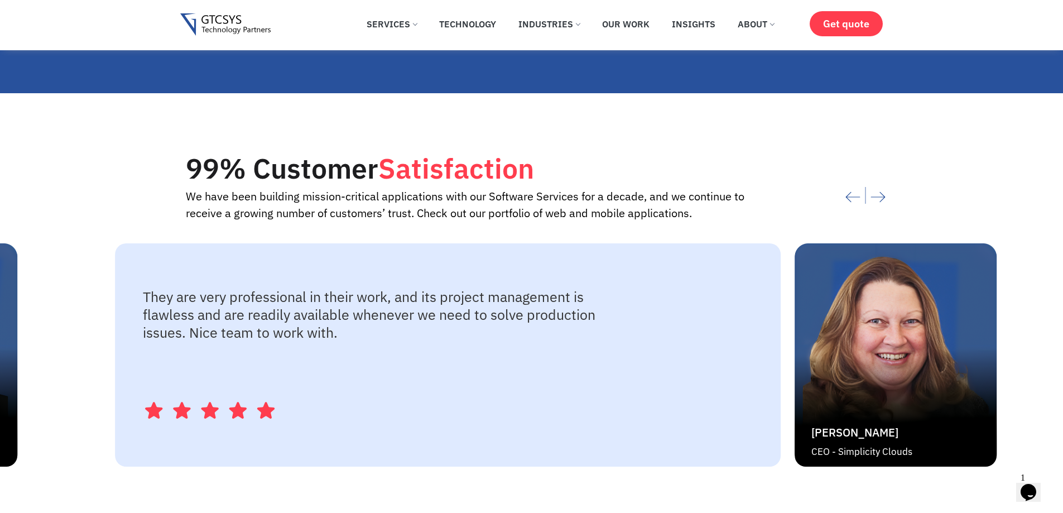
click at [902, 417] on div "[PERSON_NAME] CEO - Simplicity Clouds" at bounding box center [896, 442] width 202 height 50
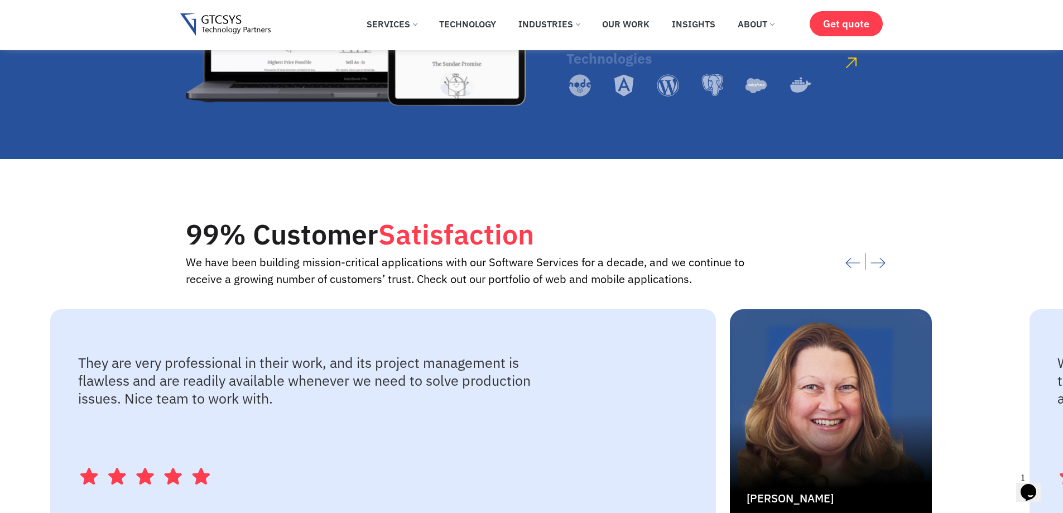
scroll to position [2140, 0]
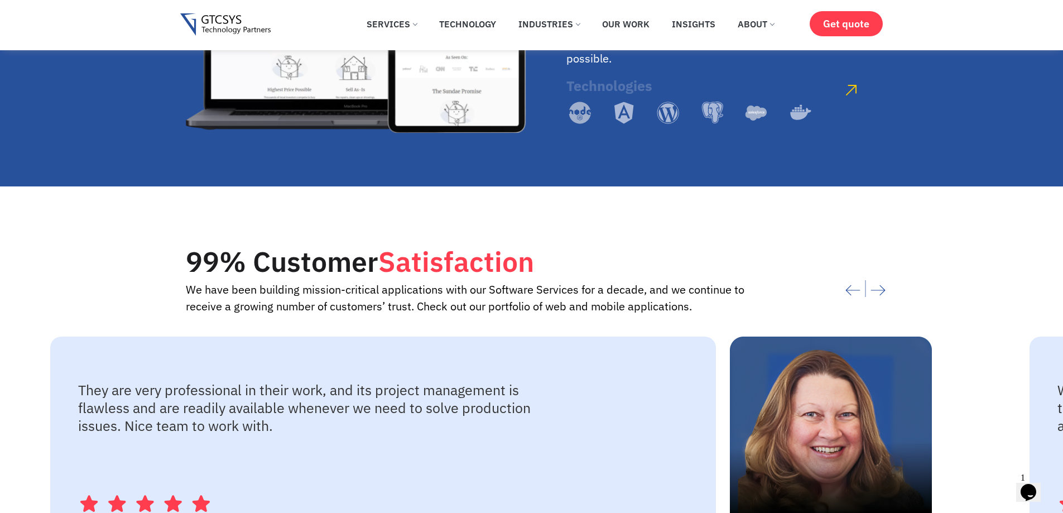
click at [770, 449] on img "3 / 4" at bounding box center [831, 448] width 202 height 223
click at [730, 455] on img "3 / 4" at bounding box center [831, 448] width 202 height 223
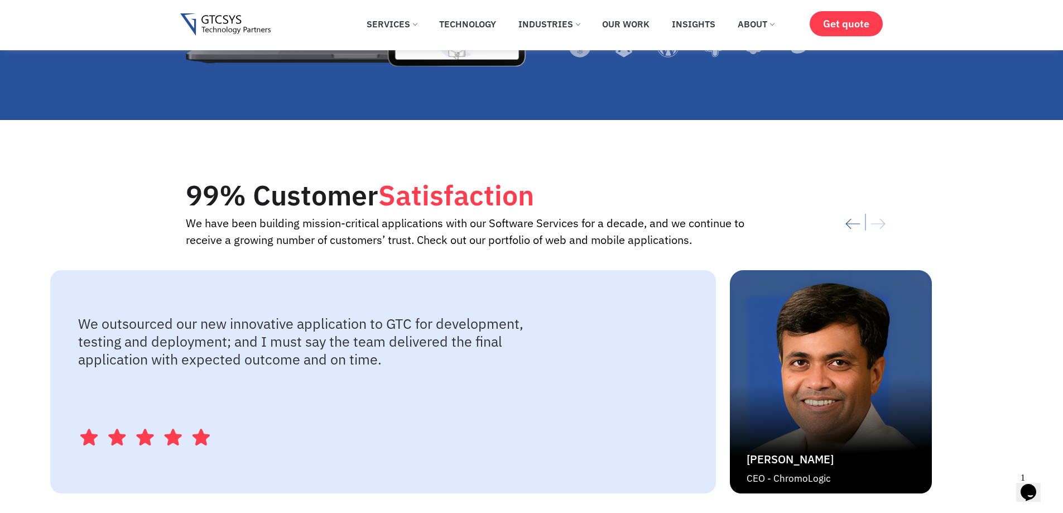
scroll to position [2233, 0]
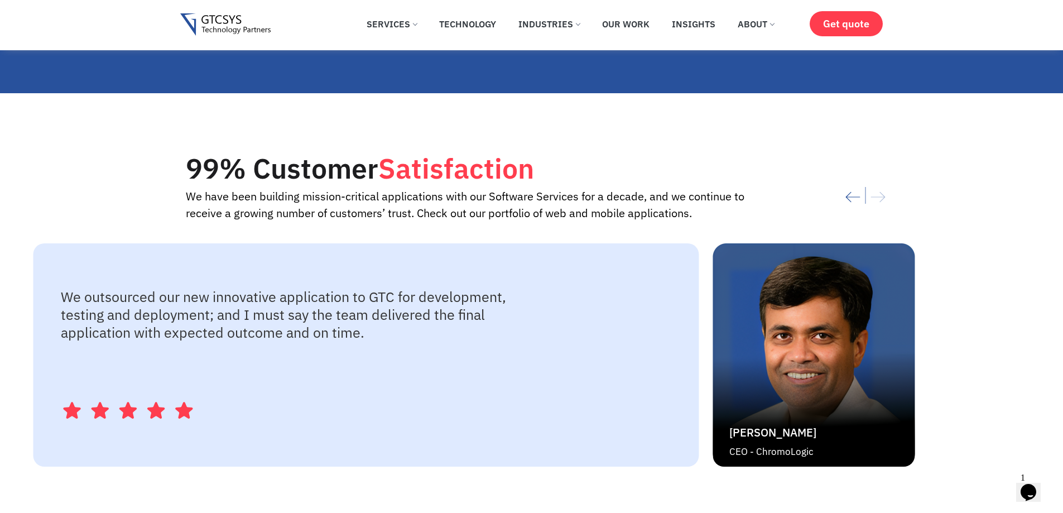
click at [260, 343] on div "We outsourced our new innovative application to GTC for development, testing an…" at bounding box center [518, 354] width 971 height 223
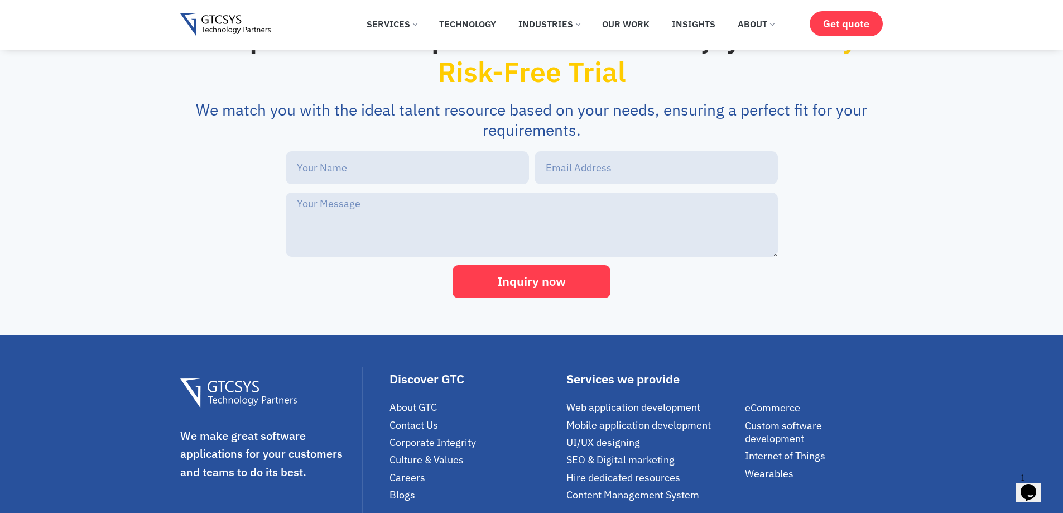
scroll to position [2766, 0]
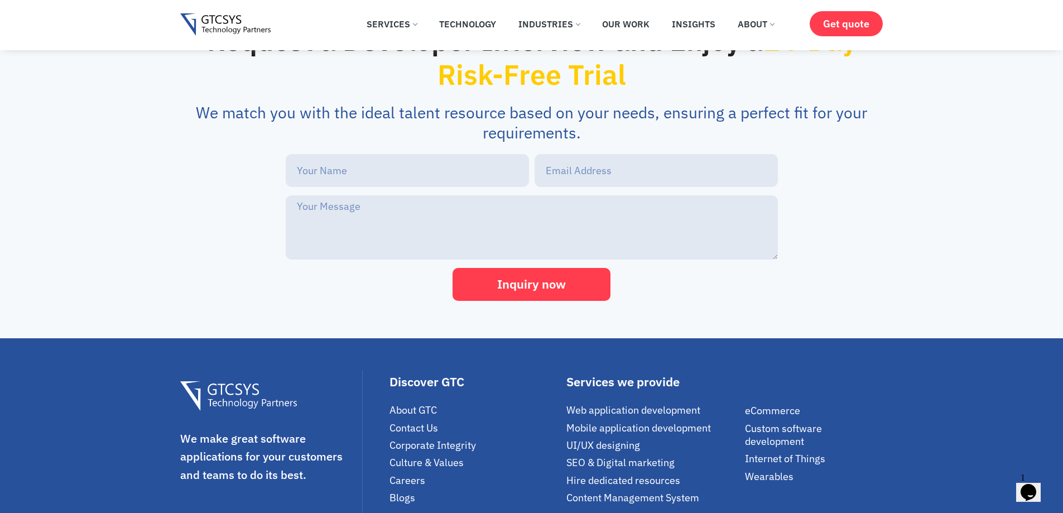
click at [426, 404] on span "About GTC" at bounding box center [413, 410] width 47 height 13
